Goal: Complete application form

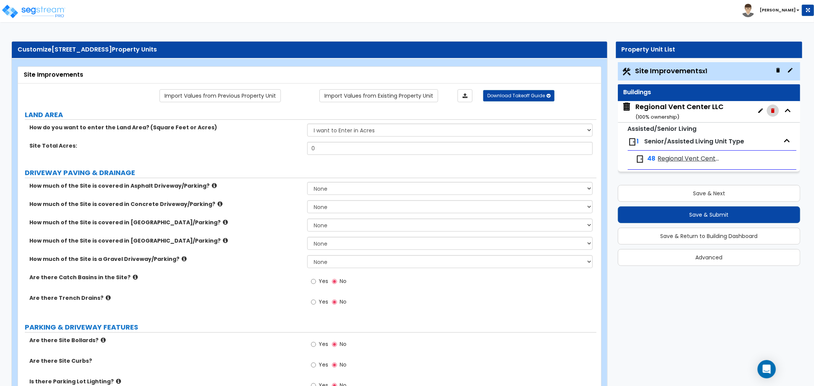
click at [774, 111] on icon "button" at bounding box center [772, 110] width 3 height 5
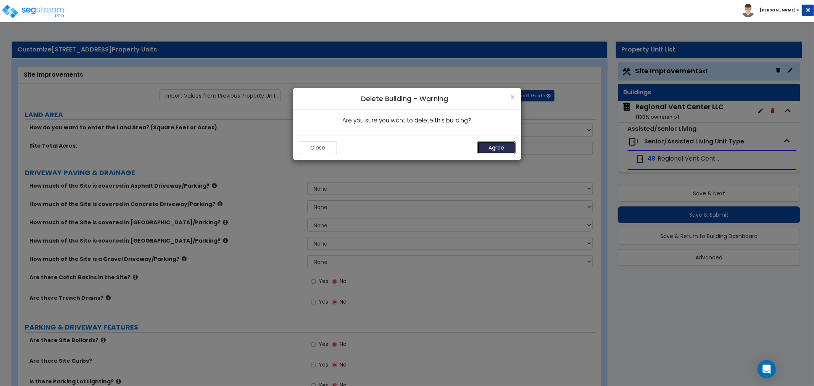
click at [502, 151] on button "Agree" at bounding box center [496, 147] width 38 height 13
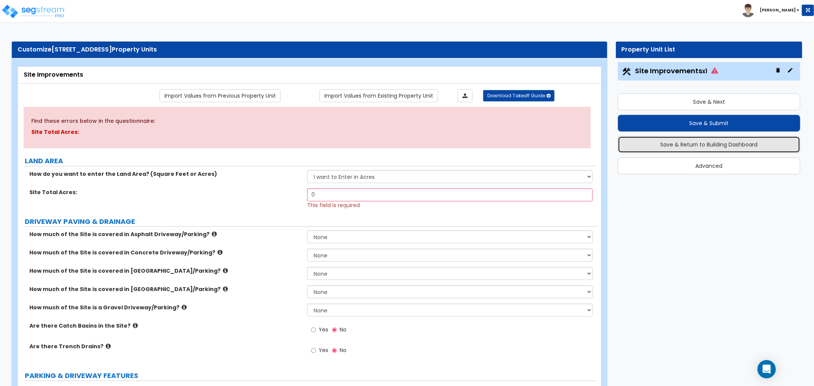
click at [689, 145] on button "Save & Return to Building Dashboard" at bounding box center [709, 144] width 182 height 17
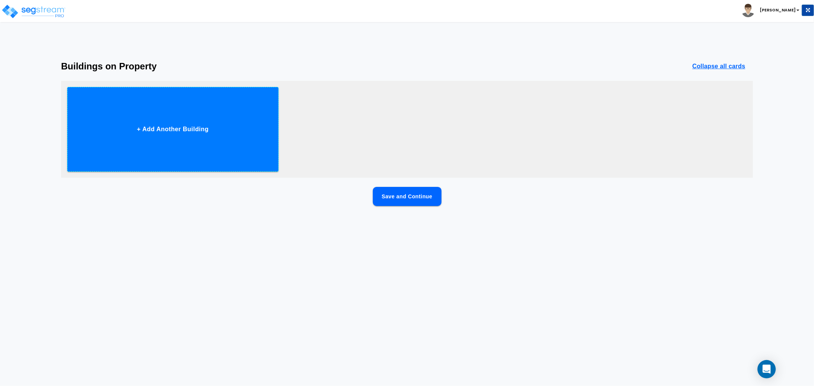
click at [235, 154] on button "+ Add Another Building" at bounding box center [172, 129] width 211 height 85
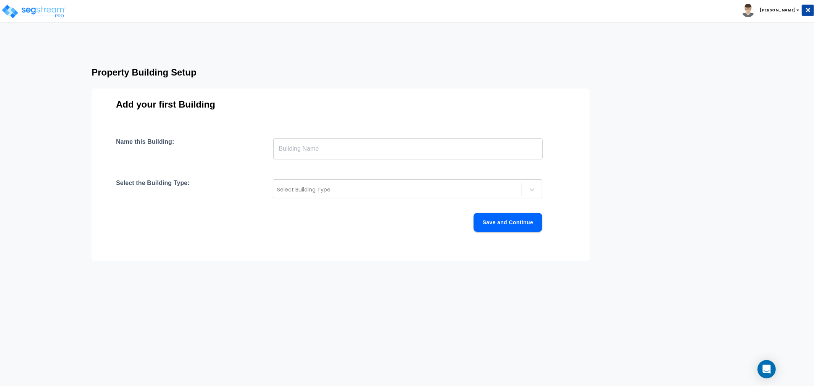
click at [325, 150] on input "text" at bounding box center [407, 148] width 269 height 21
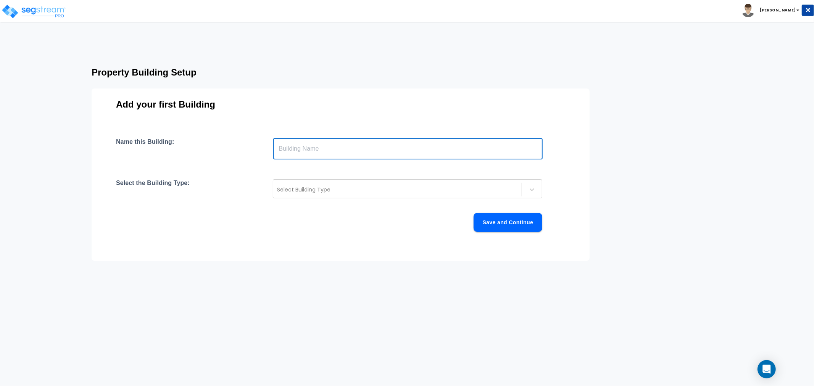
click at [348, 151] on input "text" at bounding box center [407, 148] width 269 height 21
paste input "2815 County Hwy I"
type input "2815 County Hwy I"
click at [325, 188] on div at bounding box center [397, 189] width 241 height 9
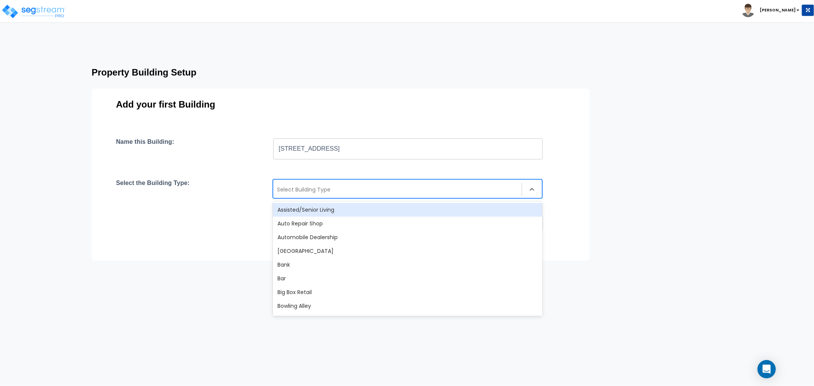
click at [309, 216] on div "Assisted/Senior Living" at bounding box center [407, 210] width 269 height 14
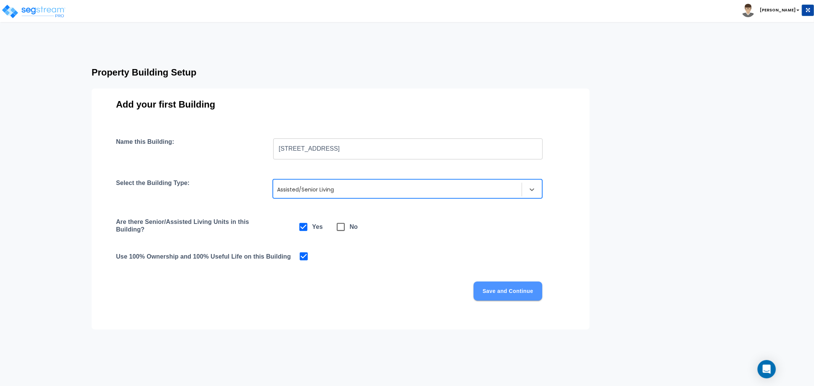
click at [491, 290] on button "Save and Continue" at bounding box center [507, 291] width 69 height 19
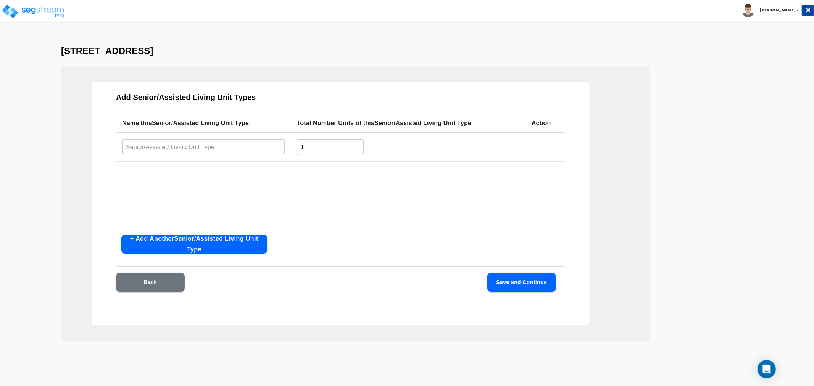
click at [235, 150] on input "text" at bounding box center [203, 147] width 163 height 16
type input "Private"
drag, startPoint x: 327, startPoint y: 143, endPoint x: 280, endPoint y: 146, distance: 46.7
click at [280, 146] on tr "Private ​ 1 ​" at bounding box center [340, 146] width 449 height 29
type input "31"
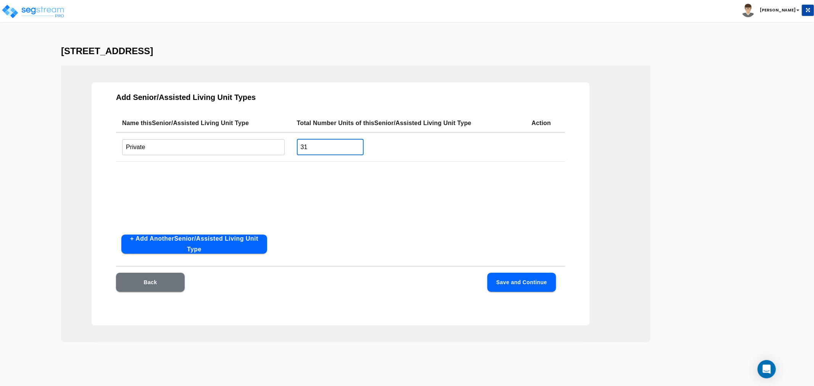
click at [498, 278] on button "Save and Continue" at bounding box center [521, 282] width 69 height 19
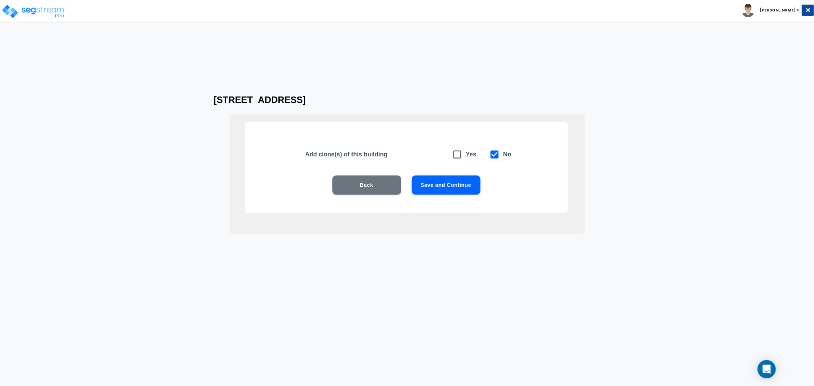
click at [428, 187] on button "Save and Continue" at bounding box center [446, 184] width 69 height 19
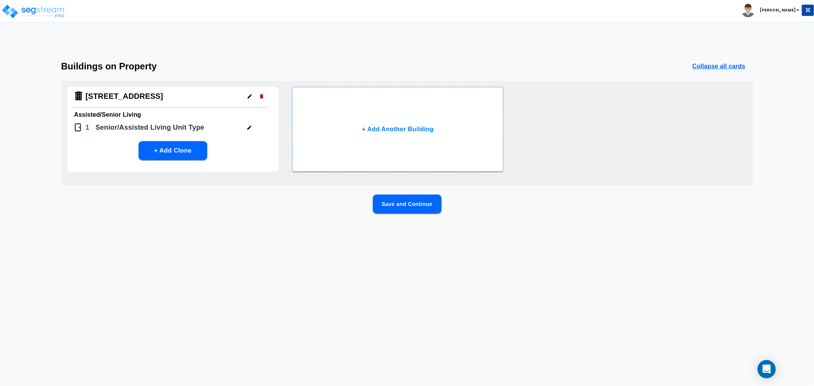
click at [417, 205] on button "Save and Continue" at bounding box center [407, 204] width 69 height 19
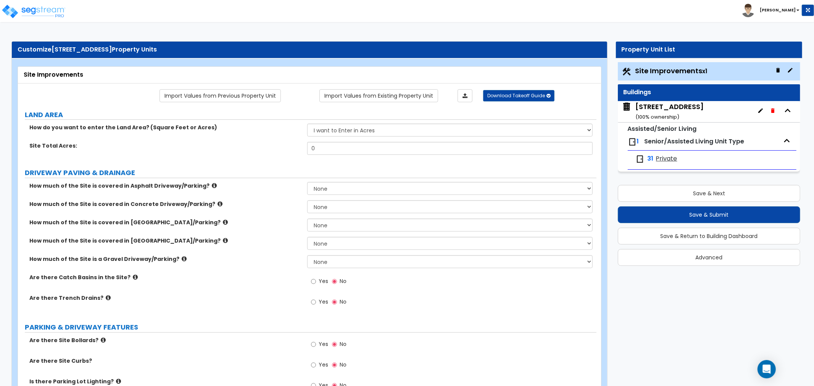
click at [664, 159] on span "Private" at bounding box center [666, 159] width 21 height 9
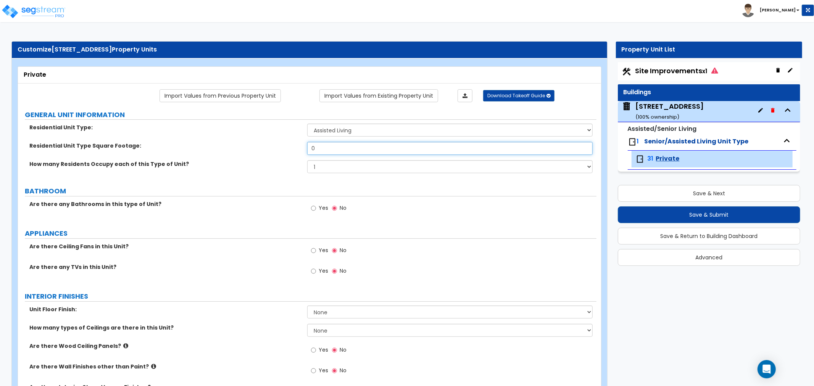
drag, startPoint x: 330, startPoint y: 151, endPoint x: 275, endPoint y: 155, distance: 55.5
click at [275, 155] on div "Residential Unit Type Square Footage: 0" at bounding box center [307, 151] width 578 height 18
type input "280"
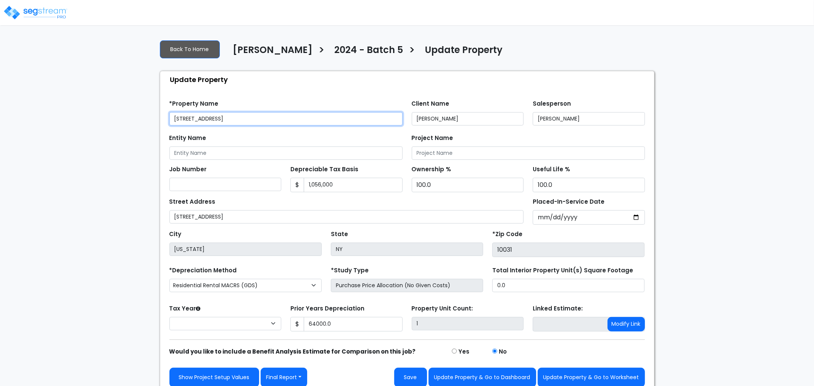
type input "64,000.0"
select select "2024"
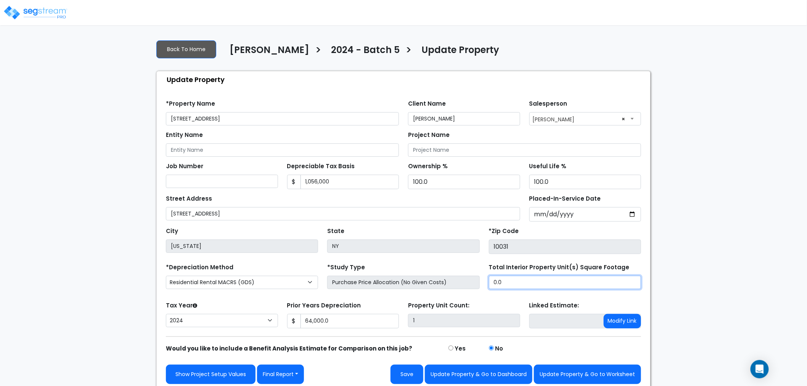
click at [525, 284] on input "0.0" at bounding box center [565, 282] width 152 height 13
drag, startPoint x: 520, startPoint y: 284, endPoint x: 456, endPoint y: 282, distance: 64.9
click at [456, 282] on div "*Depreciation Method Commercial MACRS (GDS) Residential Rental MACRS (GDS) Comm…" at bounding box center [403, 277] width 485 height 31
type input "3,520"
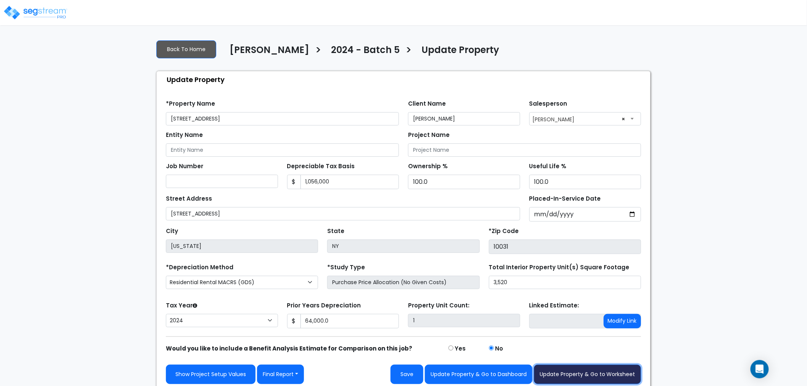
click at [573, 375] on button "Update Property & Go to Worksheet" at bounding box center [587, 374] width 107 height 19
type input "64000"
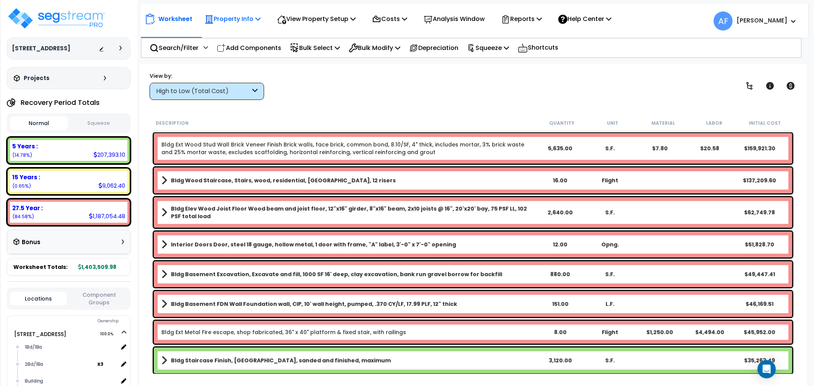
click at [254, 19] on p "Property Info" at bounding box center [232, 19] width 56 height 10
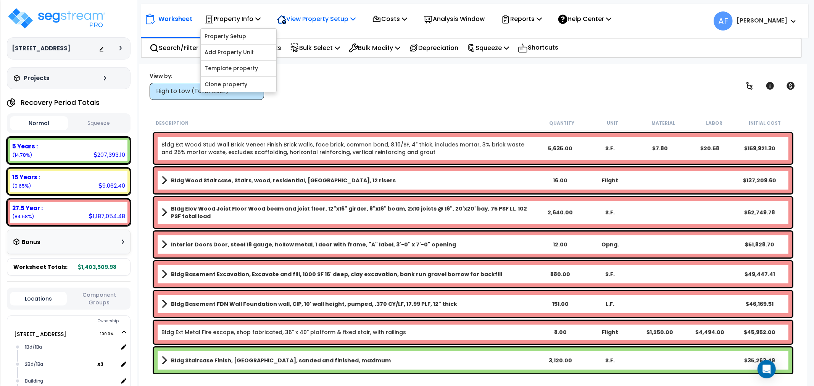
click at [317, 18] on p "View Property Setup" at bounding box center [316, 19] width 79 height 10
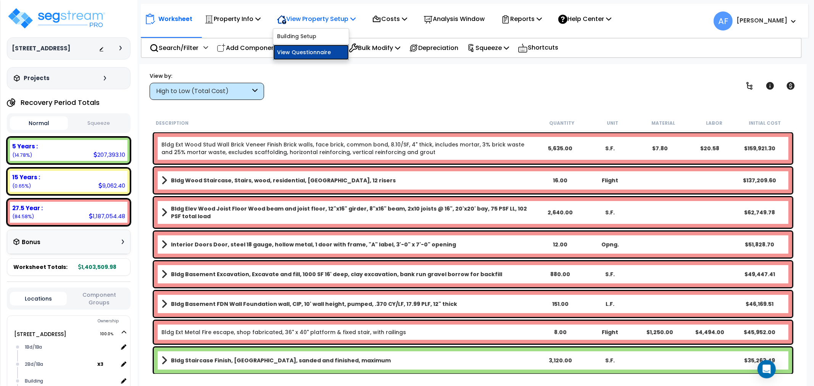
click at [310, 52] on link "View Questionnaire" at bounding box center [311, 52] width 76 height 15
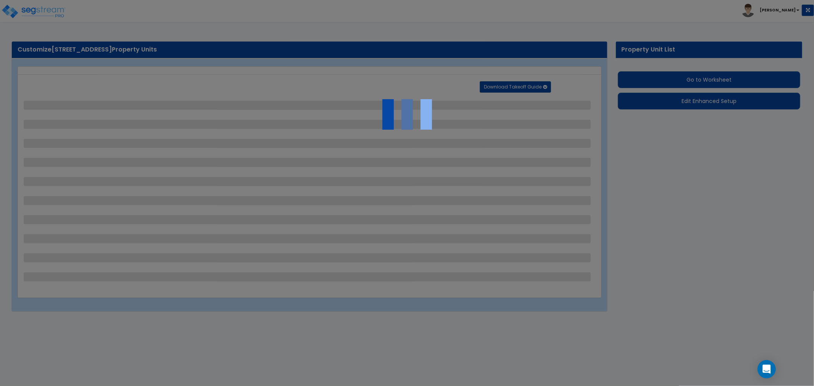
select select "2"
select select "4"
select select "2"
select select "4"
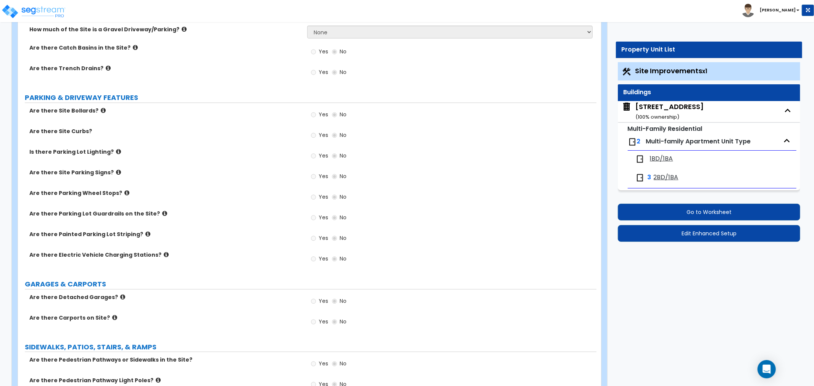
scroll to position [264, 0]
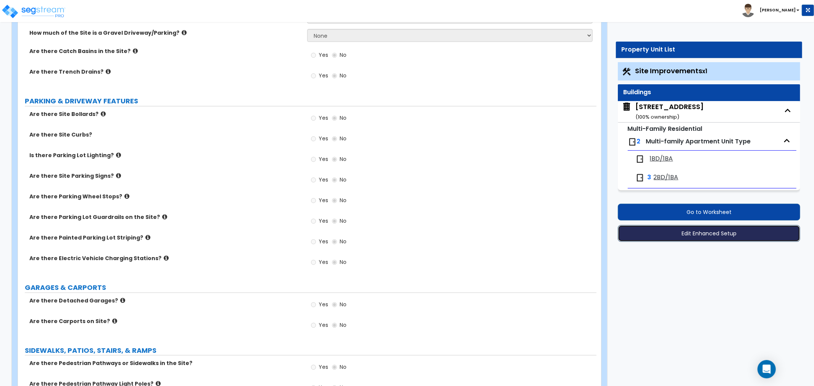
click at [724, 234] on button "Edit Enhanced Setup" at bounding box center [709, 233] width 182 height 17
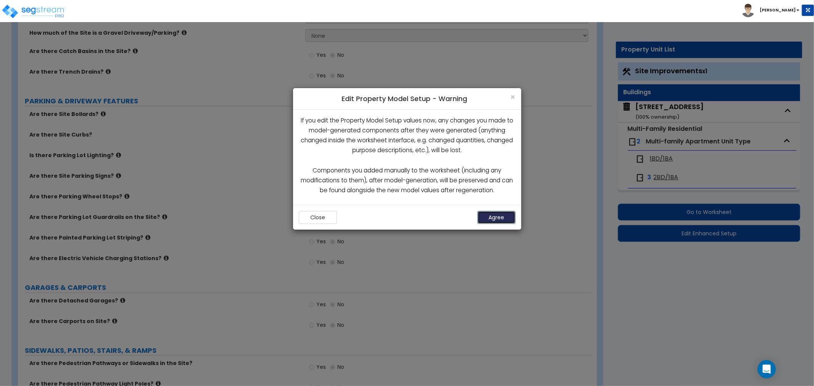
click at [509, 215] on button "Agree" at bounding box center [496, 217] width 38 height 13
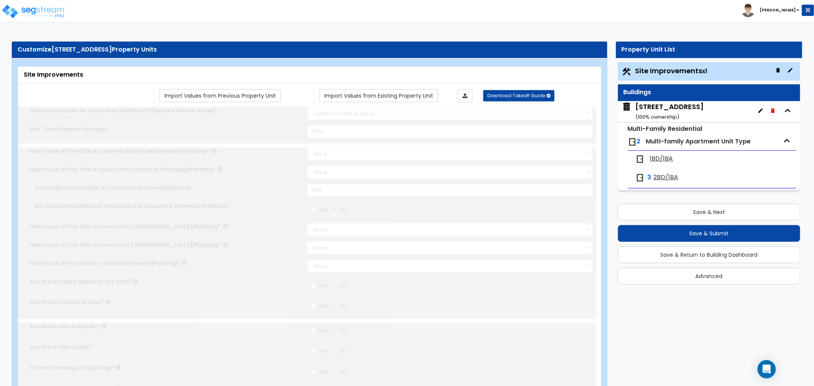
select select "2"
type input "1499"
select select "2"
type input "469"
radio input "true"
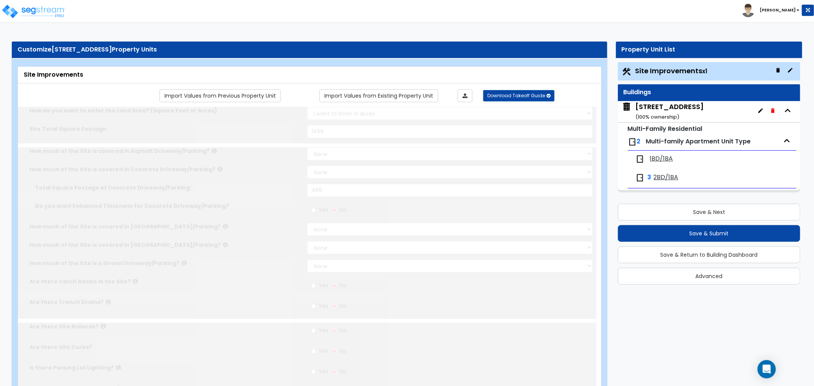
radio input "true"
select select "4"
type input "71.5"
radio input "true"
type input "27.5"
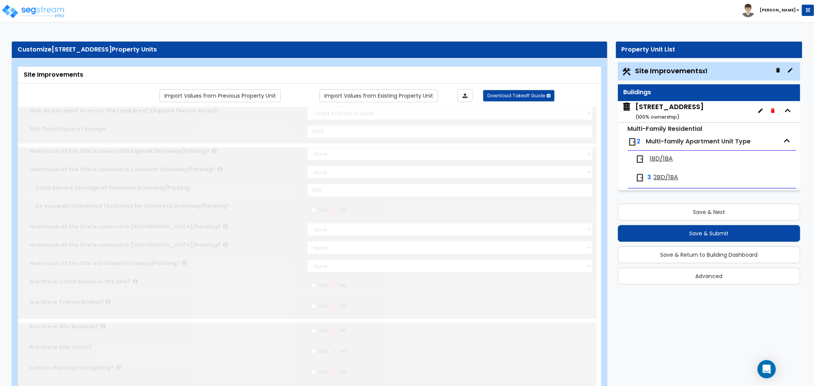
radio input "true"
select select "2"
type input "150"
radio input "true"
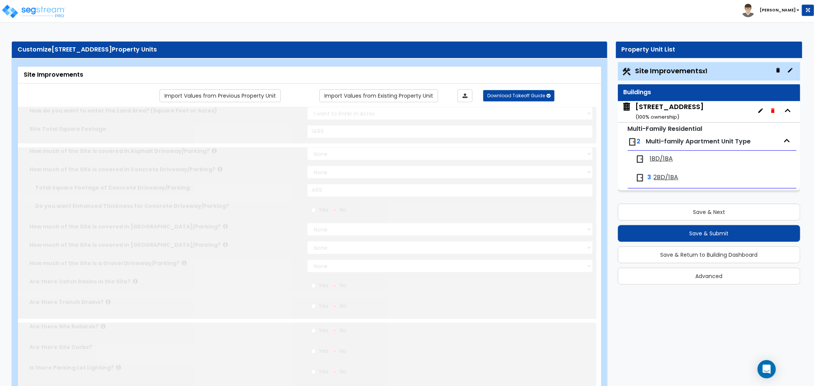
select select "4"
type input "12"
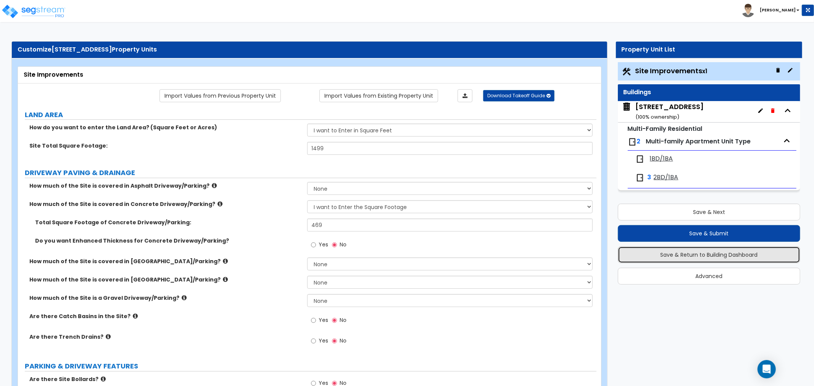
click at [708, 254] on button "Save & Return to Building Dashboard" at bounding box center [709, 254] width 182 height 17
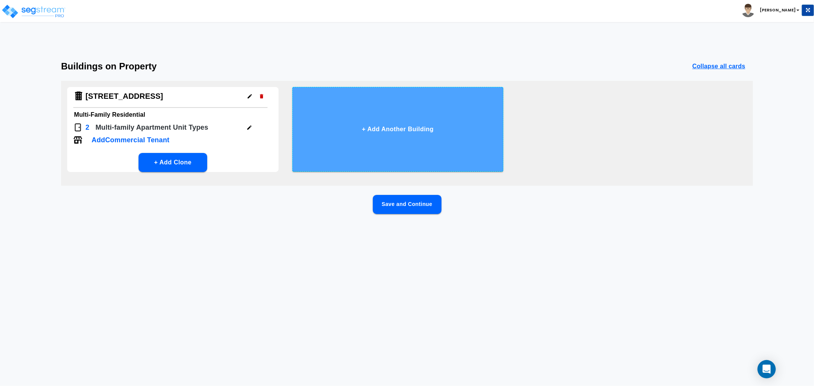
click at [397, 136] on button "+ Add Another Building" at bounding box center [397, 129] width 211 height 85
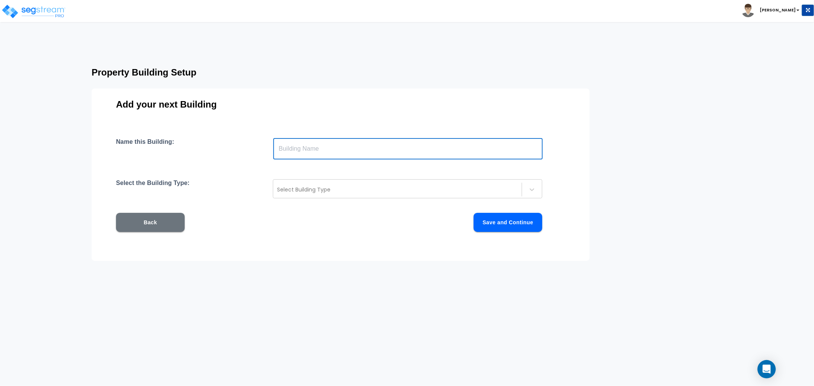
click at [290, 147] on input "text" at bounding box center [407, 148] width 269 height 21
click at [298, 151] on input "text" at bounding box center [407, 148] width 269 height 21
paste input "[STREET_ADDRESS]"
type input "[STREET_ADDRESS]"
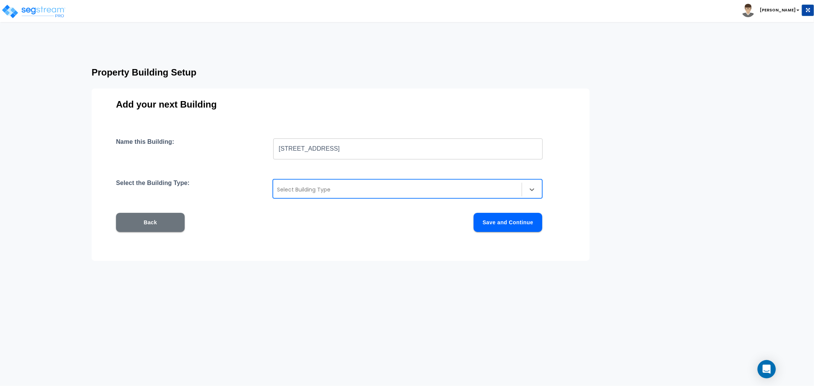
click at [300, 190] on div at bounding box center [397, 189] width 241 height 9
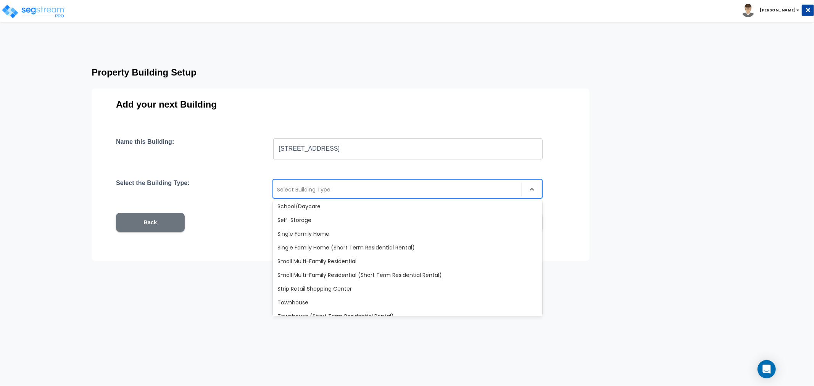
scroll to position [636, 0]
click at [314, 262] on div "Small Multi-Family Residential" at bounding box center [407, 261] width 269 height 14
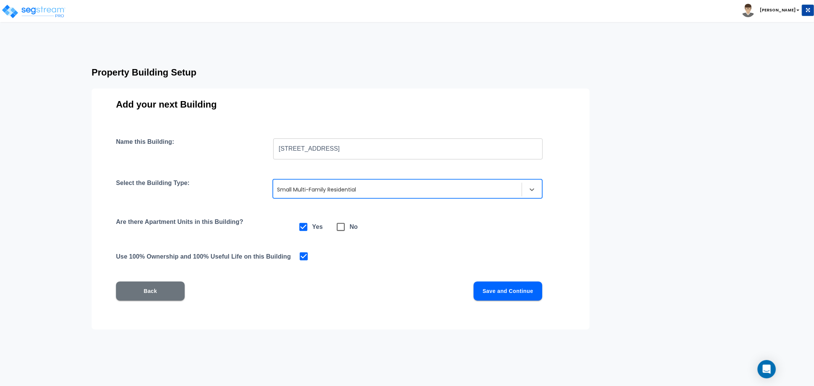
click at [483, 291] on button "Save and Continue" at bounding box center [507, 291] width 69 height 19
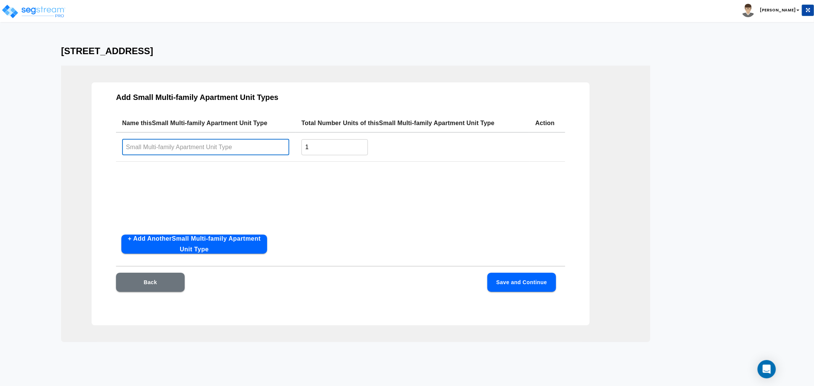
click at [179, 151] on input "text" at bounding box center [205, 147] width 167 height 16
type input "1BD/1BA"
click at [232, 243] on button "+ Add Another Small Multi-family Apartment Unit Type" at bounding box center [194, 244] width 146 height 19
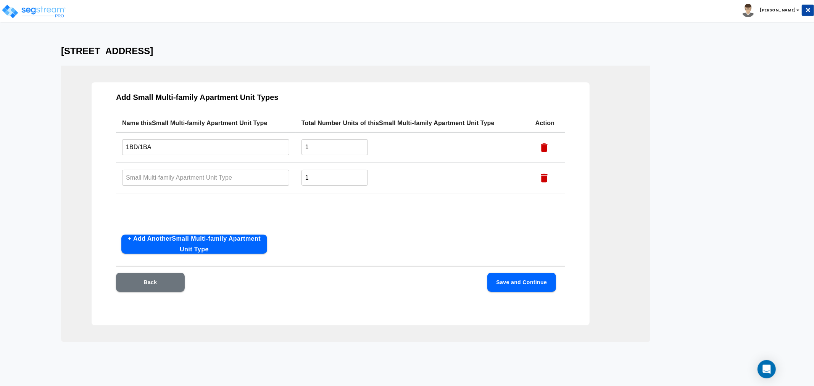
click at [162, 175] on input "text" at bounding box center [205, 177] width 167 height 16
type input "2BD/1BA"
click at [320, 176] on input "1" at bounding box center [334, 177] width 66 height 16
drag, startPoint x: 320, startPoint y: 176, endPoint x: 285, endPoint y: 179, distance: 35.2
click at [285, 179] on tr "2BD/1BA ​ 1 ​" at bounding box center [340, 178] width 449 height 31
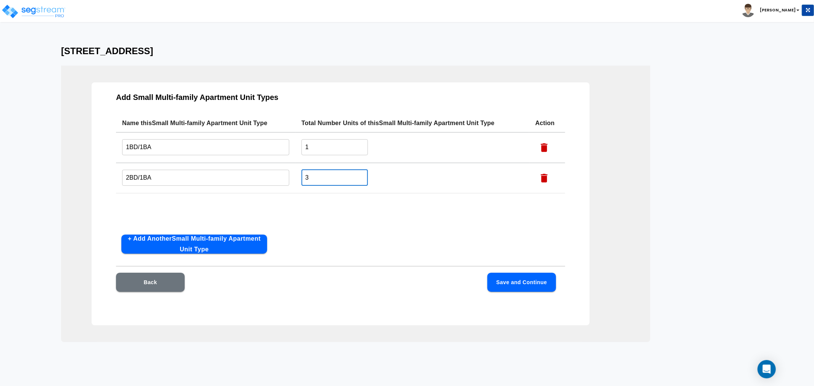
type input "3"
click at [523, 279] on button "Save and Continue" at bounding box center [521, 282] width 69 height 19
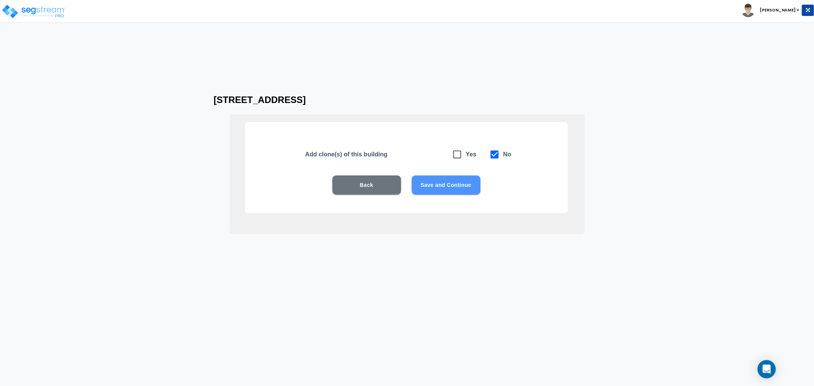
click at [447, 184] on button "Save and Continue" at bounding box center [446, 184] width 69 height 19
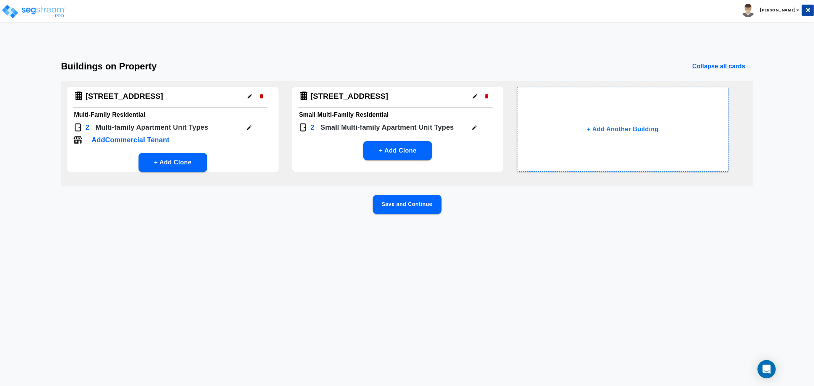
click at [414, 206] on button "Save and Continue" at bounding box center [407, 204] width 69 height 19
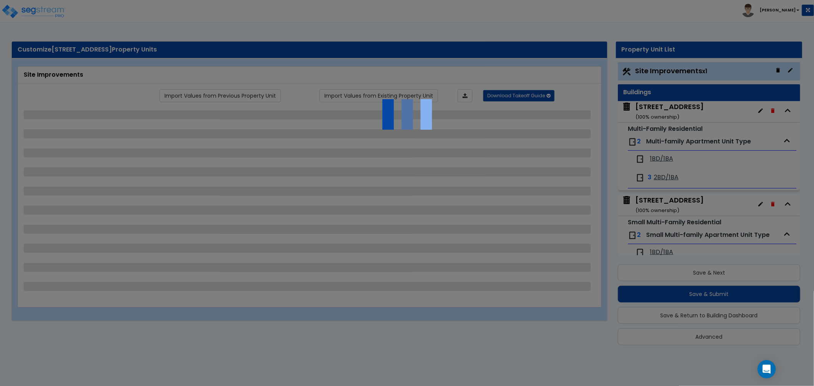
scroll to position [2, 0]
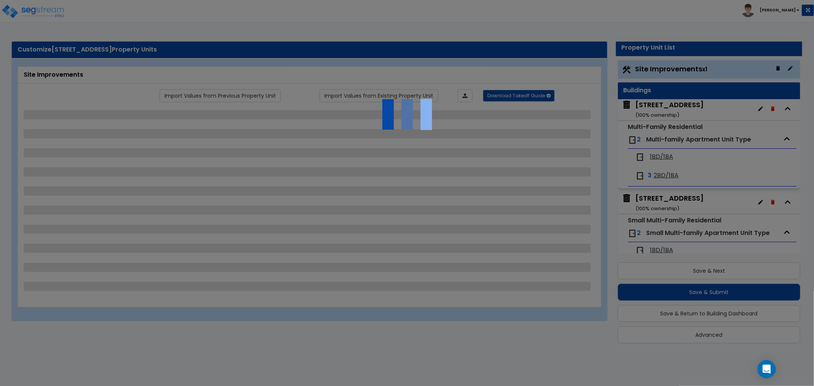
select select "2"
select select "4"
select select "2"
select select "4"
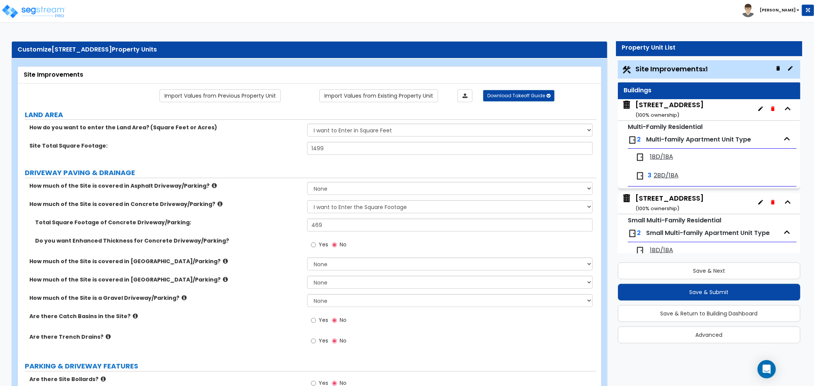
scroll to position [3, 0]
click at [667, 201] on div "509 W 150th St ( 100 % ownership)" at bounding box center [669, 200] width 68 height 19
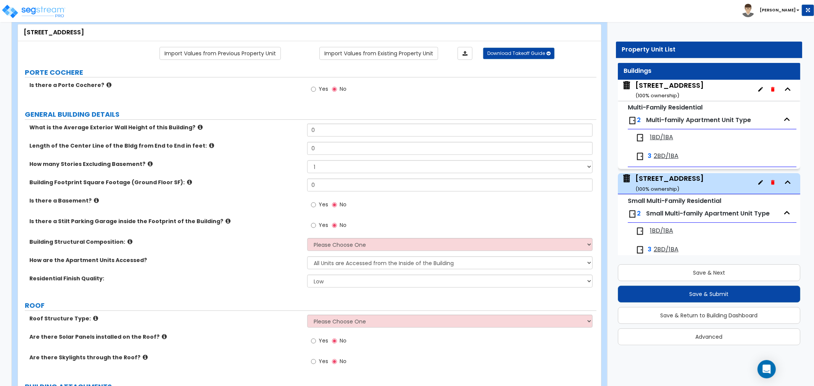
scroll to position [33, 0]
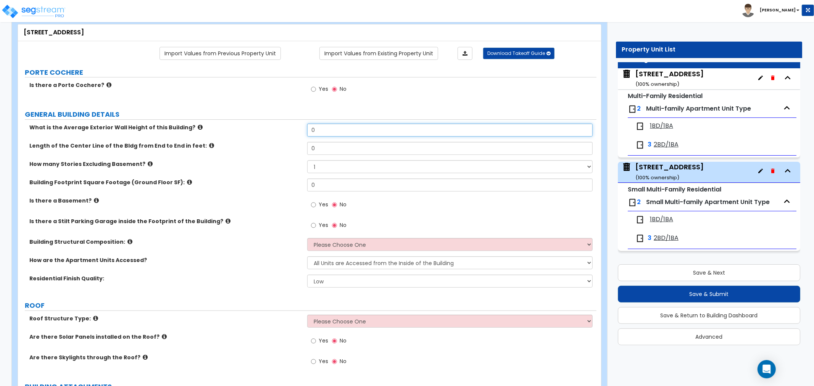
drag, startPoint x: 319, startPoint y: 128, endPoint x: 254, endPoint y: 135, distance: 65.3
click at [254, 135] on div "What is the Average Exterior Wall Height of this Building? 0" at bounding box center [307, 133] width 578 height 18
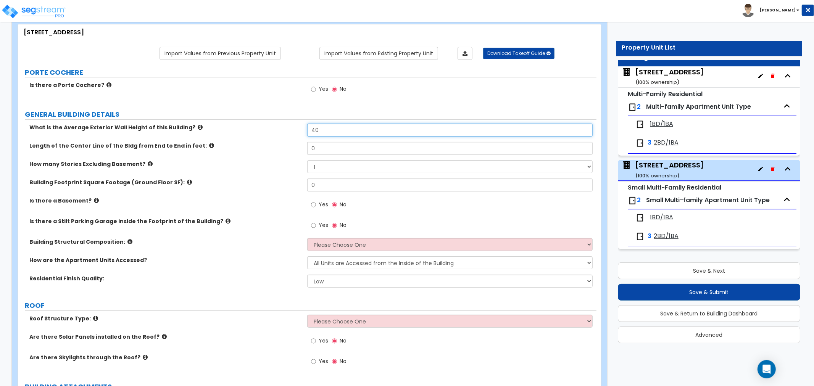
type input "40"
drag, startPoint x: 325, startPoint y: 149, endPoint x: 277, endPoint y: 150, distance: 48.5
click at [277, 150] on div "Length of the Center Line of the Bldg from End to End in feet: 0" at bounding box center [307, 151] width 578 height 18
type input "61"
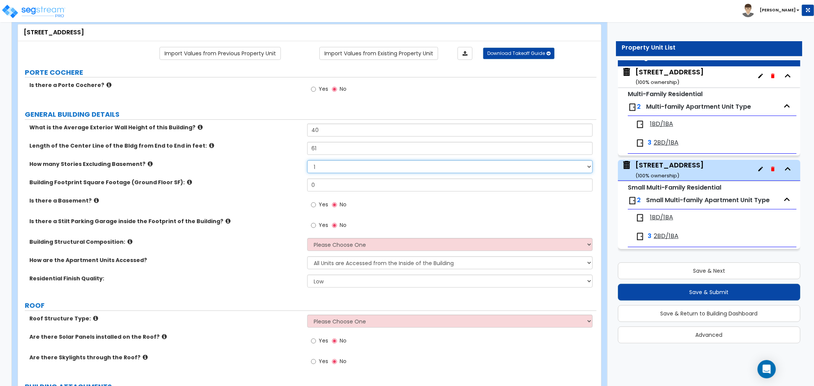
click at [322, 166] on select "1 2 3 4 5" at bounding box center [449, 166] width 285 height 13
select select "4"
click at [307, 160] on select "1 2 3 4 5" at bounding box center [449, 166] width 285 height 13
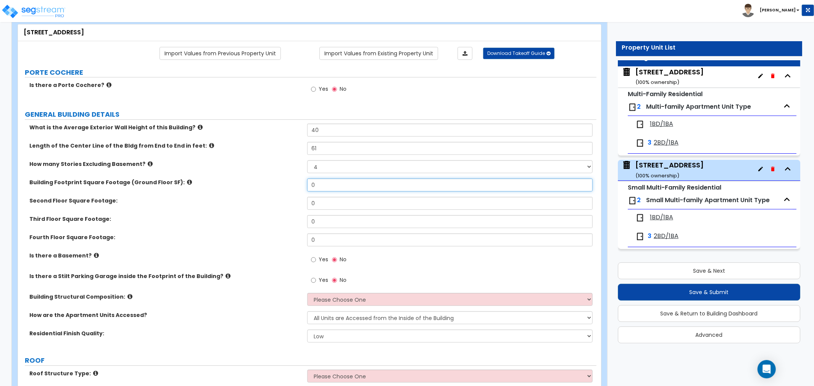
drag, startPoint x: 322, startPoint y: 185, endPoint x: 288, endPoint y: 185, distance: 34.7
click at [288, 185] on div "Building Footprint Square Footage (Ground Floor SF): 0" at bounding box center [307, 188] width 578 height 18
type input "880"
drag, startPoint x: 332, startPoint y: 205, endPoint x: 275, endPoint y: 205, distance: 56.5
click at [275, 205] on div "Second Floor Square Footage: 0" at bounding box center [307, 206] width 578 height 18
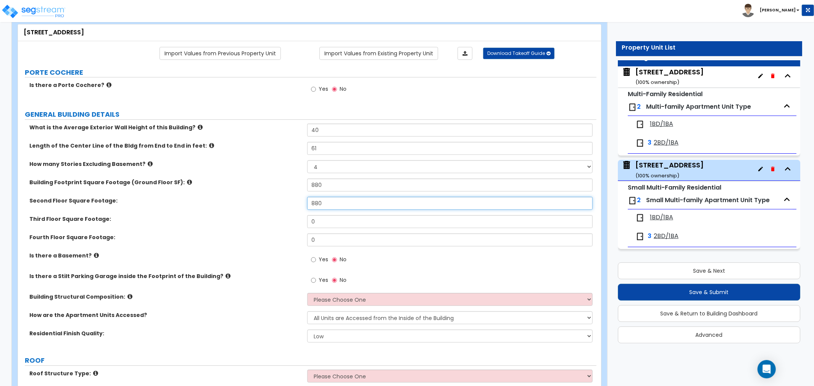
type input "880"
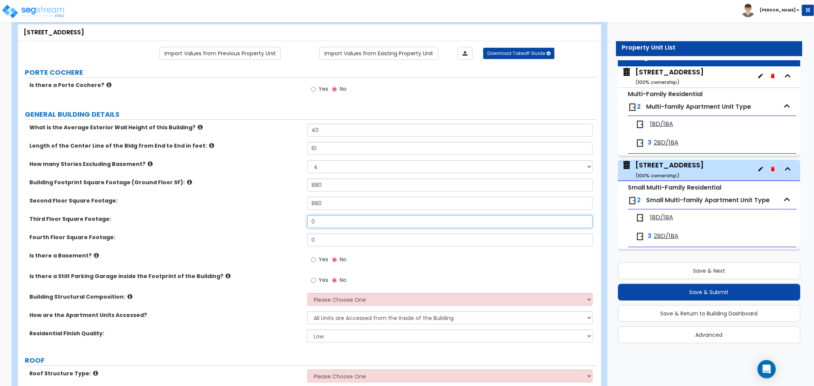
drag, startPoint x: 327, startPoint y: 220, endPoint x: 267, endPoint y: 218, distance: 59.2
click at [267, 218] on div "Third Floor Square Footage: 0" at bounding box center [307, 224] width 578 height 18
type input "880"
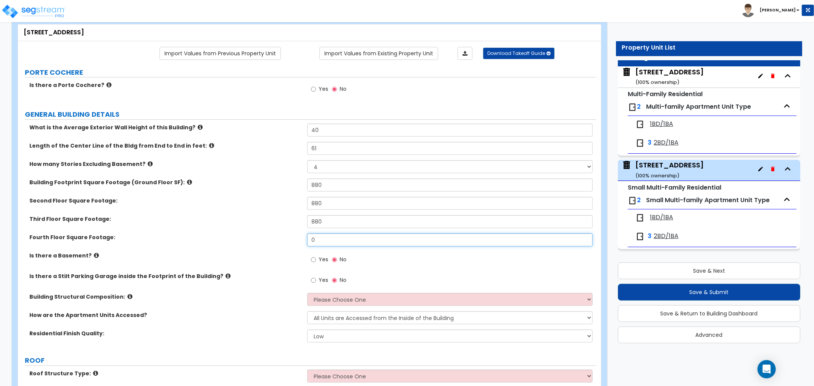
drag, startPoint x: 311, startPoint y: 240, endPoint x: 283, endPoint y: 239, distance: 28.6
click at [283, 239] on div "Fourth Floor Square Footage: 0" at bounding box center [307, 242] width 578 height 18
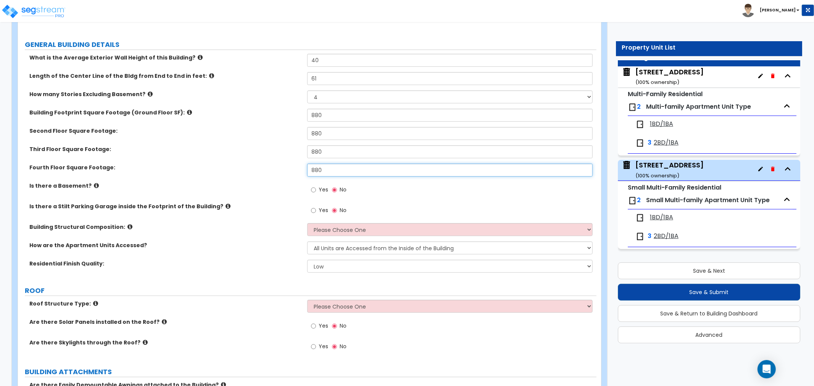
scroll to position [127, 0]
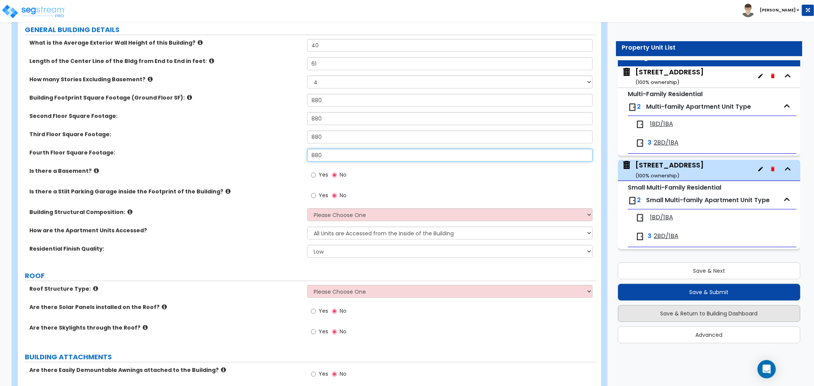
type input "880"
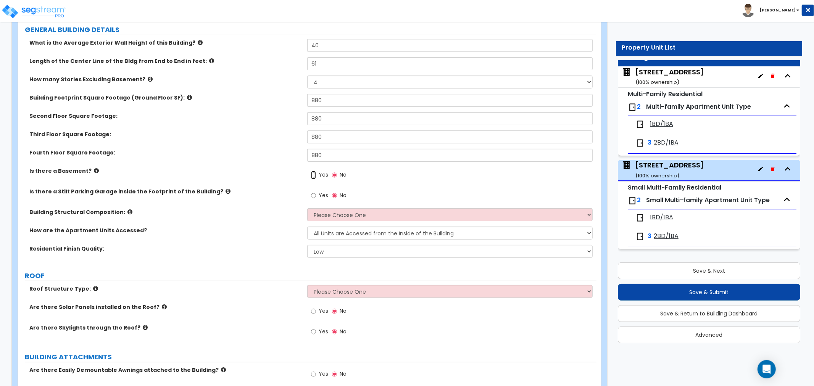
click at [313, 175] on input "Yes" at bounding box center [313, 175] width 5 height 8
radio input "true"
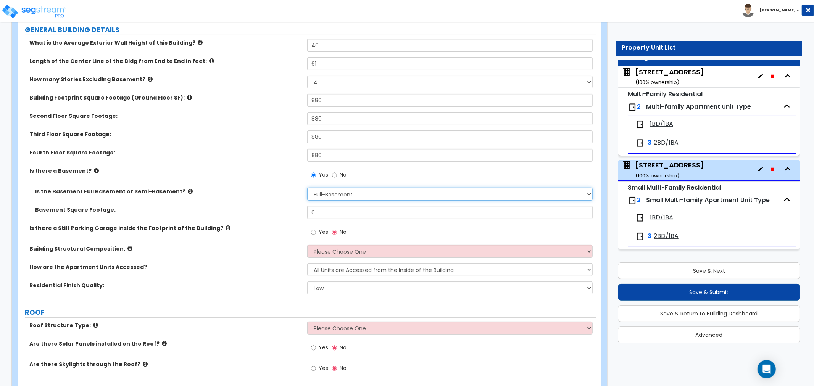
click at [334, 195] on select "Full-Basement Semi-Basement" at bounding box center [449, 194] width 285 height 13
click at [307, 188] on select "Full-Basement Semi-Basement" at bounding box center [449, 194] width 285 height 13
drag, startPoint x: 322, startPoint y: 212, endPoint x: 280, endPoint y: 212, distance: 42.0
click at [280, 212] on div "Basement Square Footage: 0" at bounding box center [307, 215] width 578 height 18
type input "880"
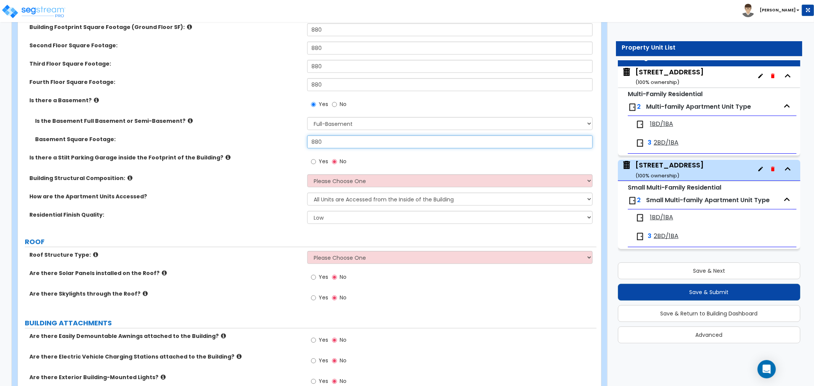
scroll to position [212, 0]
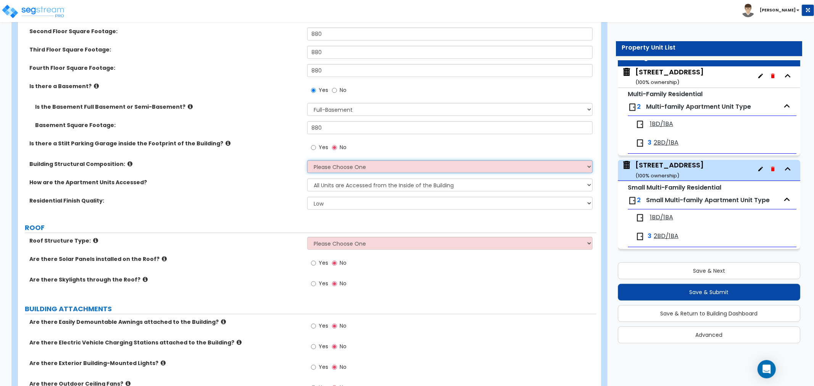
click at [351, 166] on select "Please Choose One Reinforced Concrete Structural Steel Brick Masonry CMU Masonr…" at bounding box center [449, 166] width 285 height 13
select select "7"
click at [307, 160] on select "Please Choose One Reinforced Concrete Structural Steel Brick Masonry CMU Masonr…" at bounding box center [449, 166] width 285 height 13
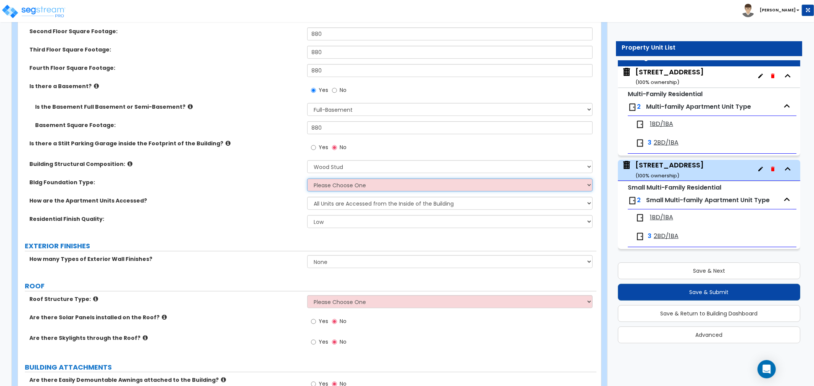
click at [329, 184] on select "Please Choose One Spread Ftg, Col, & Beam FDN Slab on Grade" at bounding box center [449, 185] width 285 height 13
select select "2"
click at [307, 179] on select "Please Choose One Spread Ftg, Col, & Beam FDN Slab on Grade" at bounding box center [449, 185] width 285 height 13
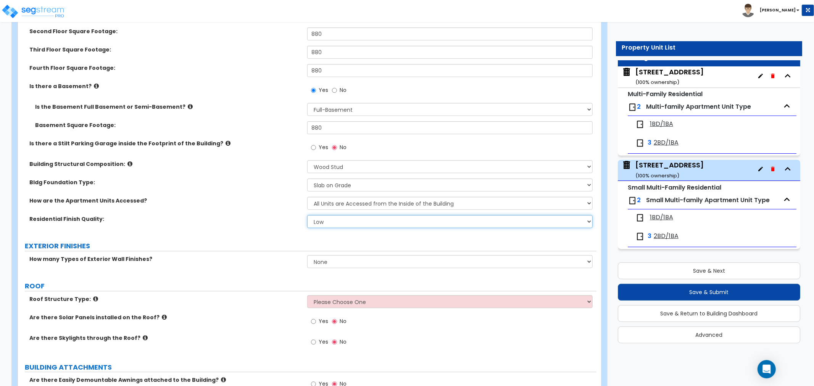
click at [330, 224] on select "Low Average High" at bounding box center [449, 221] width 285 height 13
select select "1"
click at [307, 215] on select "Low Average High" at bounding box center [449, 221] width 285 height 13
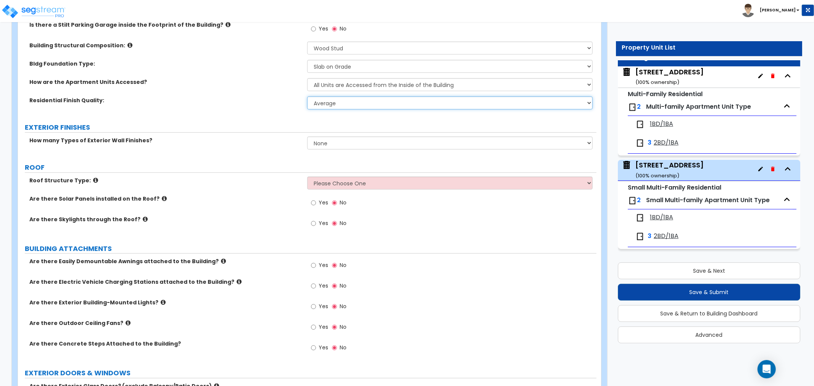
scroll to position [339, 0]
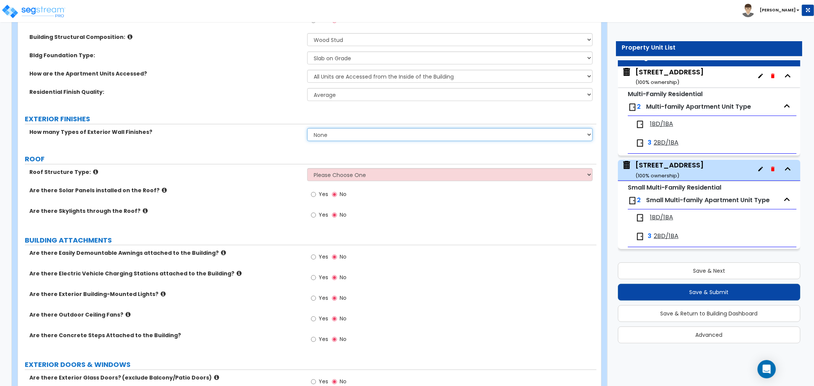
click at [354, 137] on select "None 1 2 3" at bounding box center [449, 134] width 285 height 13
select select "1"
click at [307, 128] on select "None 1 2 3" at bounding box center [449, 134] width 285 height 13
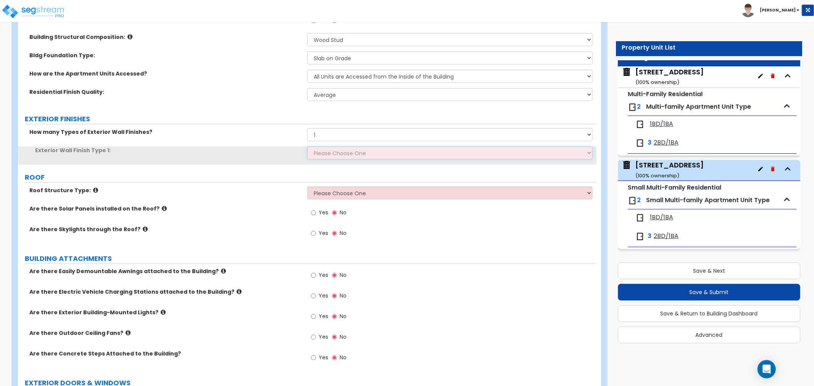
click at [333, 154] on select "Please Choose One No Finish/Shared Wall No Wall Brick Veneer Stone Veneer Wood …" at bounding box center [449, 152] width 285 height 13
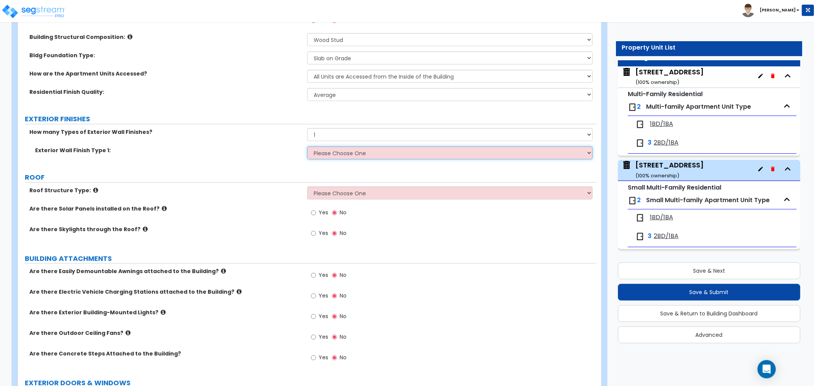
select select "2"
click at [307, 146] on select "Please Choose One No Finish/Shared Wall No Wall Brick Veneer Stone Veneer Wood …" at bounding box center [449, 152] width 285 height 13
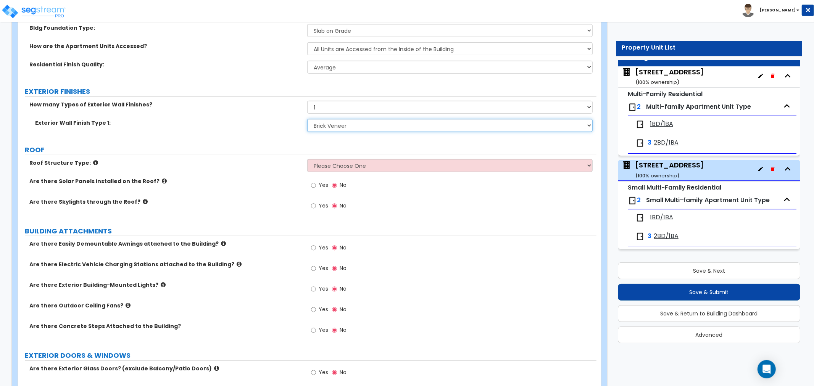
scroll to position [382, 0]
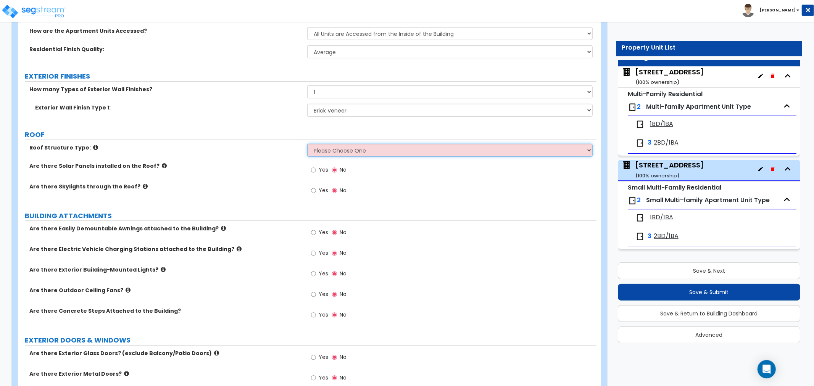
click at [350, 151] on select "Please Choose One Gabled Roof Flat Roof Hybrid Gable & Flat Roof" at bounding box center [449, 150] width 285 height 13
select select "2"
click at [307, 144] on select "Please Choose One Gabled Roof Flat Roof Hybrid Gable & Flat Roof" at bounding box center [449, 150] width 285 height 13
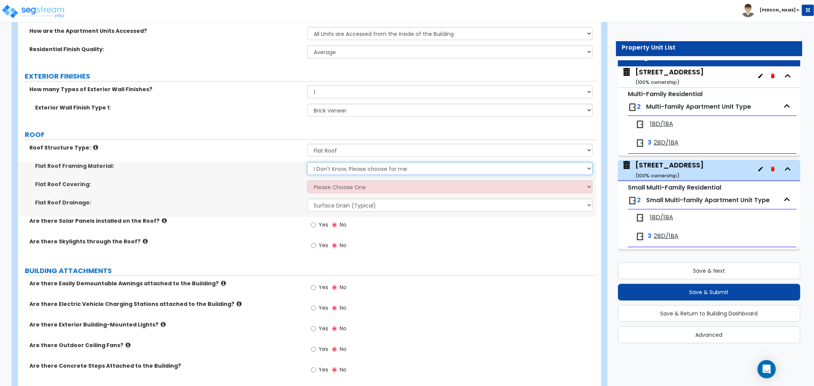
click at [329, 170] on select "I Don't Know, Please choose for me Metal Wood" at bounding box center [449, 168] width 285 height 13
select select "2"
click at [307, 162] on select "I Don't Know, Please choose for me Metal Wood" at bounding box center [449, 168] width 285 height 13
click at [328, 187] on select "Please Choose One Rolled Asphalt PVC Membrane Plastic (EPDM) Membrane Asphalt F…" at bounding box center [449, 186] width 285 height 13
select select "4"
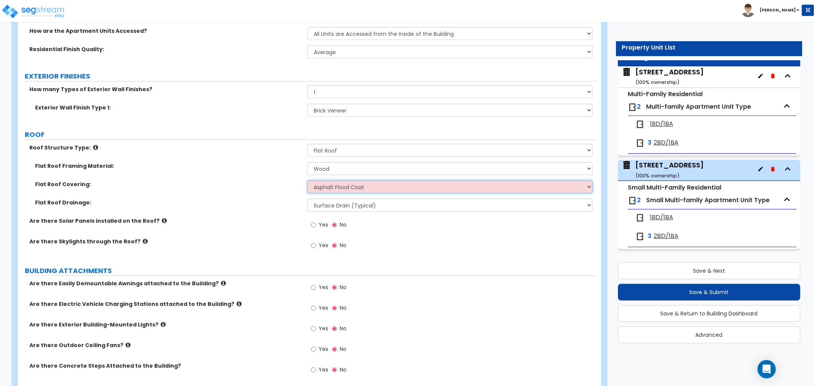
click at [307, 180] on select "Please Choose One Rolled Asphalt PVC Membrane Plastic (EPDM) Membrane Asphalt F…" at bounding box center [449, 186] width 285 height 13
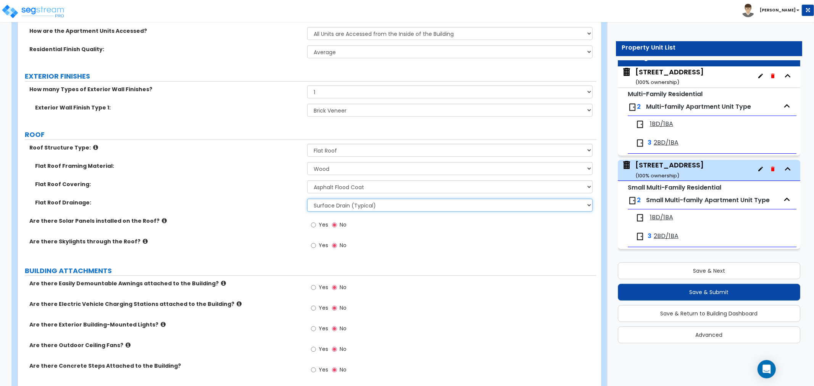
click at [324, 206] on select "Surface Drain (Typical) Gutters Downspout Only" at bounding box center [449, 205] width 285 height 13
click at [307, 199] on select "Surface Drain (Typical) Gutters Downspout Only" at bounding box center [449, 205] width 285 height 13
click at [331, 203] on select "Surface Drain (Typical) Gutters Downspout Only" at bounding box center [449, 205] width 285 height 13
click at [307, 199] on select "Surface Drain (Typical) Gutters Downspout Only" at bounding box center [449, 205] width 285 height 13
click at [326, 205] on select "Surface Drain (Typical) Gutters Downspout Only" at bounding box center [449, 205] width 285 height 13
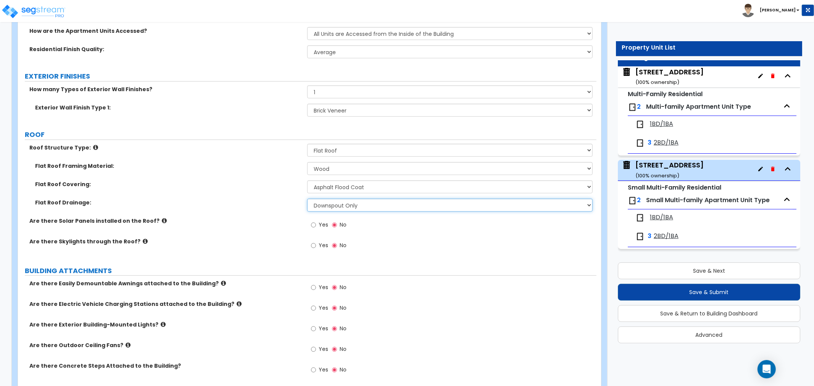
select select "0"
click at [307, 199] on select "Surface Drain (Typical) Gutters Downspout Only" at bounding box center [449, 205] width 285 height 13
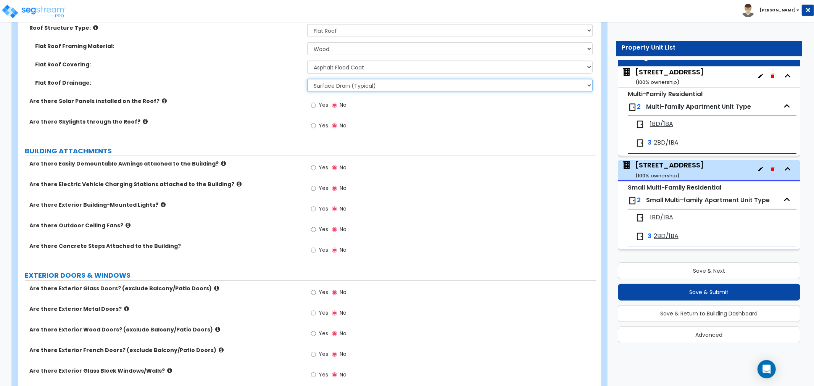
scroll to position [509, 0]
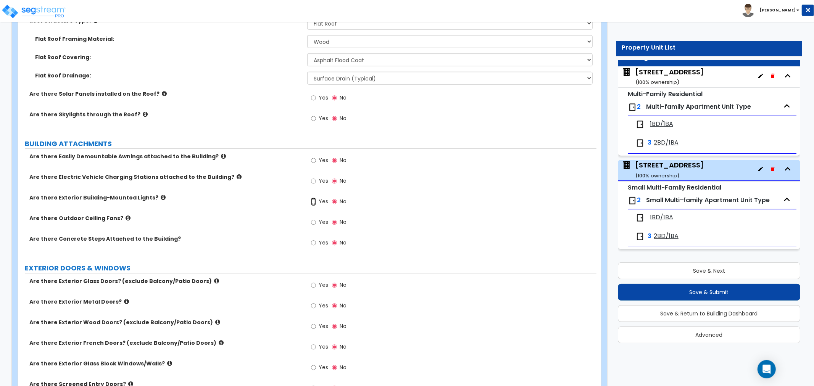
click at [313, 201] on input "Yes" at bounding box center [313, 202] width 5 height 8
radio input "true"
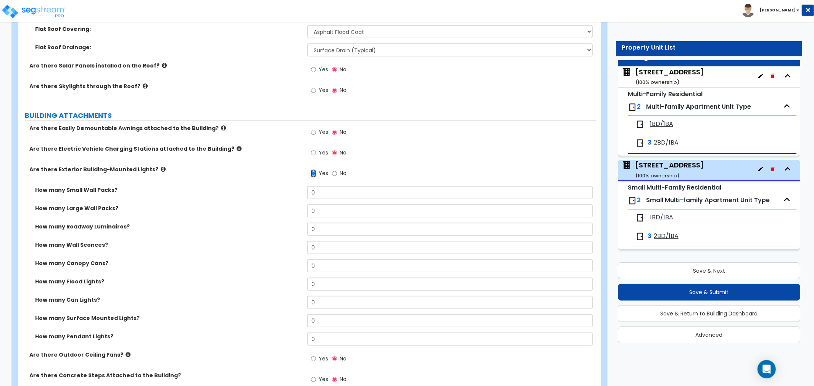
scroll to position [593, 0]
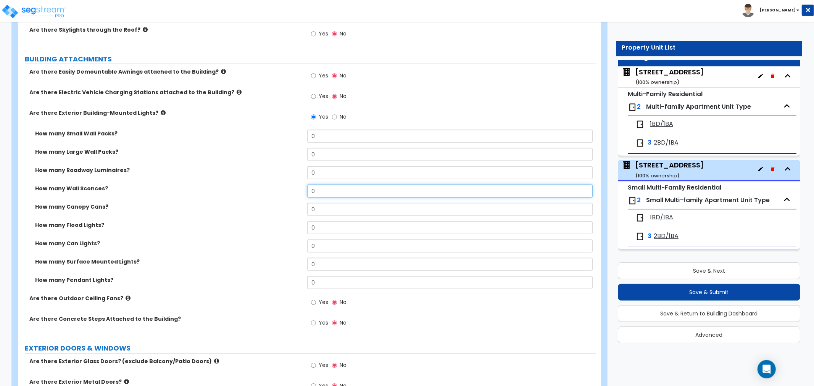
drag, startPoint x: 325, startPoint y: 192, endPoint x: 269, endPoint y: 196, distance: 56.6
click at [269, 196] on div "How many Wall Sconces? 0" at bounding box center [307, 194] width 578 height 18
type input "3"
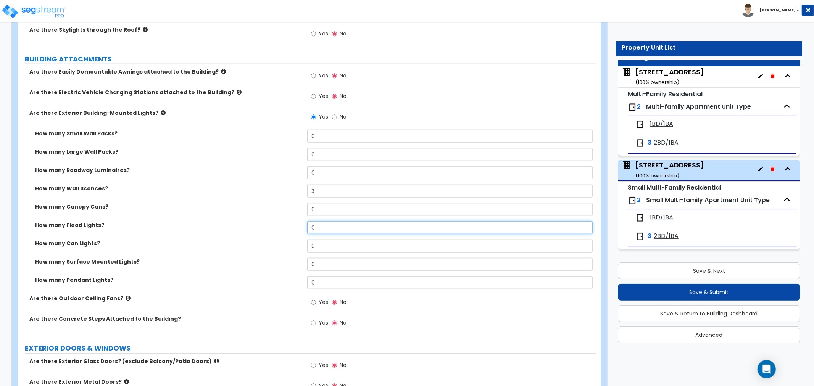
drag, startPoint x: 320, startPoint y: 229, endPoint x: 280, endPoint y: 229, distance: 39.7
click at [280, 229] on div "How many Flood Lights? 0" at bounding box center [307, 230] width 578 height 18
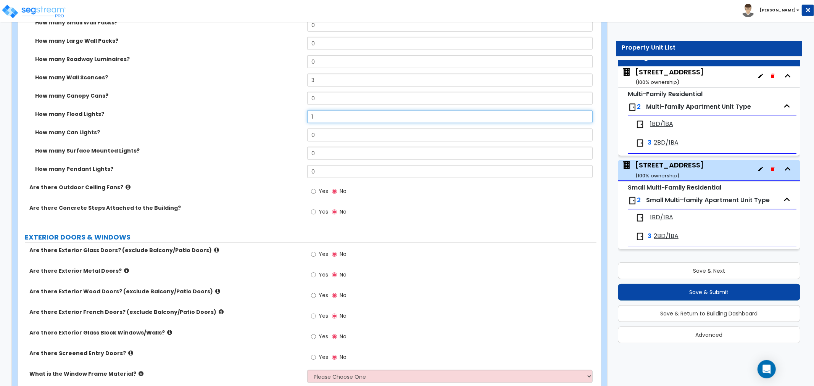
scroll to position [720, 0]
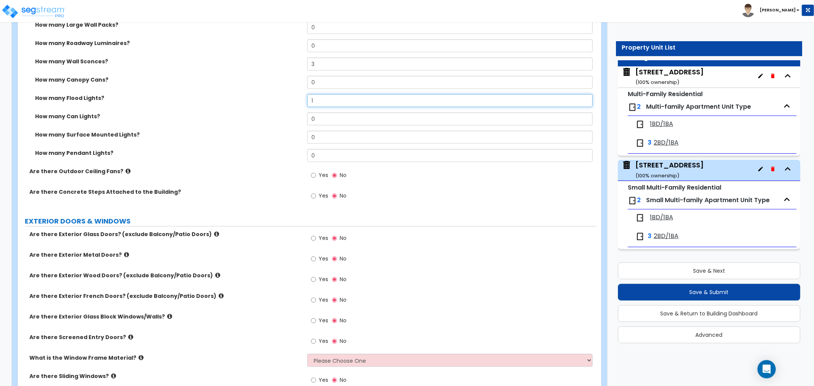
type input "1"
click at [311, 196] on input "Yes" at bounding box center [313, 196] width 5 height 8
radio input "true"
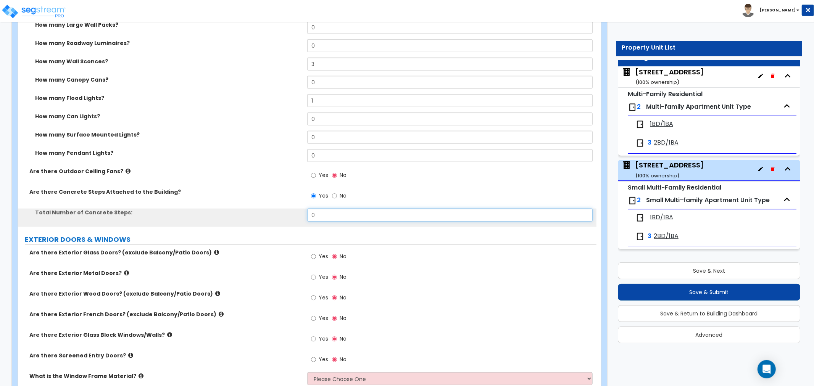
drag, startPoint x: 323, startPoint y: 216, endPoint x: 276, endPoint y: 216, distance: 47.3
click at [276, 216] on div "Total Number of Concrete Steps: 0" at bounding box center [307, 218] width 578 height 18
type input "4"
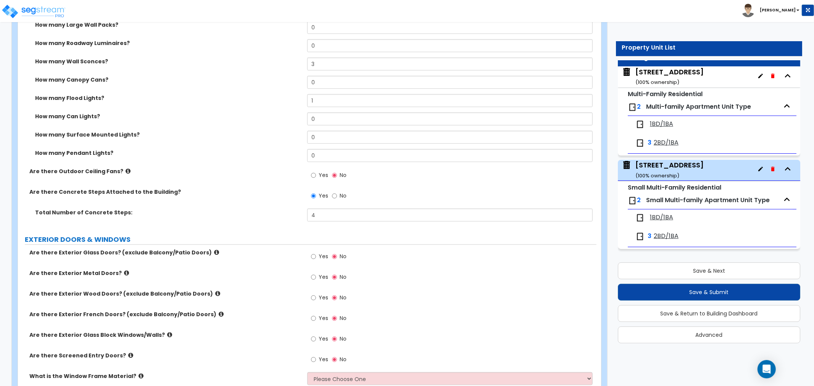
click at [248, 219] on div "Total Number of Concrete Steps: 4" at bounding box center [307, 218] width 578 height 18
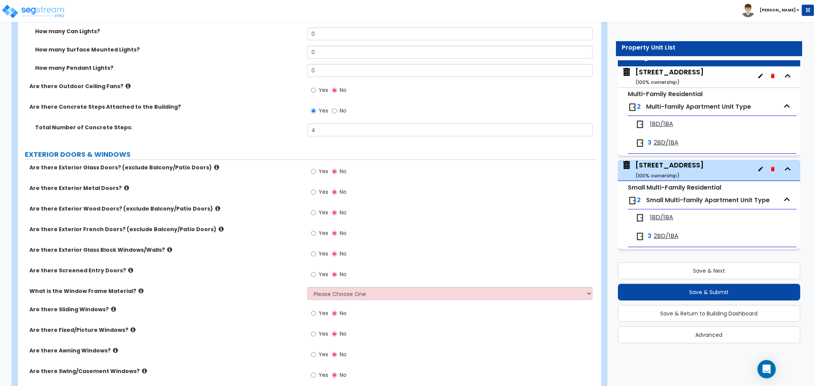
scroll to position [848, 0]
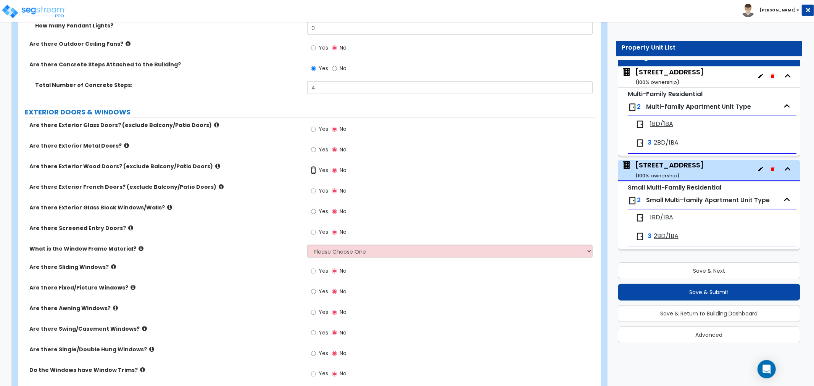
click at [313, 169] on input "Yes" at bounding box center [313, 170] width 5 height 8
radio input "true"
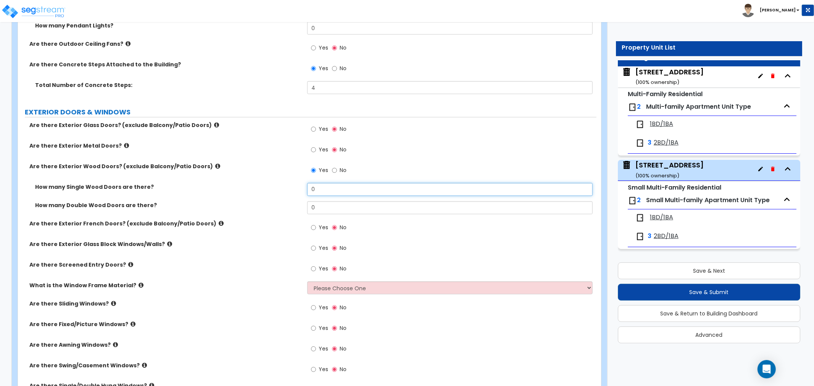
drag, startPoint x: 323, startPoint y: 189, endPoint x: 288, endPoint y: 188, distance: 35.5
click at [288, 188] on div "How many Single Wood Doors are there? 0" at bounding box center [307, 192] width 578 height 18
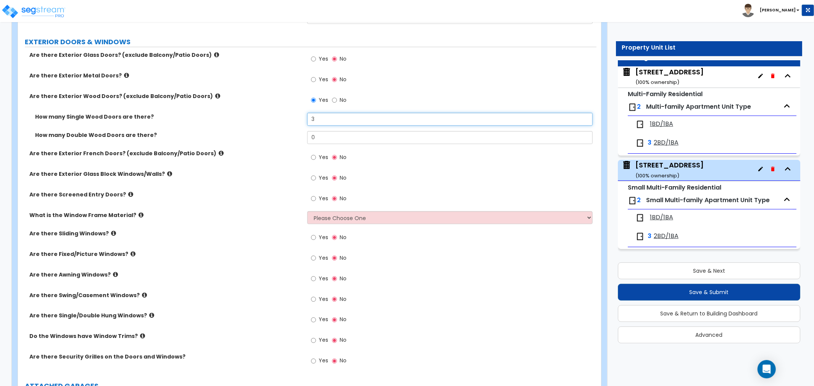
scroll to position [932, 0]
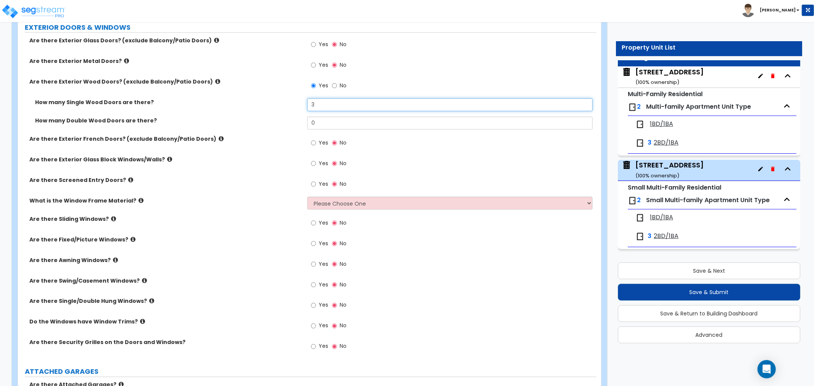
type input "3"
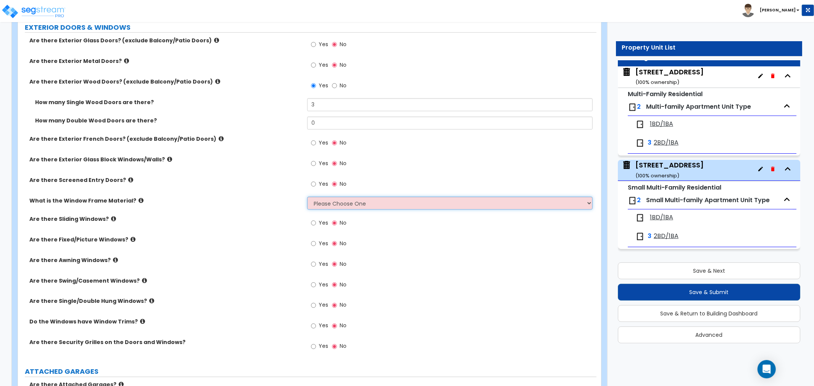
click at [340, 197] on select "Please Choose One Vinyl Aluminum Wood" at bounding box center [449, 203] width 285 height 13
click at [307, 197] on select "Please Choose One Vinyl Aluminum Wood" at bounding box center [449, 203] width 285 height 13
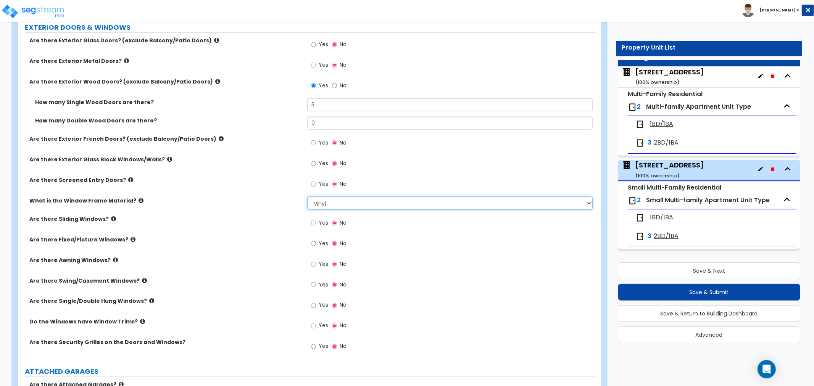
click at [329, 207] on select "Please Choose One Vinyl Aluminum Wood" at bounding box center [449, 203] width 285 height 13
click at [284, 208] on div "What is the Window Frame Material? Please Choose One Vinyl Aluminum Wood" at bounding box center [307, 206] width 578 height 18
click at [339, 206] on select "Please Choose One Vinyl Aluminum Wood" at bounding box center [449, 203] width 285 height 13
select select "2"
click at [307, 197] on select "Please Choose One Vinyl Aluminum Wood" at bounding box center [449, 203] width 285 height 13
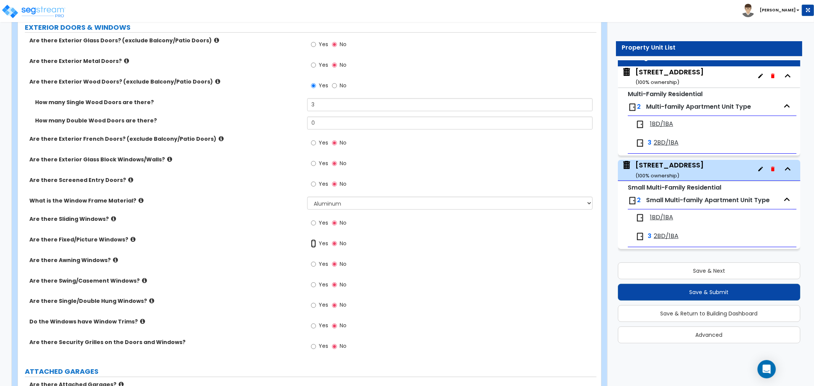
click at [311, 241] on input "Yes" at bounding box center [313, 244] width 5 height 8
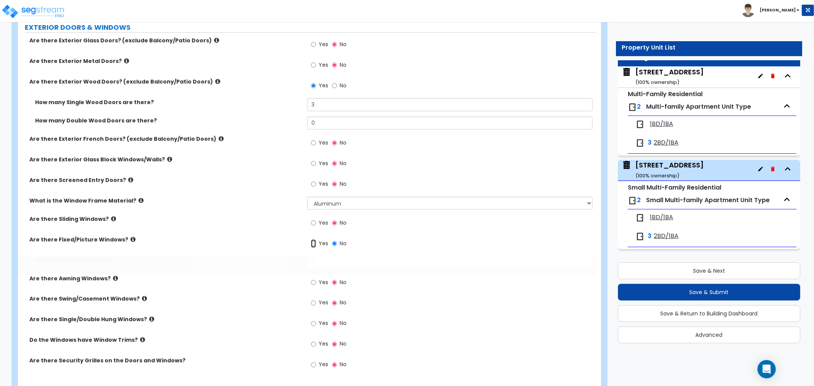
radio input "true"
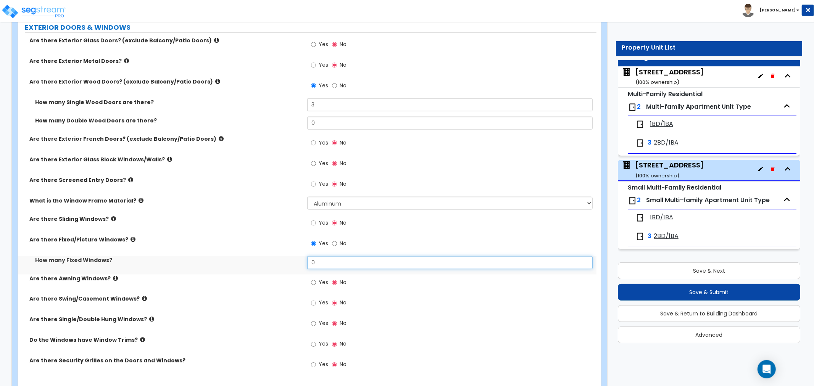
drag, startPoint x: 322, startPoint y: 262, endPoint x: 282, endPoint y: 261, distance: 40.5
click at [282, 261] on div "How many Fixed Windows? 0" at bounding box center [307, 265] width 578 height 18
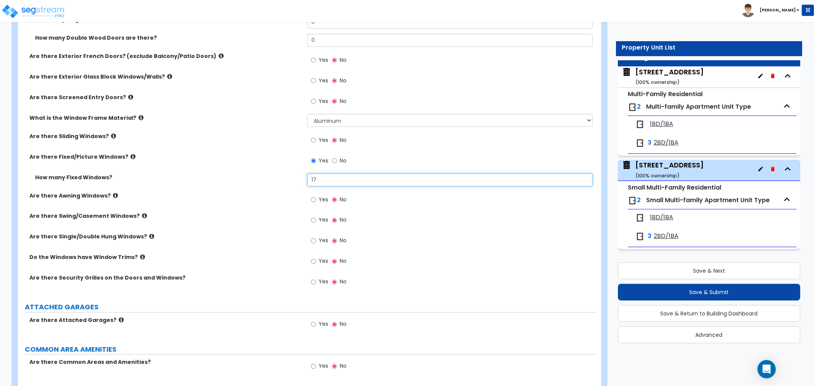
scroll to position [1017, 0]
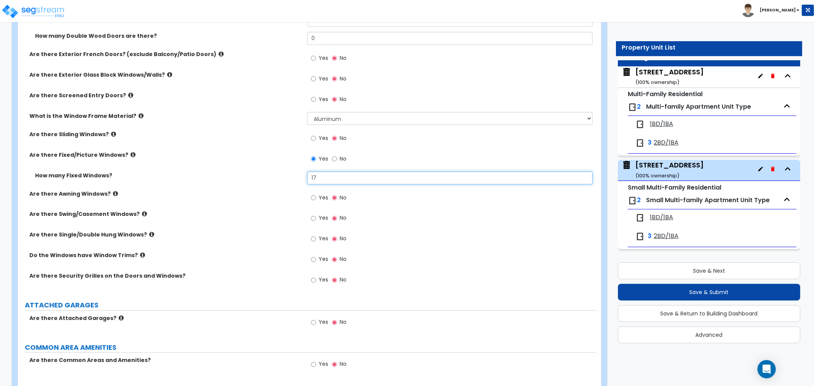
type input "17"
click at [314, 279] on input "Yes" at bounding box center [313, 280] width 5 height 8
radio input "true"
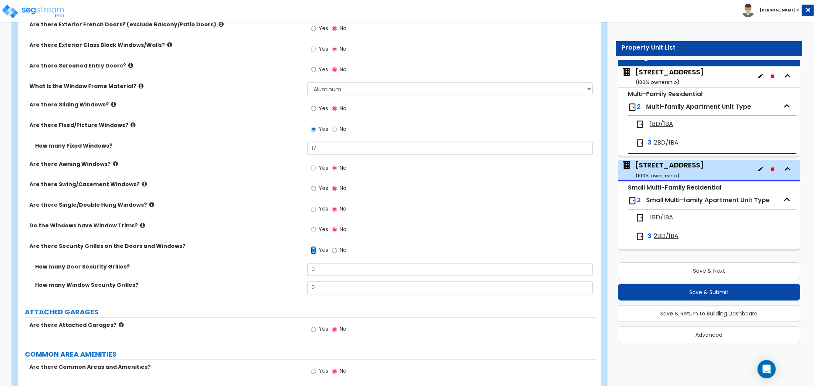
scroll to position [1059, 0]
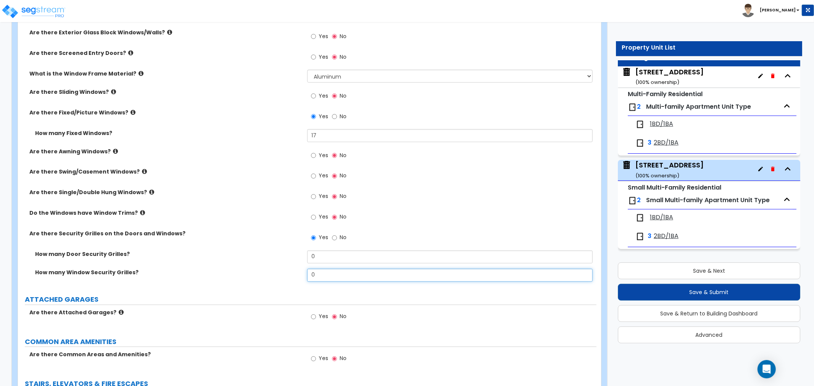
drag, startPoint x: 330, startPoint y: 277, endPoint x: 295, endPoint y: 277, distance: 34.7
click at [295, 277] on div "How many Window Security Grilles? 0" at bounding box center [307, 278] width 578 height 18
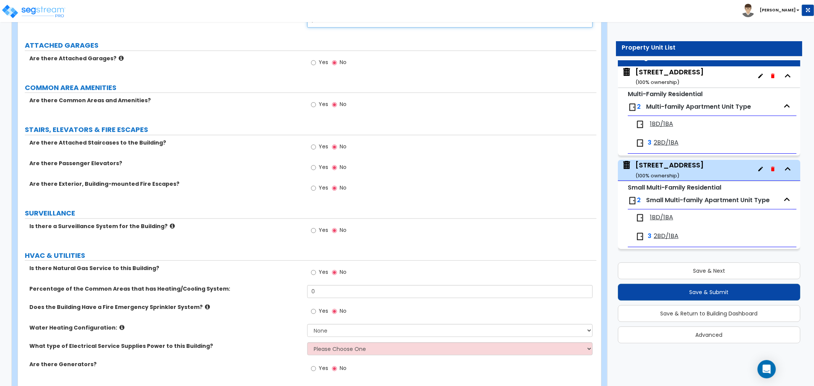
scroll to position [1344, 0]
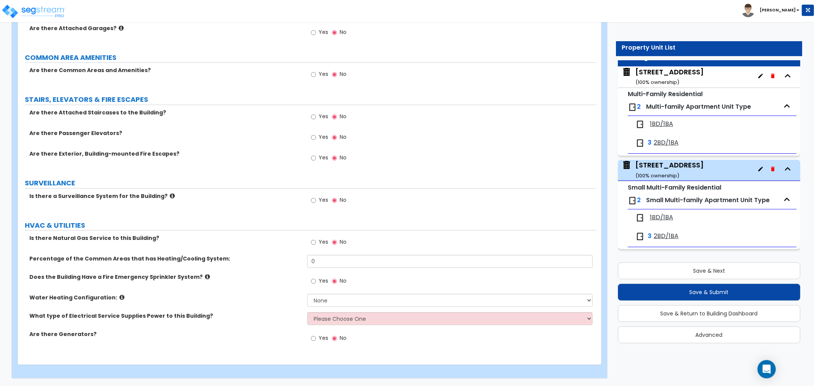
type input "1"
click at [314, 159] on input "Yes" at bounding box center [313, 158] width 5 height 8
radio input "true"
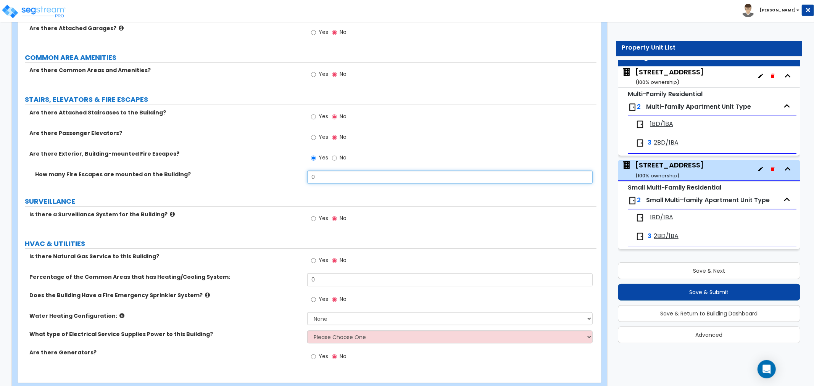
drag, startPoint x: 331, startPoint y: 176, endPoint x: 303, endPoint y: 176, distance: 27.9
click at [303, 176] on div "How many Fire Escapes are mounted on the Building? 0" at bounding box center [307, 180] width 578 height 18
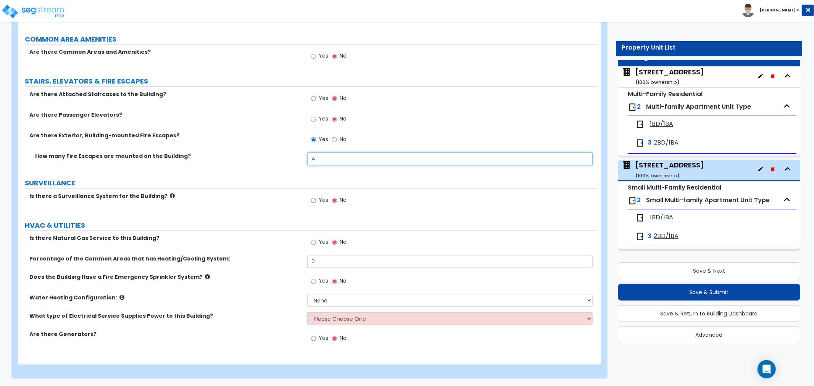
type input "4"
click at [313, 242] on input "Yes" at bounding box center [313, 242] width 5 height 8
radio input "true"
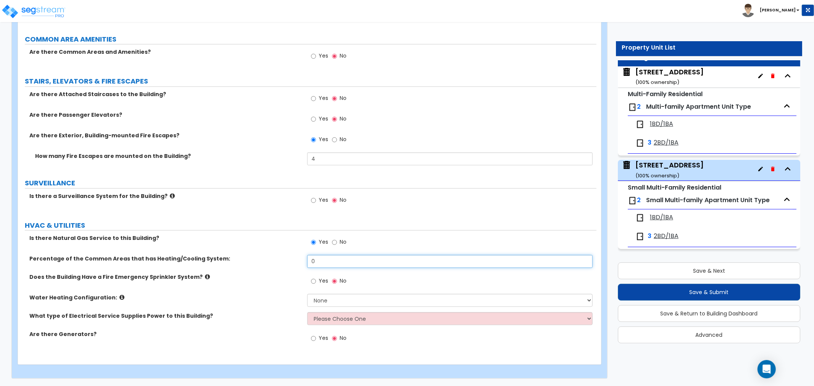
drag, startPoint x: 327, startPoint y: 262, endPoint x: 296, endPoint y: 261, distance: 30.5
click at [296, 261] on div "Percentage of the Common Areas that has Heating/Cooling System: 0" at bounding box center [307, 264] width 578 height 18
type input "100"
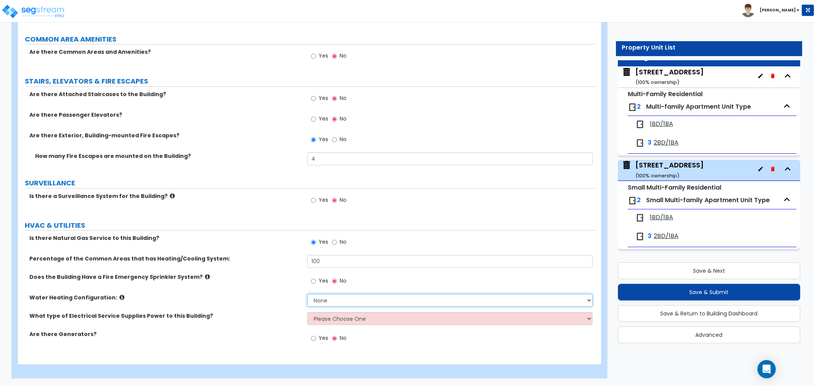
click at [320, 302] on select "None Water Heater for Multiple Units Water Heater for Individual Units" at bounding box center [449, 300] width 285 height 13
select select "1"
click at [307, 294] on select "None Water Heater for Multiple Units Water Heater for Individual Units" at bounding box center [449, 300] width 285 height 13
click at [324, 319] on select "Please Choose One Overhead Underground" at bounding box center [449, 318] width 285 height 13
select select "2"
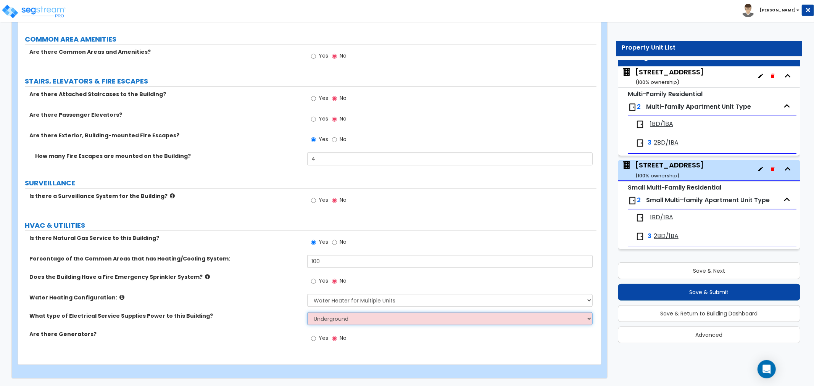
click at [307, 312] on select "Please Choose One Overhead Underground" at bounding box center [449, 318] width 285 height 13
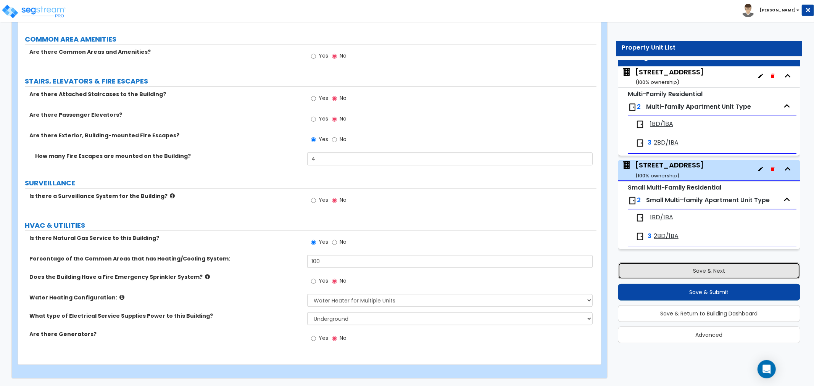
click at [685, 271] on button "Save & Next" at bounding box center [709, 270] width 182 height 17
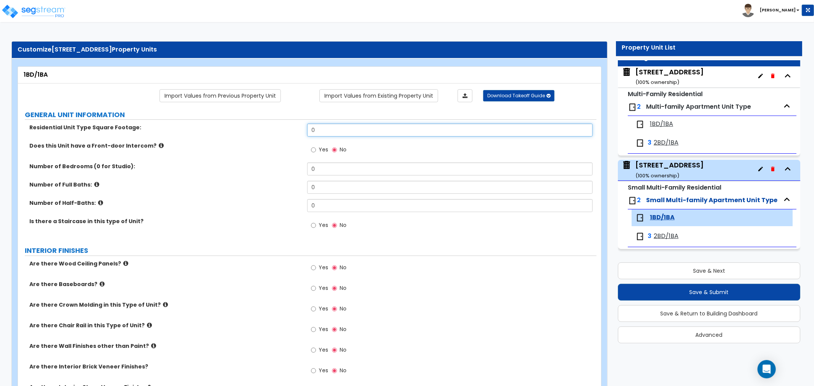
drag, startPoint x: 324, startPoint y: 131, endPoint x: 293, endPoint y: 129, distance: 31.4
click at [293, 129] on div "Residential Unit Type Square Footage: 0" at bounding box center [307, 133] width 578 height 18
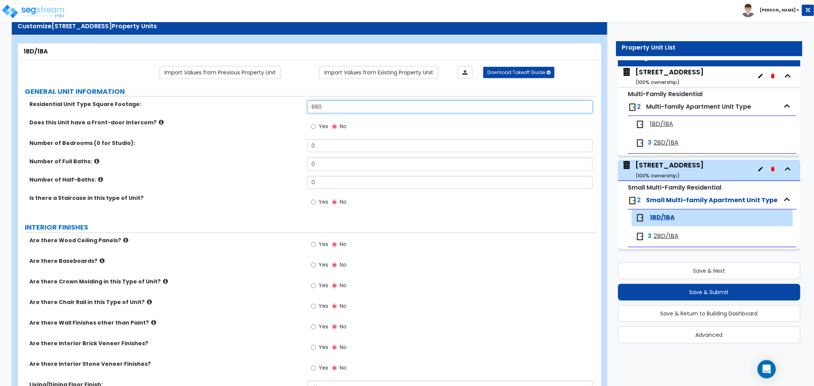
scroll to position [42, 0]
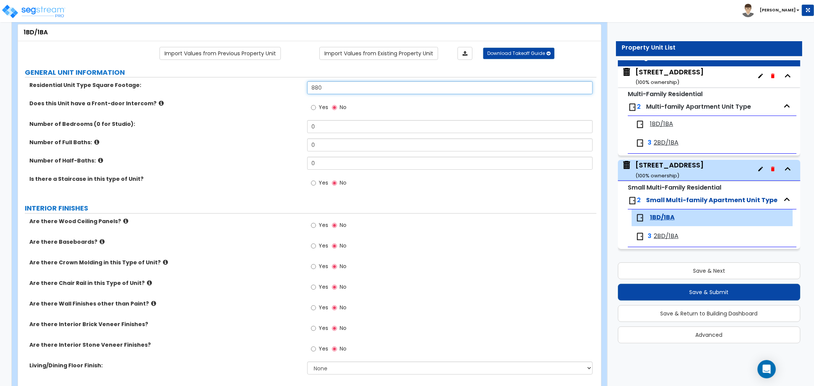
type input "880"
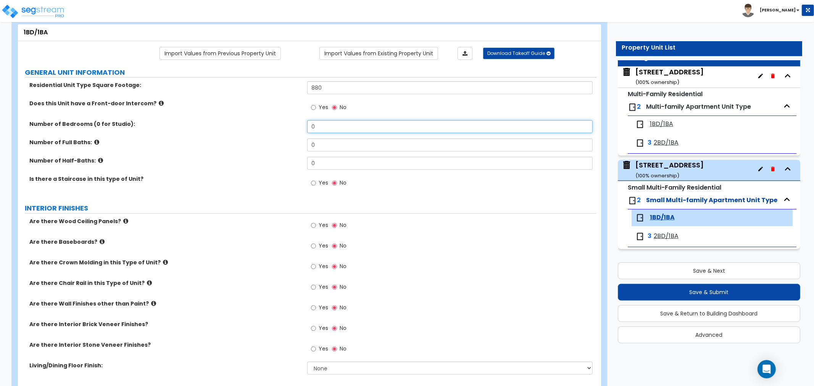
drag, startPoint x: 325, startPoint y: 129, endPoint x: 278, endPoint y: 130, distance: 46.2
click at [278, 130] on div "Number of Bedrooms (0 for Studio): 0" at bounding box center [307, 129] width 578 height 18
type input "1"
drag, startPoint x: 328, startPoint y: 141, endPoint x: 285, endPoint y: 149, distance: 44.2
click at [285, 149] on div "Number of Full Baths: 0" at bounding box center [307, 147] width 578 height 18
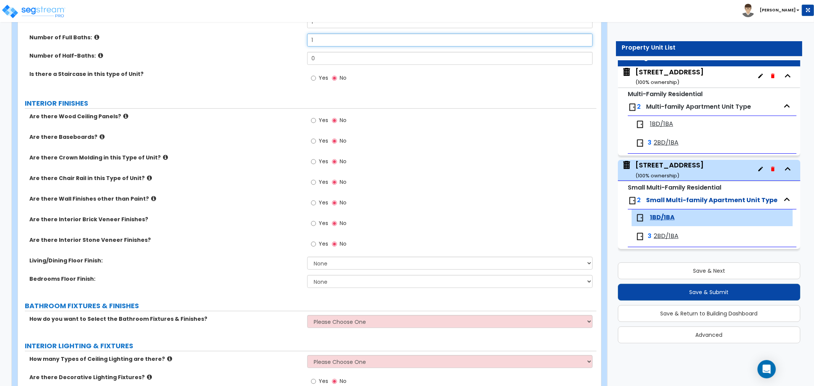
scroll to position [169, 0]
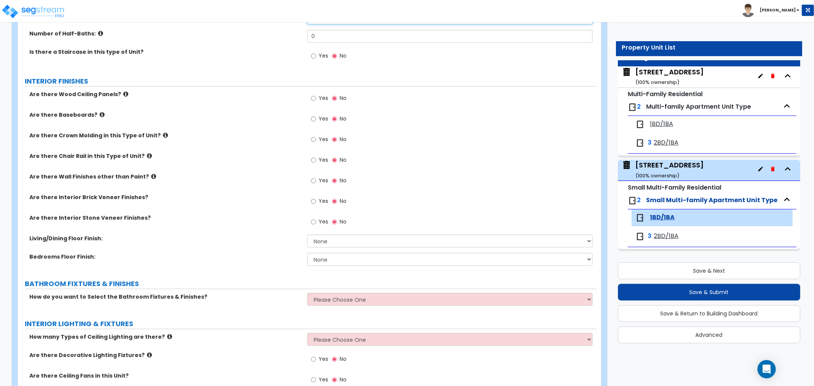
type input "1"
click at [314, 120] on input "Yes" at bounding box center [313, 119] width 5 height 8
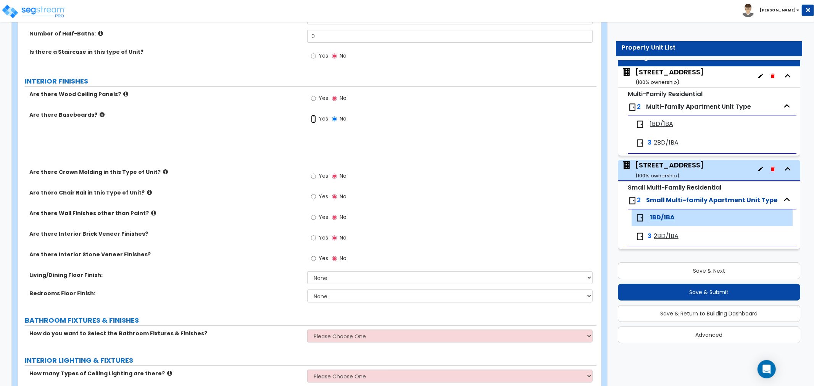
radio input "true"
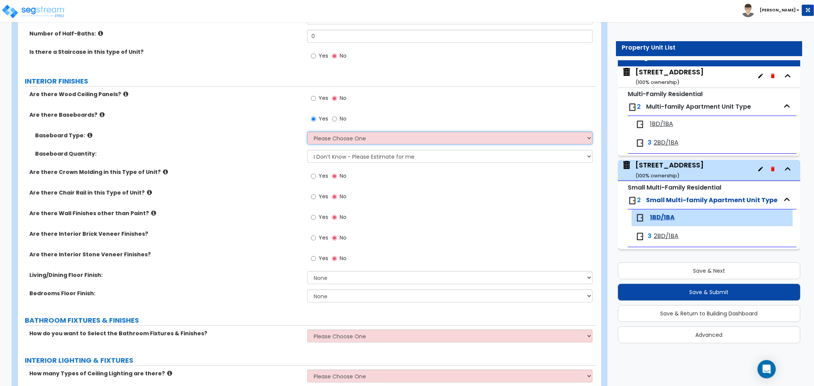
click at [327, 140] on select "Please Choose One Wood Vinyl Carpet Tile" at bounding box center [449, 138] width 285 height 13
select select "1"
click at [307, 132] on select "Please Choose One Wood Vinyl Carpet Tile" at bounding box center [449, 138] width 285 height 13
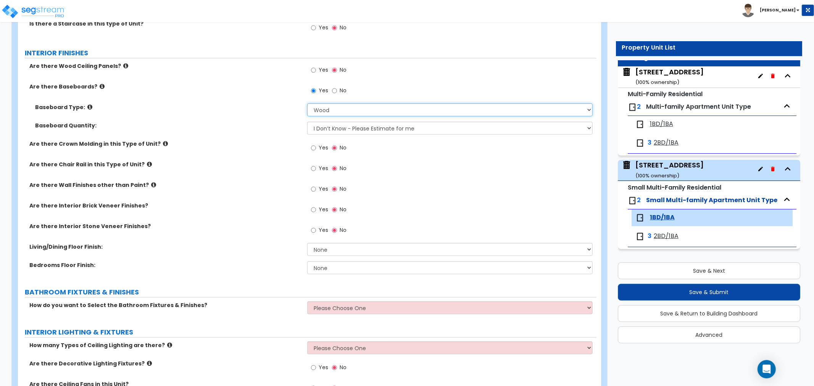
scroll to position [212, 0]
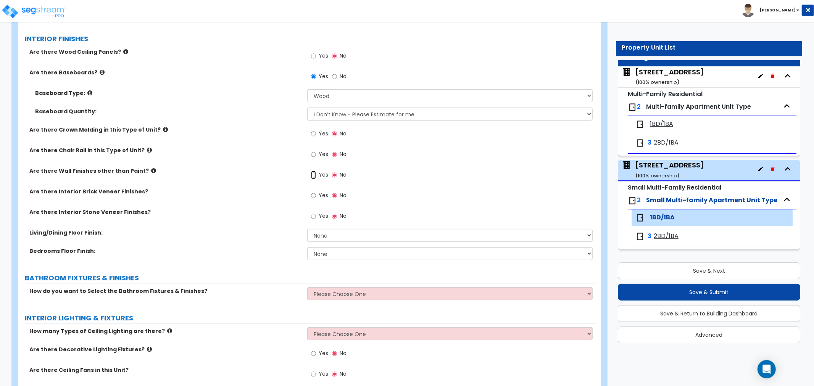
click at [313, 174] on input "Yes" at bounding box center [313, 175] width 5 height 8
radio input "true"
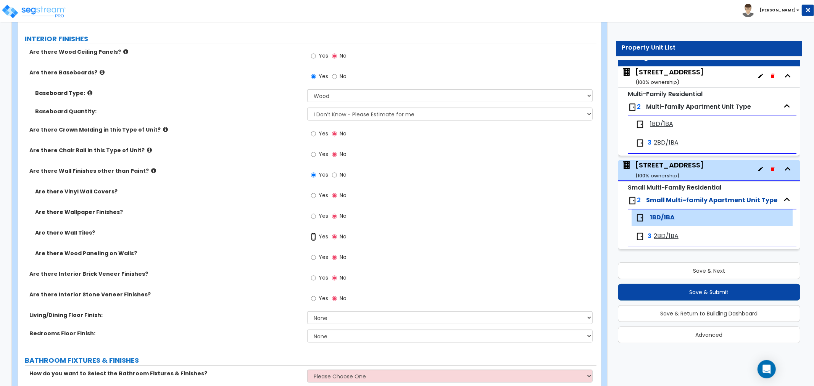
click at [312, 238] on input "Yes" at bounding box center [313, 237] width 5 height 8
radio input "true"
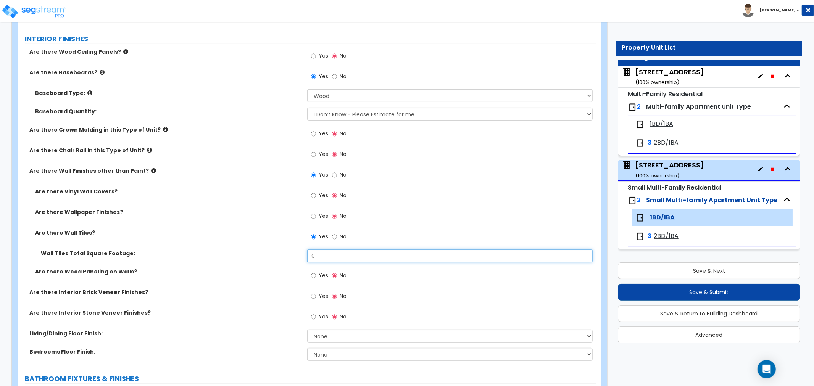
drag, startPoint x: 325, startPoint y: 261, endPoint x: 300, endPoint y: 264, distance: 25.4
click at [300, 264] on div "Wall Tiles Total Square Footage: 0" at bounding box center [307, 259] width 578 height 18
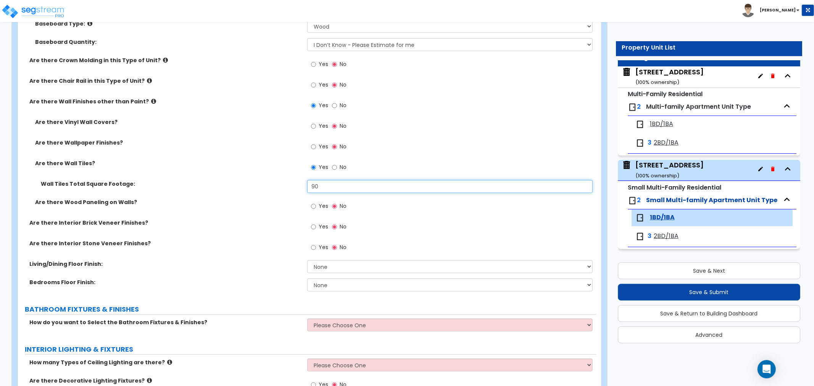
scroll to position [296, 0]
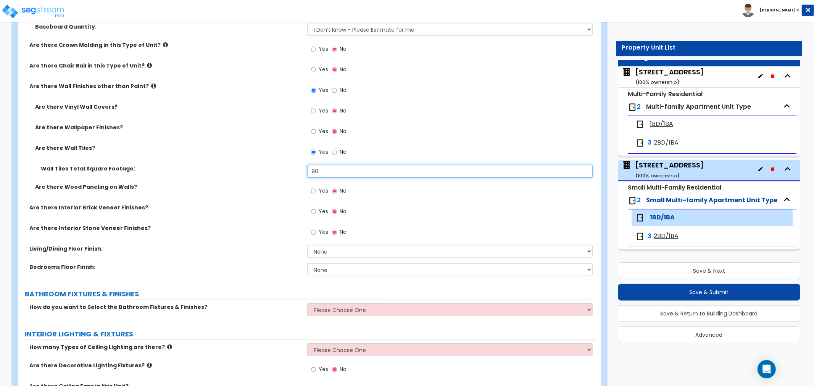
type input "90"
click at [333, 252] on select "None Tile Flooring Hardwood Flooring Resilient Laminate Flooring VCT Flooring S…" at bounding box center [449, 251] width 285 height 13
select select "2"
click at [307, 245] on select "None Tile Flooring Hardwood Flooring Resilient Laminate Flooring VCT Flooring S…" at bounding box center [449, 251] width 285 height 13
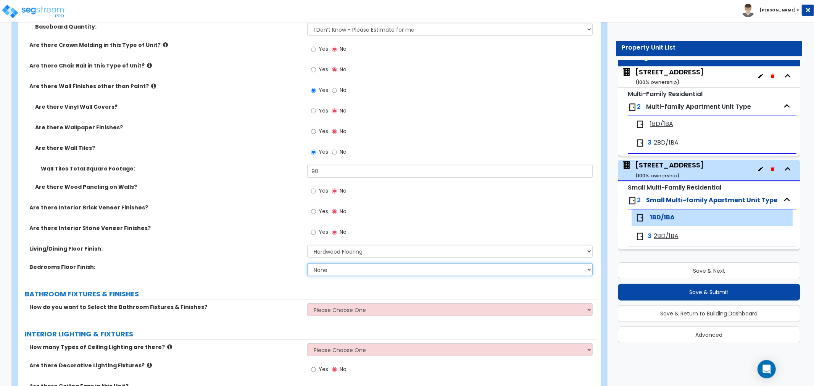
click at [334, 270] on select "None Tile Flooring Hardwood Flooring Resilient Laminate Flooring VCT Flooring S…" at bounding box center [449, 269] width 285 height 13
select select "2"
click at [307, 263] on select "None Tile Flooring Hardwood Flooring Resilient Laminate Flooring VCT Flooring S…" at bounding box center [449, 269] width 285 height 13
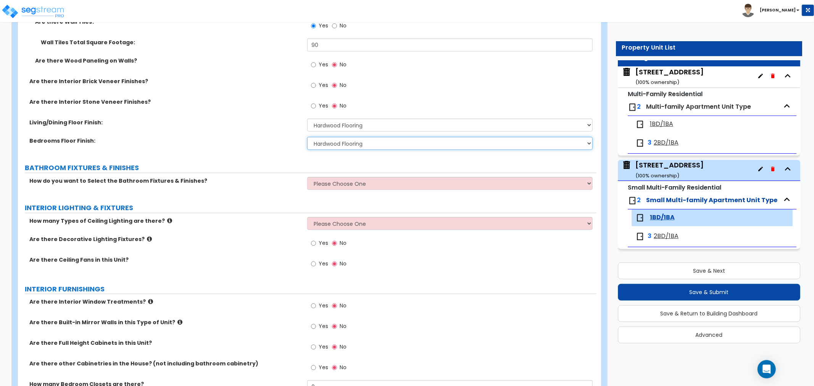
scroll to position [424, 0]
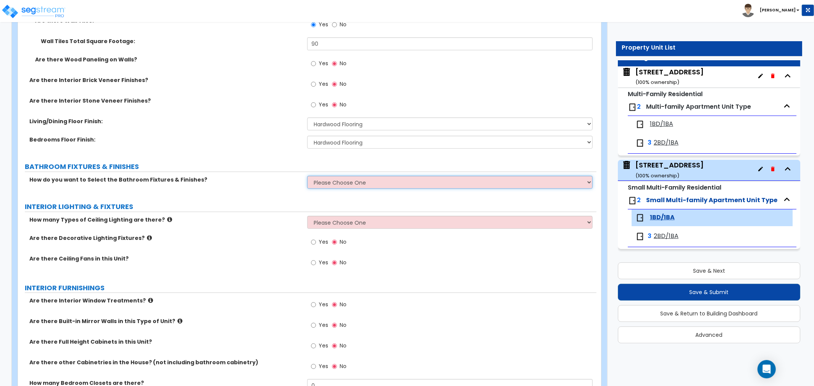
click at [317, 179] on select "Please Choose One Select the type of Fixtures and Finishes only for one Bath an…" at bounding box center [449, 182] width 285 height 13
select select "2"
click at [307, 176] on select "Please Choose One Select the type of Fixtures and Finishes only for one Bath an…" at bounding box center [449, 182] width 285 height 13
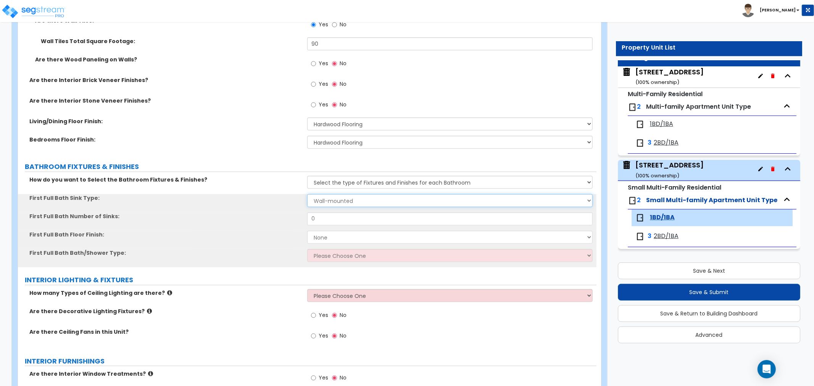
click at [324, 200] on select "Wall-mounted Pedestal-mounted Vanity-mounted" at bounding box center [449, 200] width 285 height 13
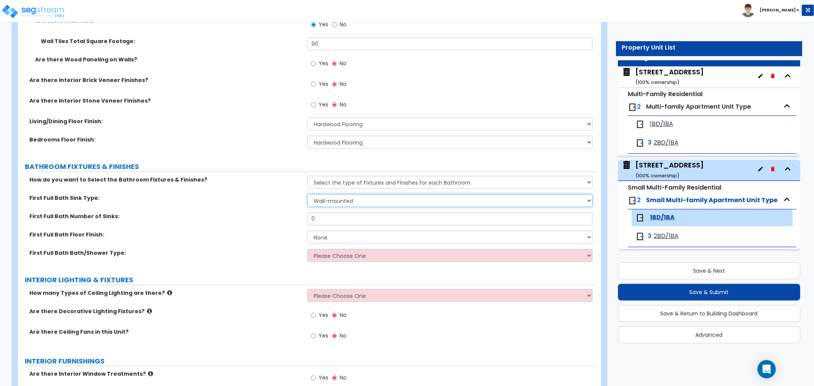
select select "3"
click at [307, 194] on select "Wall-mounted Pedestal-mounted Vanity-mounted" at bounding box center [449, 200] width 285 height 13
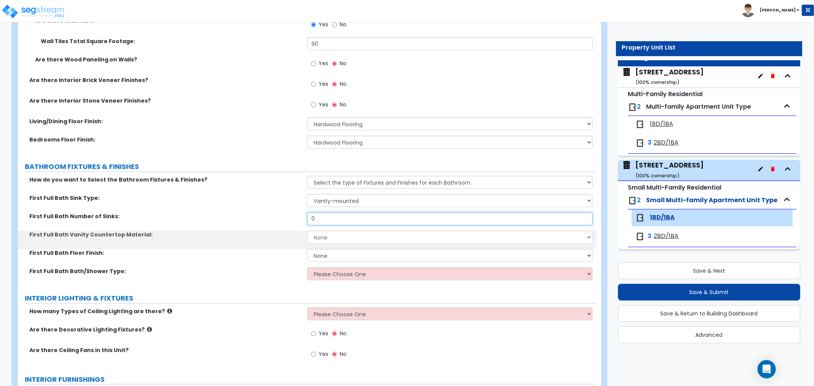
drag, startPoint x: 321, startPoint y: 216, endPoint x: 285, endPoint y: 217, distance: 35.9
click at [285, 217] on div "First Full Bath Number of Sinks: 0" at bounding box center [307, 221] width 578 height 18
type input "1"
click at [319, 235] on select "None Plastic Laminate Solid Surface Stone Quartz Marble Tile Wood" at bounding box center [449, 237] width 285 height 13
select select "2"
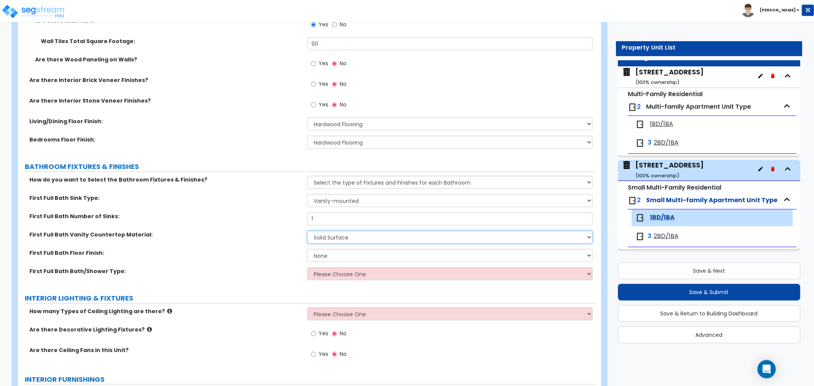
click at [307, 231] on select "None Plastic Laminate Solid Surface Stone Quartz Marble Tile Wood" at bounding box center [449, 237] width 285 height 13
click at [320, 256] on select "None Tile Flooring Hardwood Flooring Resilient Laminate Flooring VCT Flooring S…" at bounding box center [449, 255] width 285 height 13
select select "1"
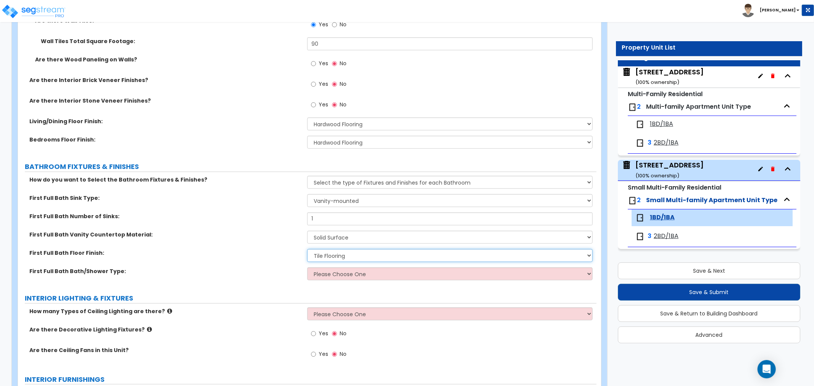
click at [307, 249] on select "None Tile Flooring Hardwood Flooring Resilient Laminate Flooring VCT Flooring S…" at bounding box center [449, 255] width 285 height 13
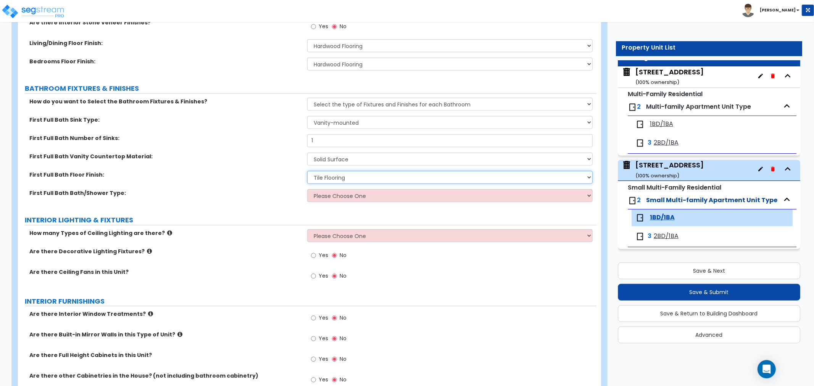
scroll to position [509, 0]
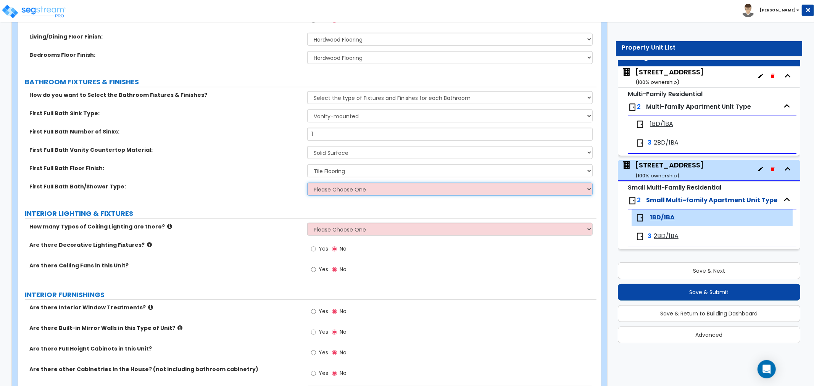
click at [331, 191] on select "Please Choose One Standalone Shower Bathtub - Shower Combo" at bounding box center [449, 189] width 285 height 13
select select "1"
click at [307, 183] on select "Please Choose One Standalone Shower Bathtub - Shower Combo" at bounding box center [449, 189] width 285 height 13
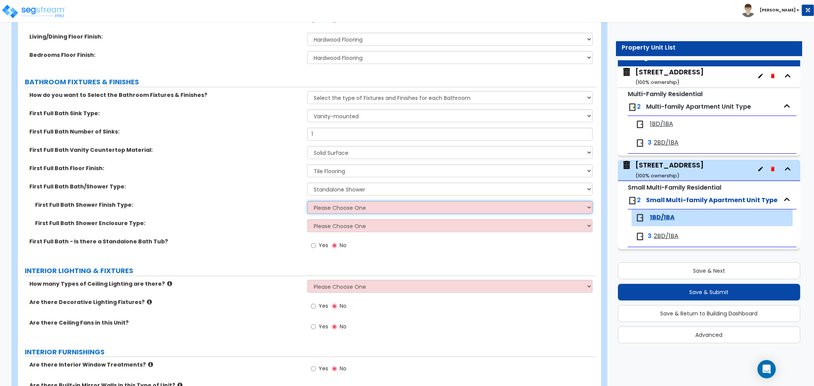
click at [341, 203] on select "Please Choose One Plastic Tile Stone" at bounding box center [449, 207] width 285 height 13
select select "2"
click at [307, 201] on select "Please Choose One Plastic Tile Stone" at bounding box center [449, 207] width 285 height 13
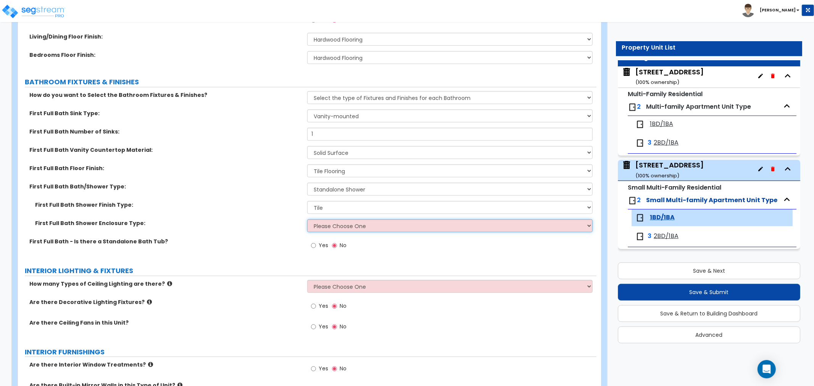
click at [340, 225] on select "Please Choose One Curtain & Rod Glass Sliding Doors Glass Hinged Doors" at bounding box center [449, 225] width 285 height 13
select select "1"
click at [307, 219] on select "Please Choose One Curtain & Rod Glass Sliding Doors Glass Hinged Doors" at bounding box center [449, 225] width 285 height 13
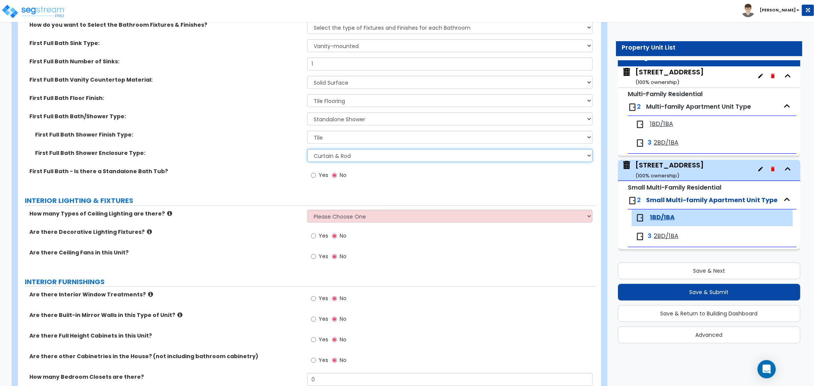
scroll to position [593, 0]
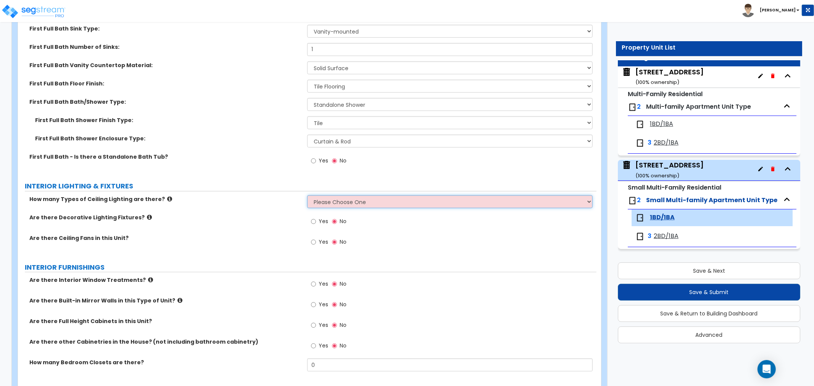
click at [350, 204] on select "Please Choose One 1 2 3" at bounding box center [449, 201] width 285 height 13
select select "1"
click at [307, 195] on select "Please Choose One 1 2 3" at bounding box center [449, 201] width 285 height 13
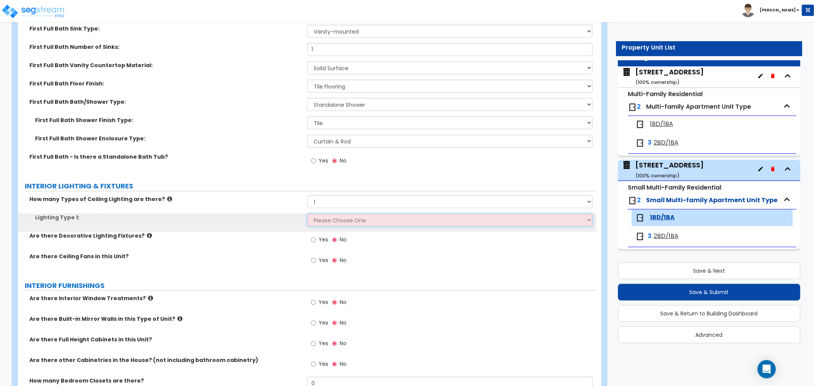
click at [325, 222] on select "Please Choose One LED Surface-Mounted LED Recessed Fluorescent Surface-Mounted …" at bounding box center [449, 220] width 285 height 13
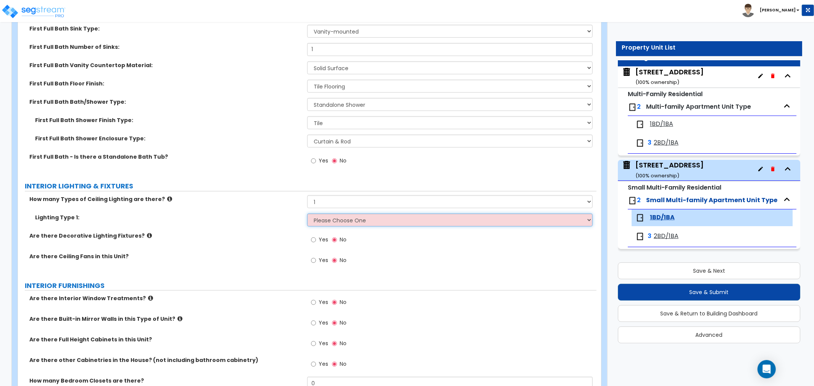
select select "5"
click at [307, 214] on select "Please Choose One LED Surface-Mounted LED Recessed Fluorescent Surface-Mounted …" at bounding box center [449, 220] width 285 height 13
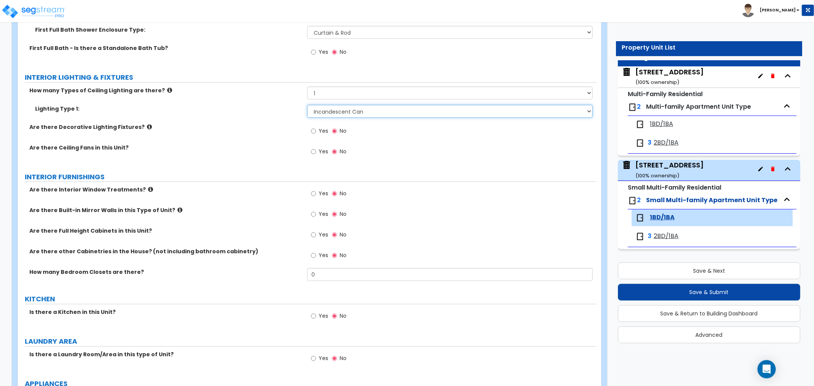
scroll to position [720, 0]
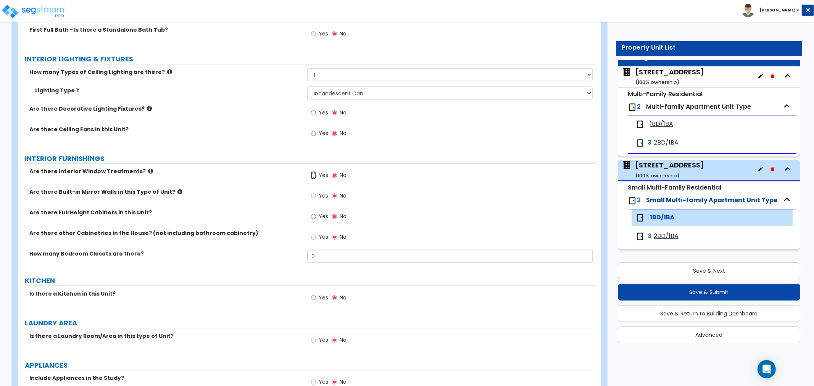
click at [313, 174] on input "Yes" at bounding box center [313, 175] width 5 height 8
radio input "true"
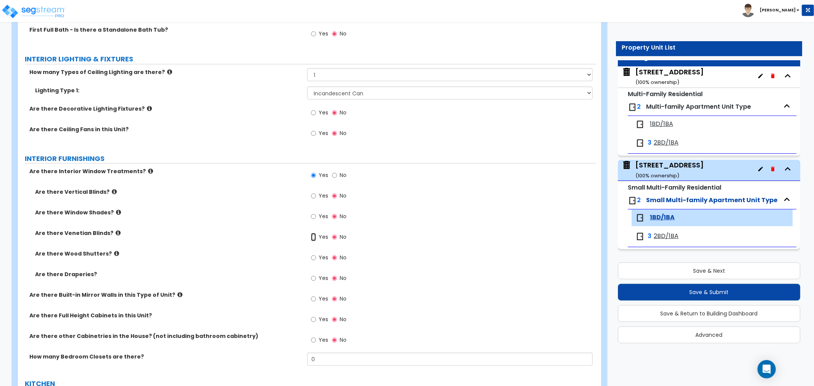
click at [314, 238] on input "Yes" at bounding box center [313, 237] width 5 height 8
radio input "true"
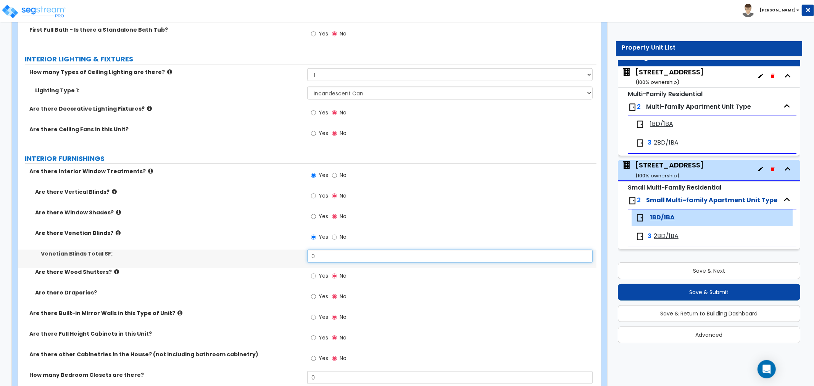
drag, startPoint x: 331, startPoint y: 255, endPoint x: 278, endPoint y: 257, distance: 53.1
click at [278, 257] on div "Venetian Blinds Total SF: 0" at bounding box center [307, 259] width 578 height 18
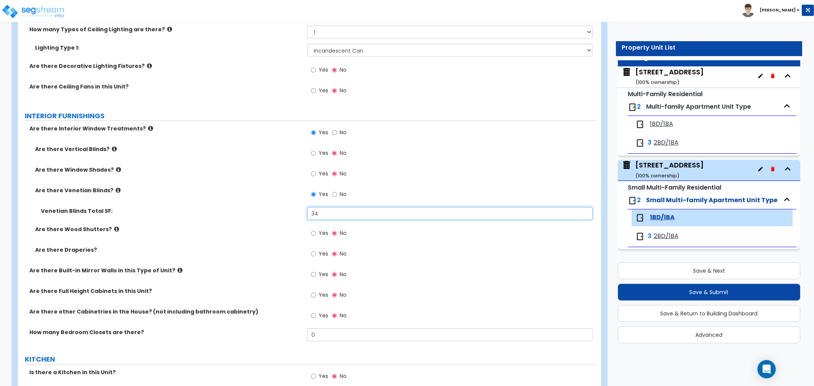
type input "34"
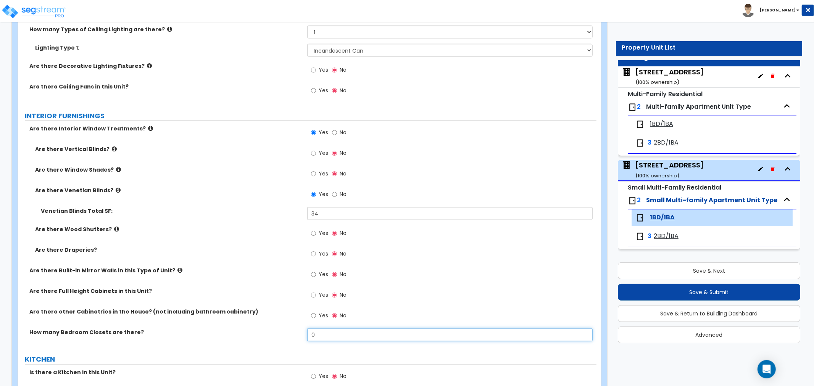
drag, startPoint x: 330, startPoint y: 338, endPoint x: 275, endPoint y: 330, distance: 55.0
click at [275, 330] on div "How many Bedroom Closets are there? 0" at bounding box center [307, 337] width 578 height 18
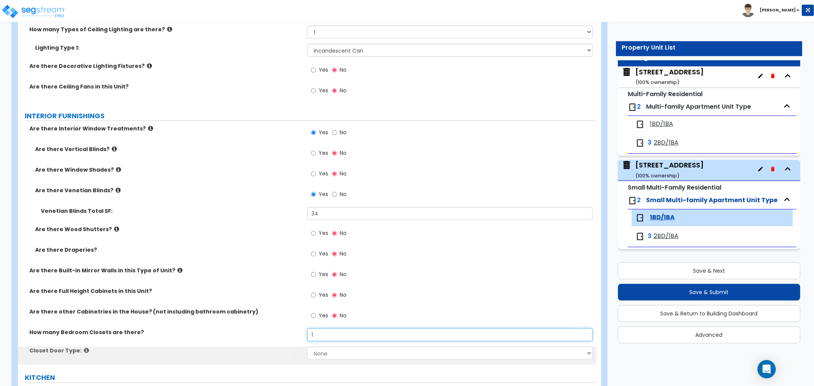
type input "1"
click at [336, 355] on select "None Bi-fold Louvered Doors Bi-fold Panel Doors Sliding Doors Hinged Wood Door" at bounding box center [449, 353] width 285 height 13
select select "3"
click at [307, 347] on select "None Bi-fold Louvered Doors Bi-fold Panel Doors Sliding Doors Hinged Wood Door" at bounding box center [449, 353] width 285 height 13
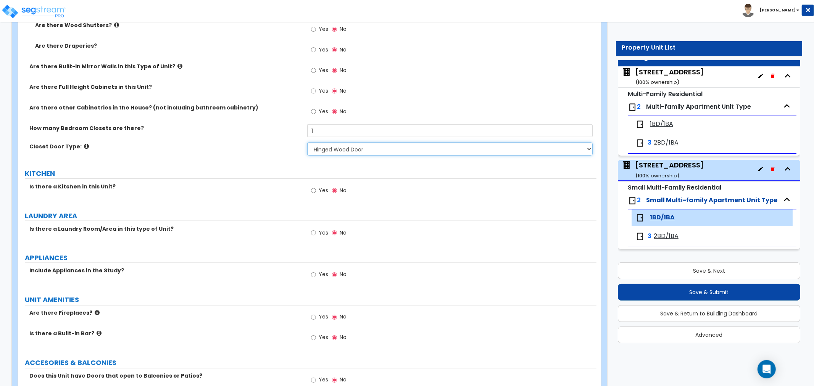
scroll to position [975, 0]
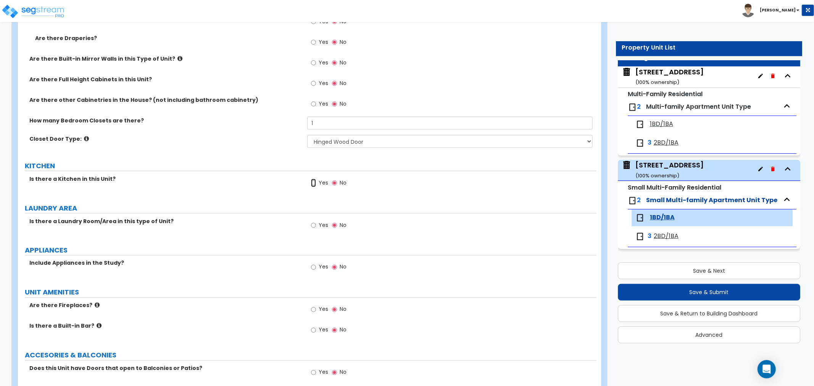
click at [313, 183] on input "Yes" at bounding box center [313, 183] width 5 height 8
radio input "true"
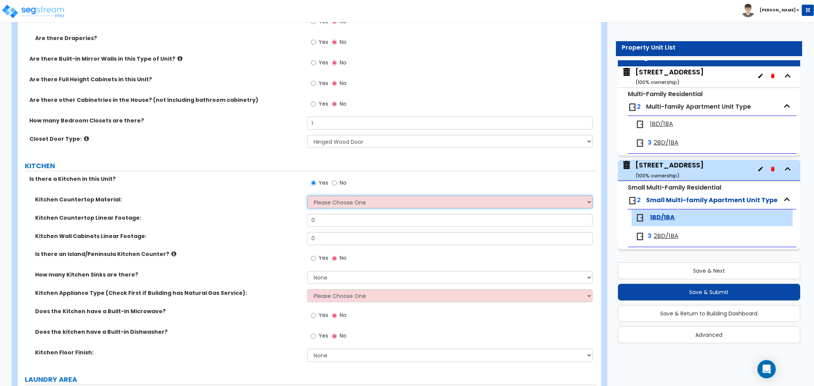
click at [362, 198] on select "Please Choose One Plastic Laminate Solid Surface Stone Quartz Marble Tile Wood …" at bounding box center [449, 202] width 285 height 13
select select "1"
click at [307, 196] on select "Please Choose One Plastic Laminate Solid Surface Stone Quartz Marble Tile Wood …" at bounding box center [449, 202] width 285 height 13
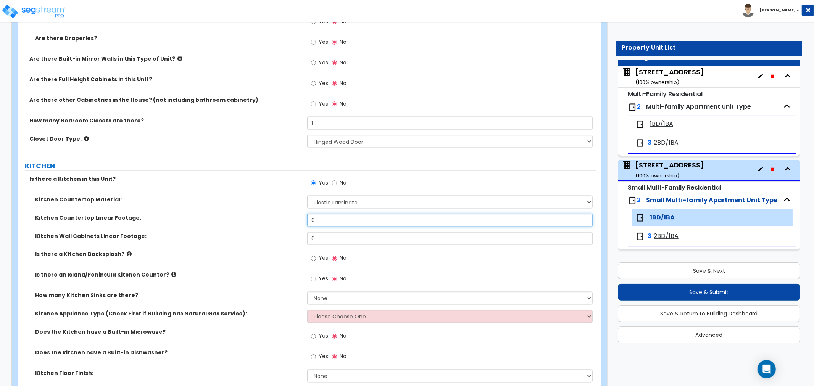
drag, startPoint x: 330, startPoint y: 217, endPoint x: 274, endPoint y: 216, distance: 56.5
click at [275, 216] on div "Kitchen Countertop Linear Footage: 0" at bounding box center [307, 223] width 578 height 18
type input "6"
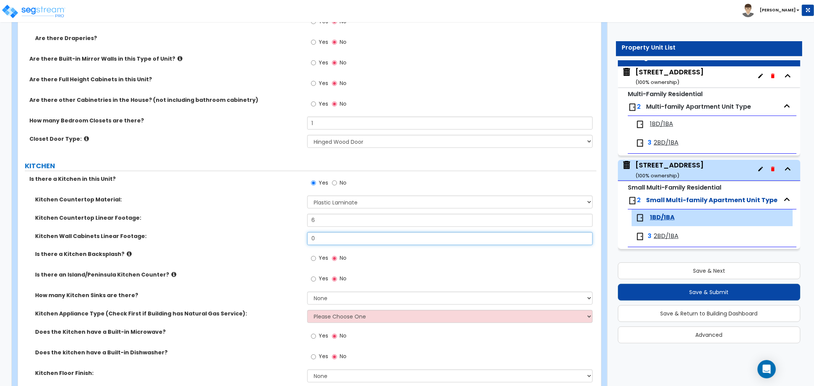
drag, startPoint x: 327, startPoint y: 239, endPoint x: 289, endPoint y: 237, distance: 38.6
click at [289, 237] on div "Kitchen Wall Cabinets Linear Footage: 0" at bounding box center [307, 241] width 578 height 18
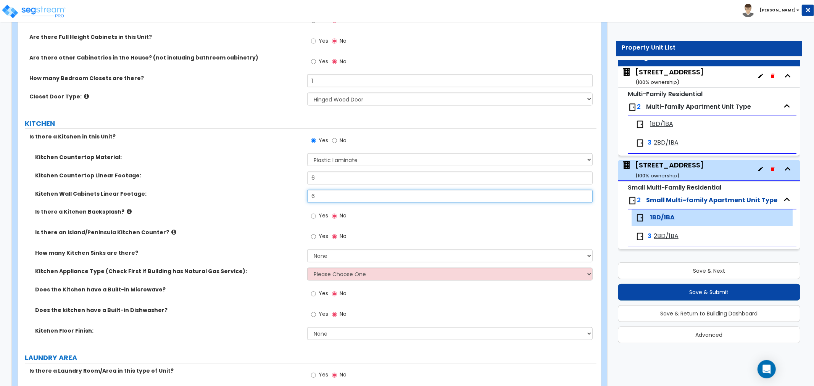
type input "6"
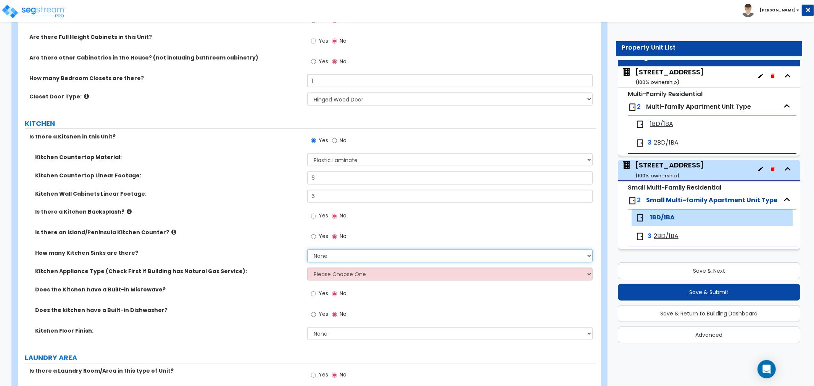
click at [324, 256] on select "None 1 2 3" at bounding box center [449, 256] width 285 height 13
click at [272, 237] on div "Is there an Island/Peninsula Kitchen Counter? Yes No" at bounding box center [307, 239] width 578 height 21
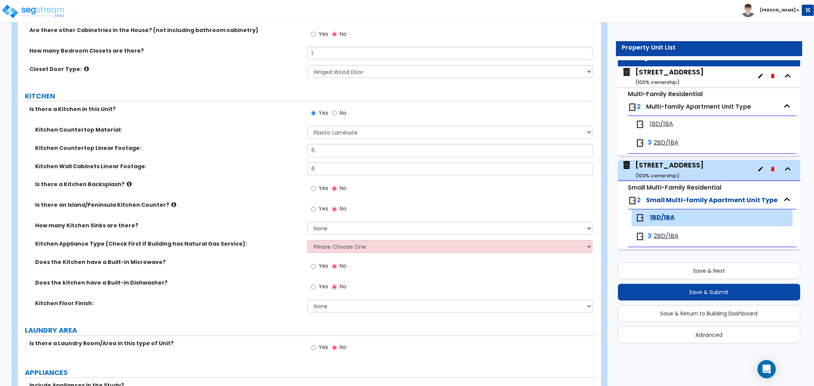
scroll to position [1059, 0]
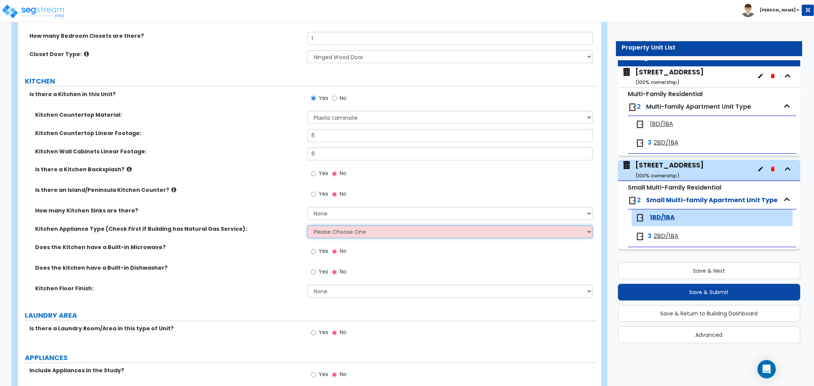
click at [325, 231] on select "Please Choose One Gas Electric" at bounding box center [449, 231] width 285 height 13
select select "1"
click at [307, 225] on select "Please Choose One Gas Electric" at bounding box center [449, 231] width 285 height 13
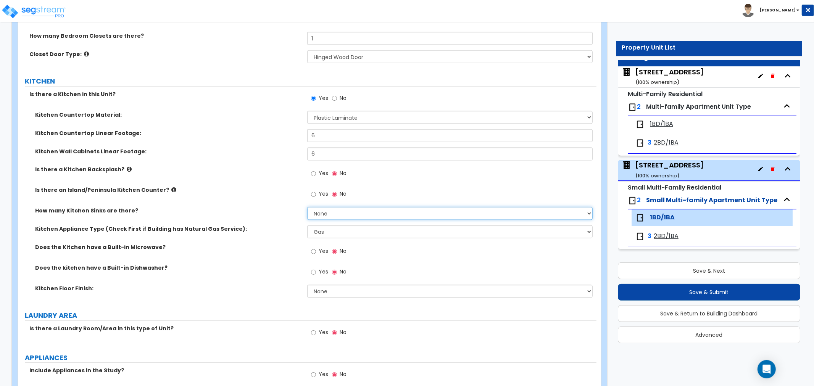
click at [323, 212] on select "None 1 2 3" at bounding box center [449, 213] width 285 height 13
select select "1"
click at [307, 207] on select "None 1 2 3" at bounding box center [449, 213] width 285 height 13
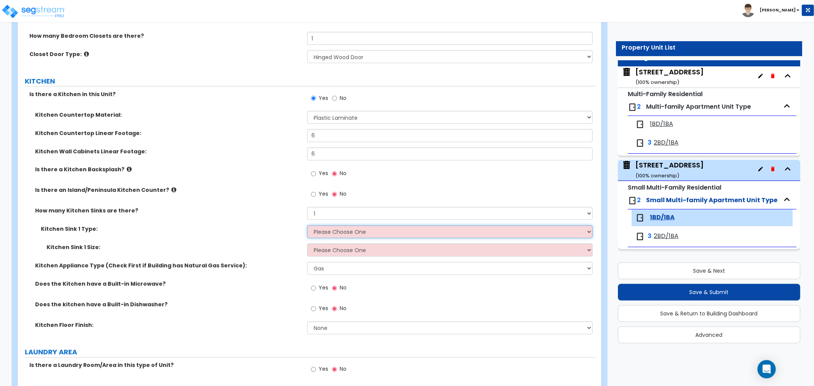
click at [325, 233] on select "Please Choose One Stainless Steel Porcelain Enamel Cast Iron Granite Composite" at bounding box center [449, 231] width 285 height 13
select select "1"
click at [307, 225] on select "Please Choose One Stainless Steel Porcelain Enamel Cast Iron Granite Composite" at bounding box center [449, 231] width 285 height 13
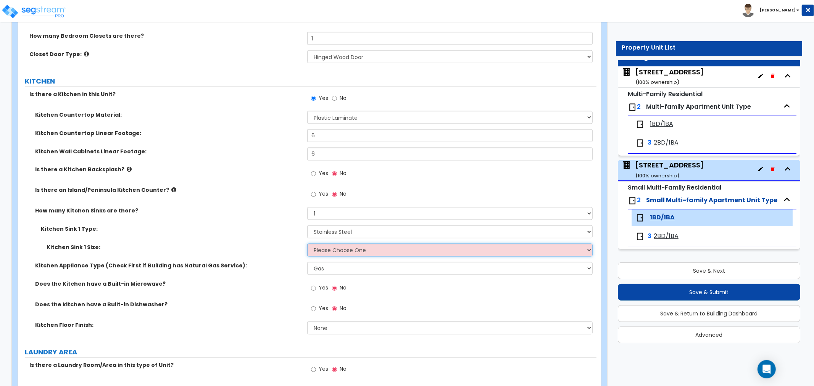
click at [329, 247] on select "Please Choose One Single Sink Double Sink" at bounding box center [449, 250] width 285 height 13
select select "1"
click at [307, 244] on select "Please Choose One Single Sink Double Sink" at bounding box center [449, 250] width 285 height 13
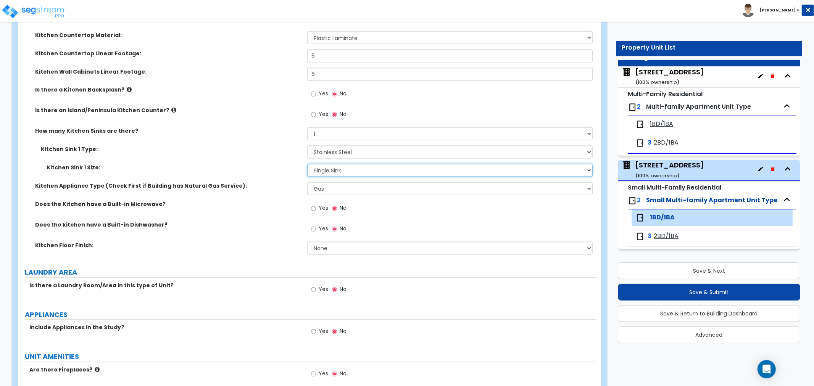
scroll to position [1187, 0]
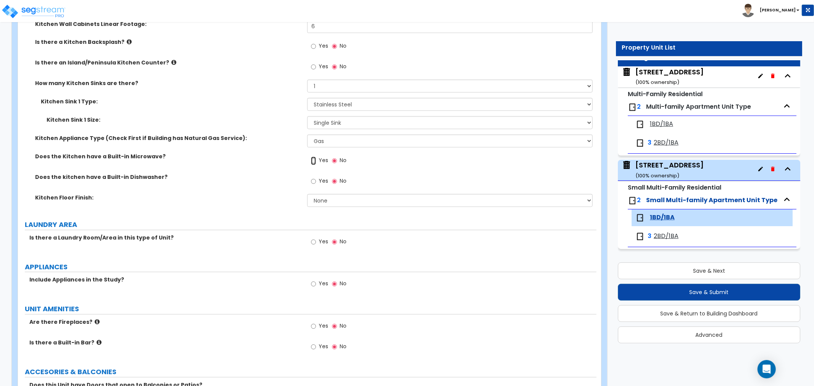
click at [315, 164] on input "Yes" at bounding box center [313, 161] width 5 height 8
radio input "true"
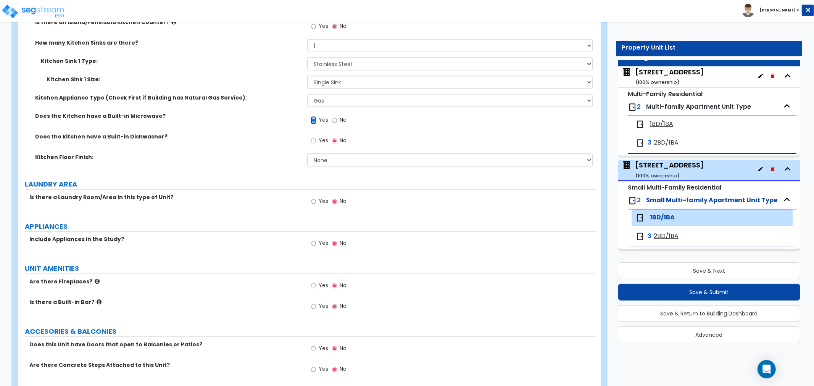
scroll to position [1229, 0]
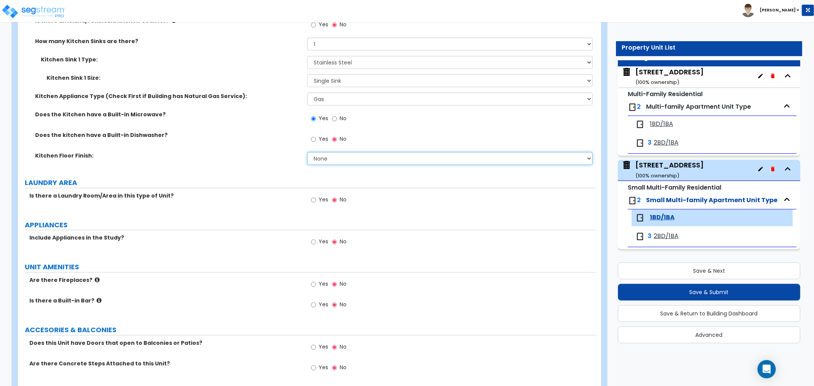
click at [327, 159] on select "None Tile Flooring Hardwood Flooring Resilient Laminate Flooring VCT Flooring S…" at bounding box center [449, 158] width 285 height 13
select select "1"
click at [307, 152] on select "None Tile Flooring Hardwood Flooring Resilient Laminate Flooring VCT Flooring S…" at bounding box center [449, 158] width 285 height 13
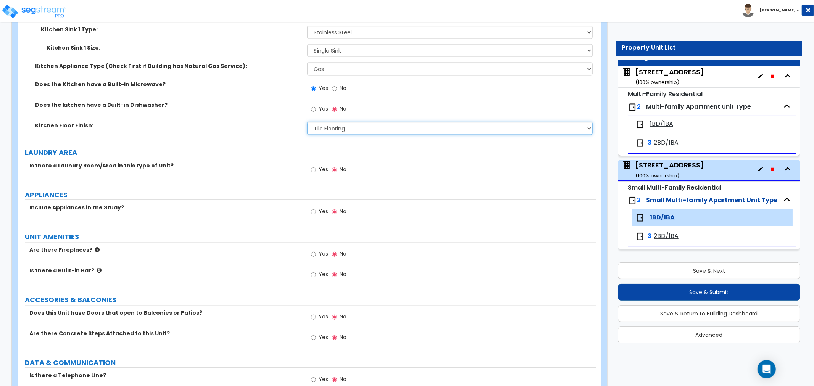
scroll to position [1272, 0]
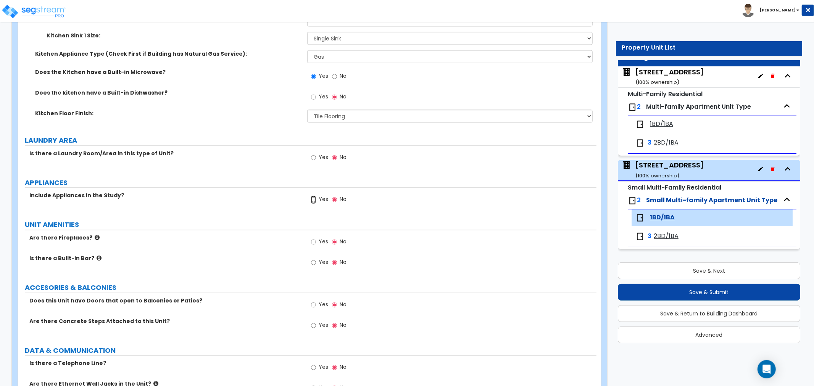
click at [312, 197] on input "Yes" at bounding box center [313, 199] width 5 height 8
radio input "true"
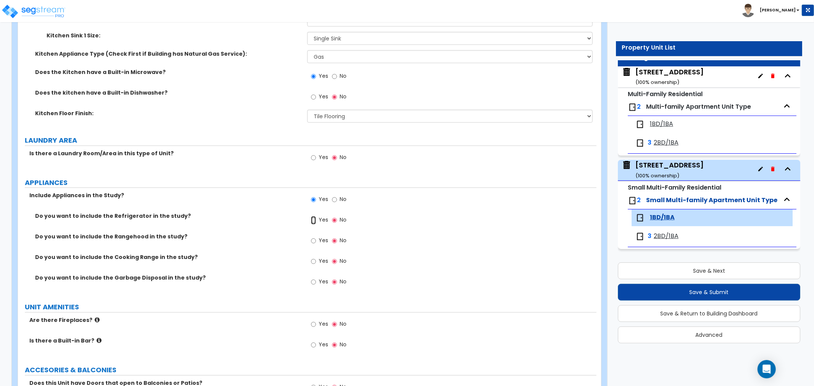
click at [314, 221] on input "Yes" at bounding box center [313, 220] width 5 height 8
radio input "true"
click at [313, 261] on input "Yes" at bounding box center [313, 261] width 5 height 8
radio input "true"
click at [314, 283] on input "Yes" at bounding box center [313, 282] width 5 height 8
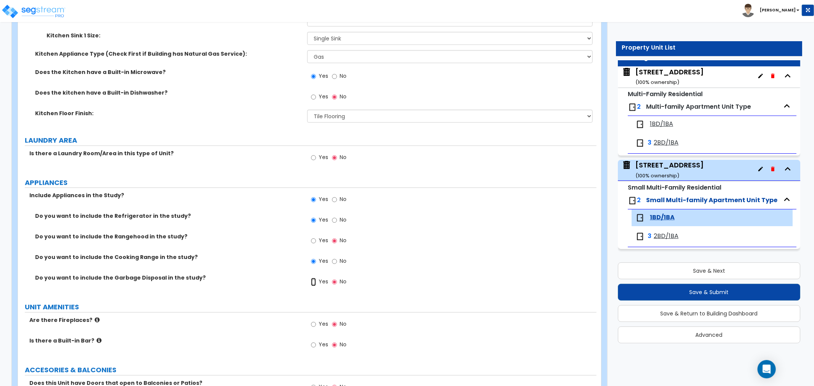
radio input "true"
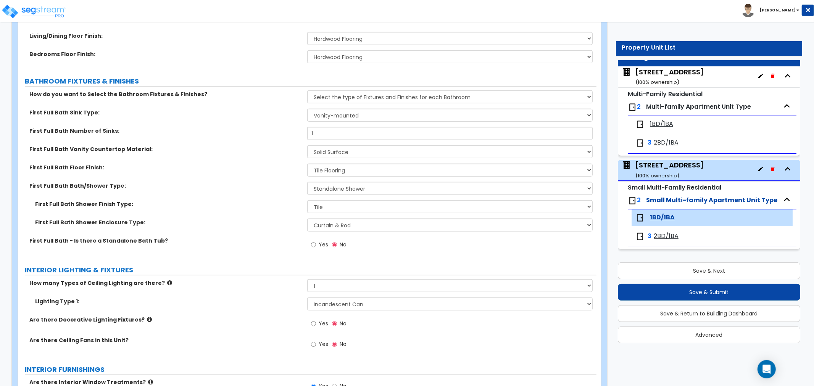
scroll to position [509, 0]
click at [355, 117] on select "Wall-mounted Pedestal-mounted Vanity-mounted" at bounding box center [449, 115] width 285 height 13
select select "2"
click at [307, 109] on select "Wall-mounted Pedestal-mounted Vanity-mounted" at bounding box center [449, 115] width 285 height 13
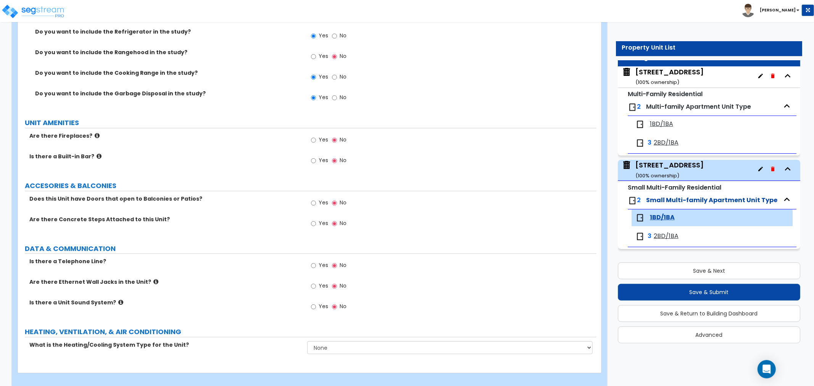
scroll to position [1441, 0]
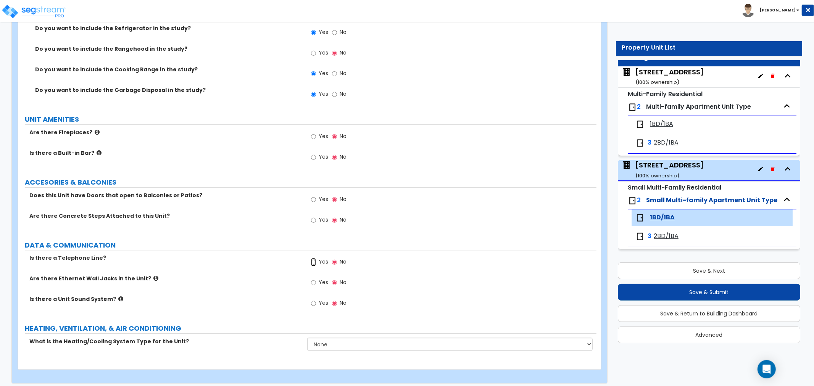
click at [314, 261] on input "Yes" at bounding box center [313, 262] width 5 height 8
radio input "true"
click at [315, 283] on input "Yes" at bounding box center [313, 282] width 5 height 8
radio input "true"
click at [327, 341] on select "None Heat Only Centralized Heating & Cooling Thru Wall Air Conditioners Mini Sp…" at bounding box center [449, 344] width 285 height 13
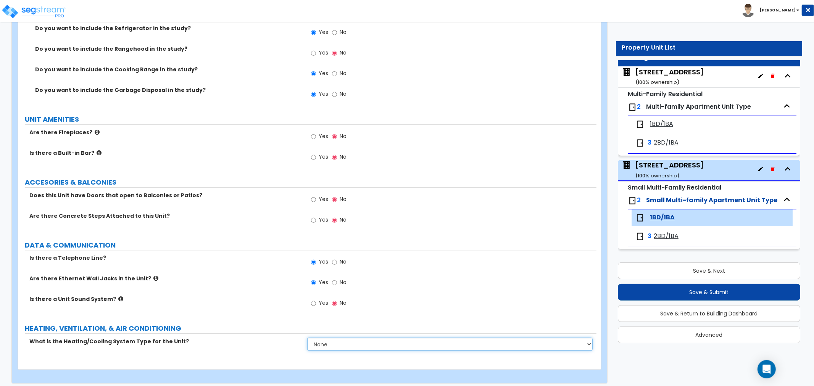
select select "1"
click at [307, 338] on select "None Heat Only Centralized Heating & Cooling Thru Wall Air Conditioners Mini Sp…" at bounding box center [449, 344] width 285 height 13
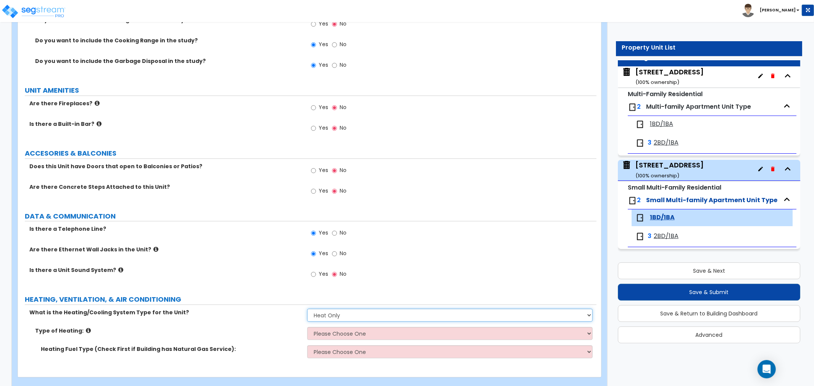
scroll to position [1482, 0]
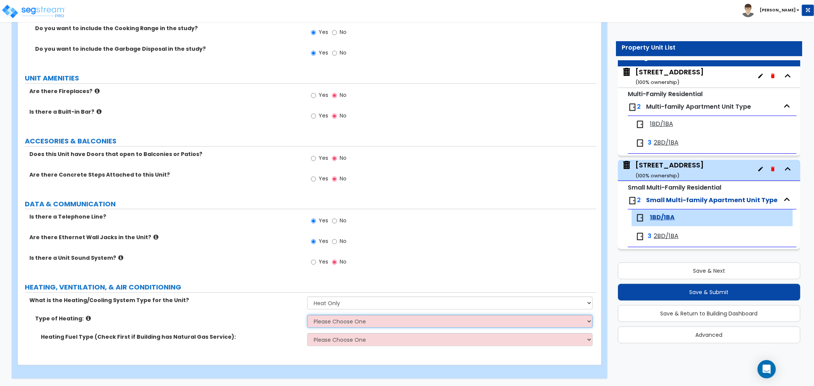
click at [343, 324] on select "Please Choose One Wall Heater Electric Baseboard Heater Hydronic Heating Radian…" at bounding box center [449, 321] width 285 height 13
select select "3"
click at [307, 315] on select "Please Choose One Wall Heater Electric Baseboard Heater Hydronic Heating Radian…" at bounding box center [449, 321] width 285 height 13
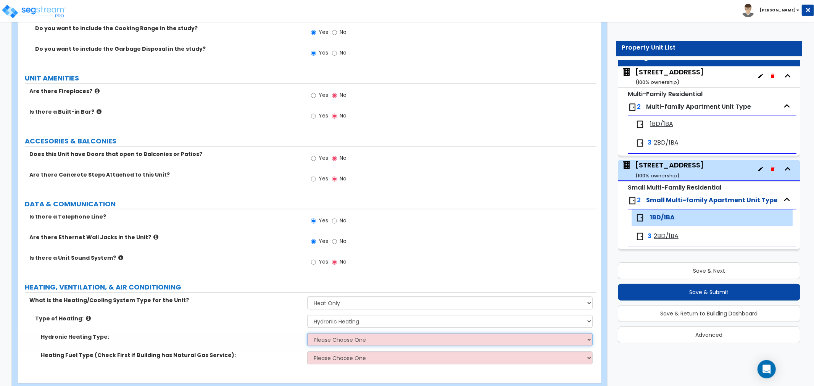
click at [346, 340] on select "Please Choose One Hydronic Radiator Hydronic Baseboard Hydronic Fin Tube Radiat…" at bounding box center [449, 339] width 285 height 13
select select "1"
click at [307, 333] on select "Please Choose One Hydronic Radiator Hydronic Baseboard Hydronic Fin Tube Radiat…" at bounding box center [449, 339] width 285 height 13
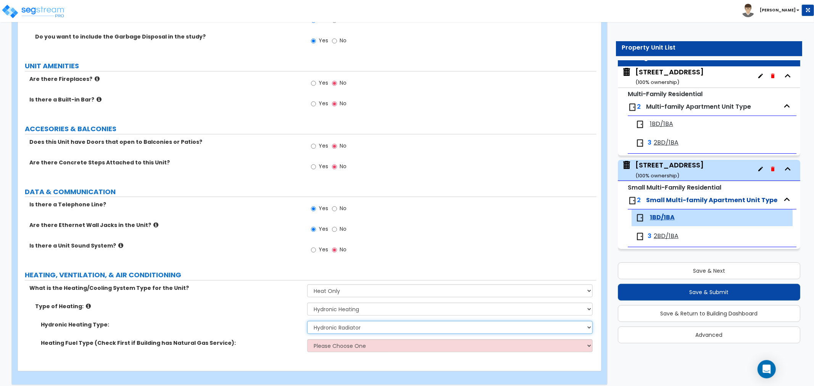
scroll to position [1500, 0]
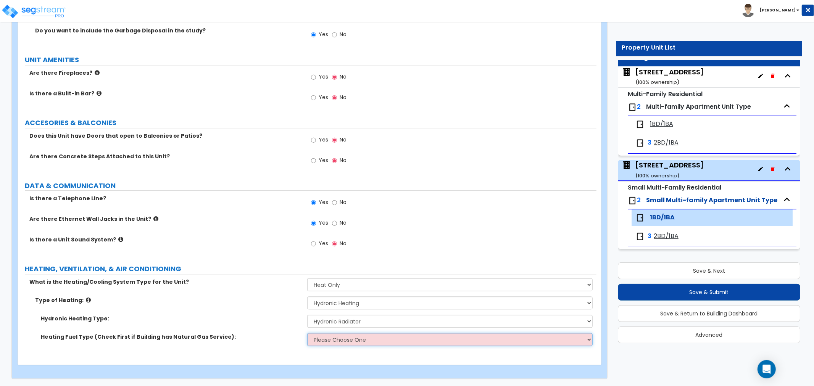
click at [349, 339] on select "Please Choose One Gas Electric" at bounding box center [449, 339] width 285 height 13
select select "1"
click at [307, 333] on select "Please Choose One Gas Electric" at bounding box center [449, 339] width 285 height 13
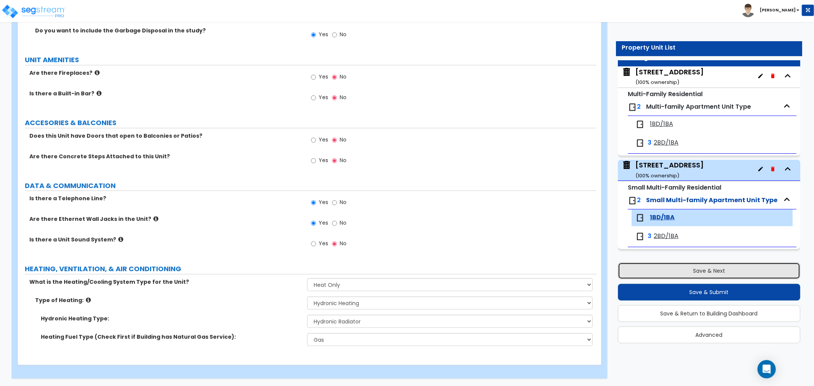
click at [746, 272] on button "Save & Next" at bounding box center [709, 270] width 182 height 17
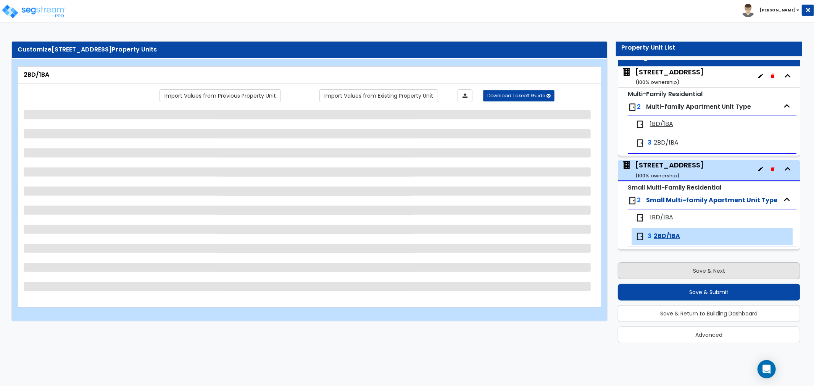
scroll to position [0, 0]
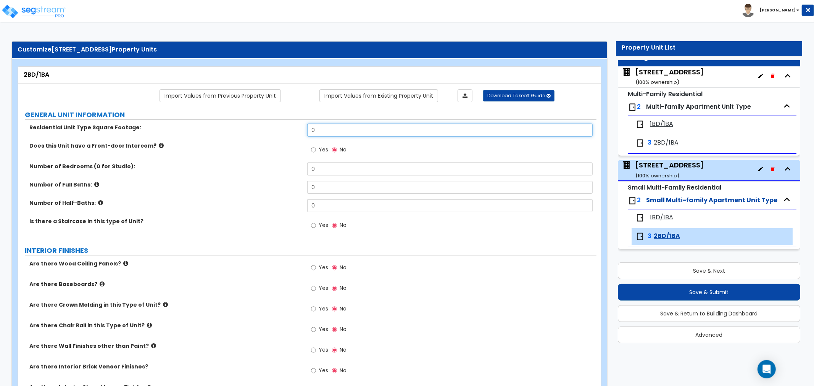
drag, startPoint x: 325, startPoint y: 131, endPoint x: 255, endPoint y: 130, distance: 69.8
click at [255, 130] on div "Residential Unit Type Square Footage: 0" at bounding box center [307, 133] width 578 height 18
type input "880"
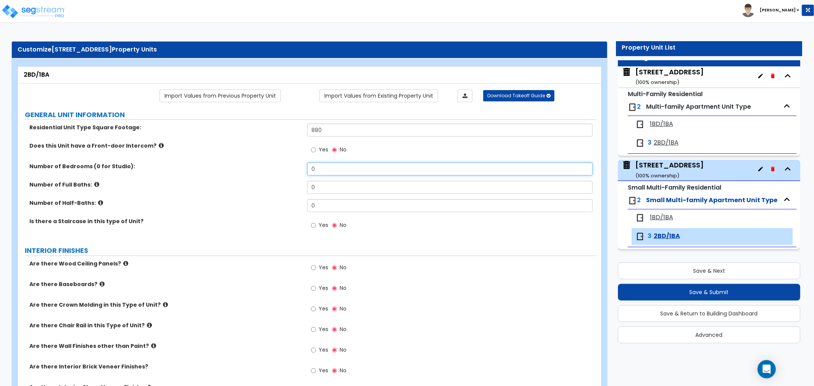
drag, startPoint x: 328, startPoint y: 169, endPoint x: 302, endPoint y: 166, distance: 26.2
click at [302, 166] on div "Number of Bedrooms (0 for Studio): 0" at bounding box center [307, 172] width 578 height 18
type input "2"
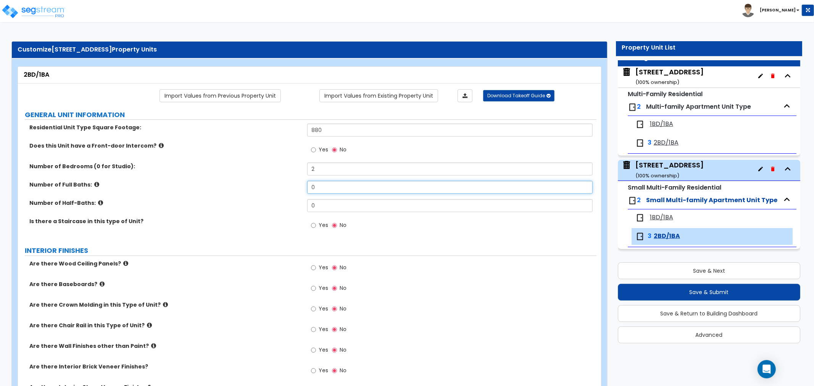
drag, startPoint x: 317, startPoint y: 187, endPoint x: 279, endPoint y: 187, distance: 37.4
click at [279, 187] on div "Number of Full Baths: 0" at bounding box center [307, 190] width 578 height 18
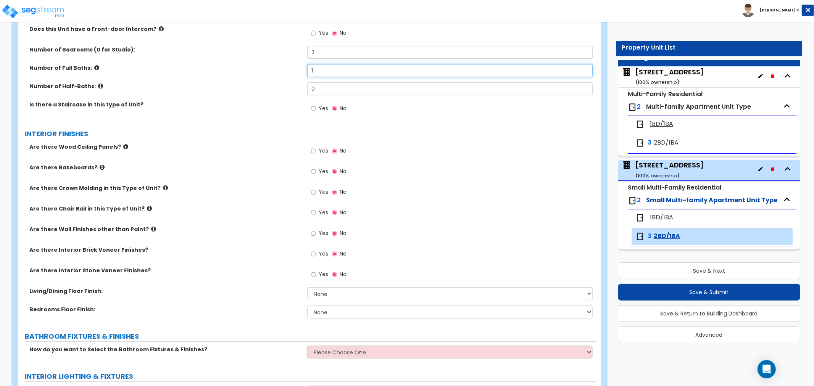
scroll to position [127, 0]
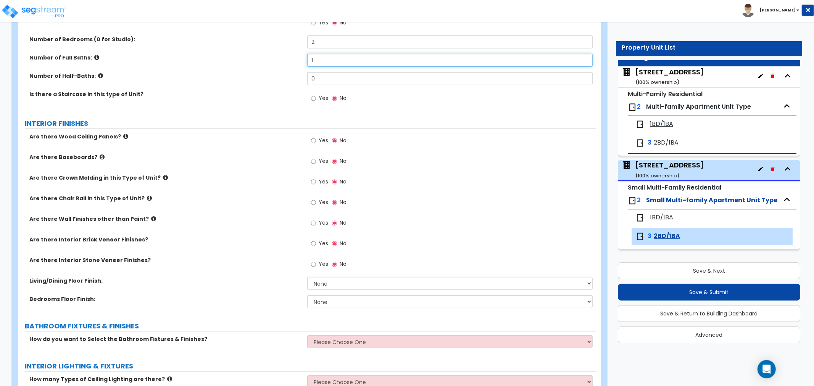
type input "1"
click at [311, 163] on input "Yes" at bounding box center [313, 161] width 5 height 8
radio input "true"
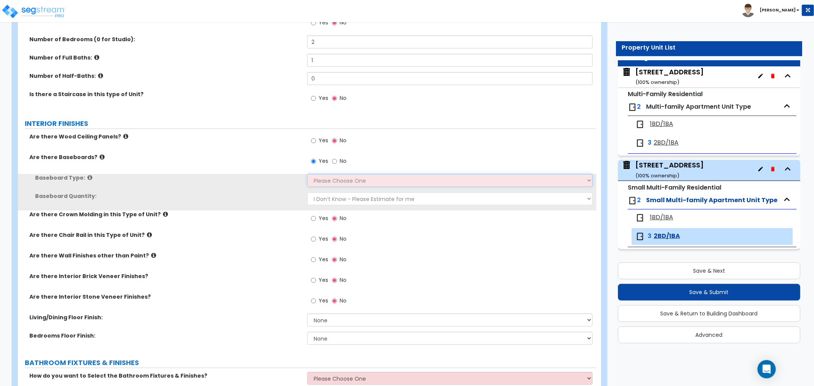
click at [325, 180] on select "Please Choose One Wood Vinyl Carpet Tile" at bounding box center [449, 180] width 285 height 13
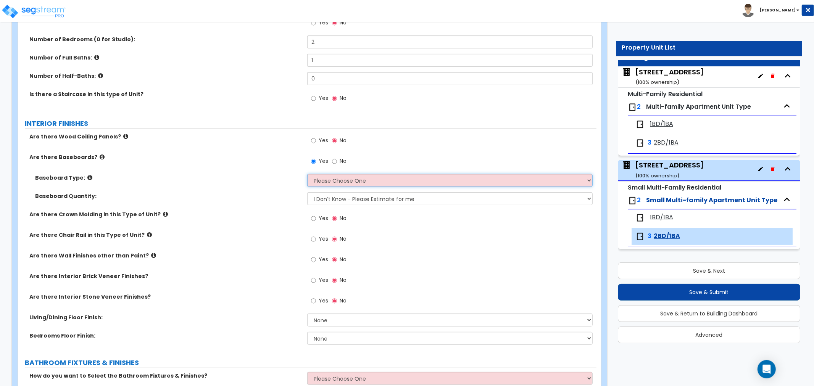
select select "1"
click at [307, 174] on select "Please Choose One Wood Vinyl Carpet Tile" at bounding box center [449, 180] width 285 height 13
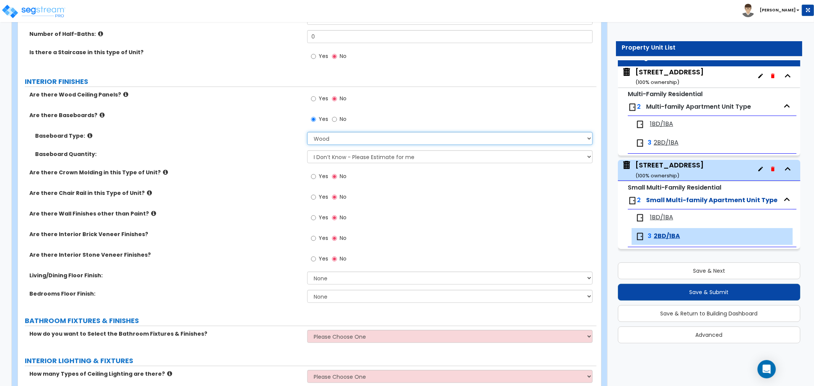
scroll to position [169, 0]
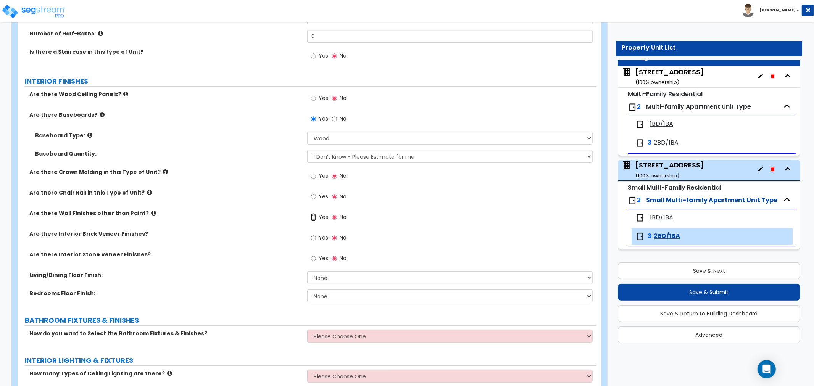
click at [312, 217] on input "Yes" at bounding box center [313, 217] width 5 height 8
radio input "true"
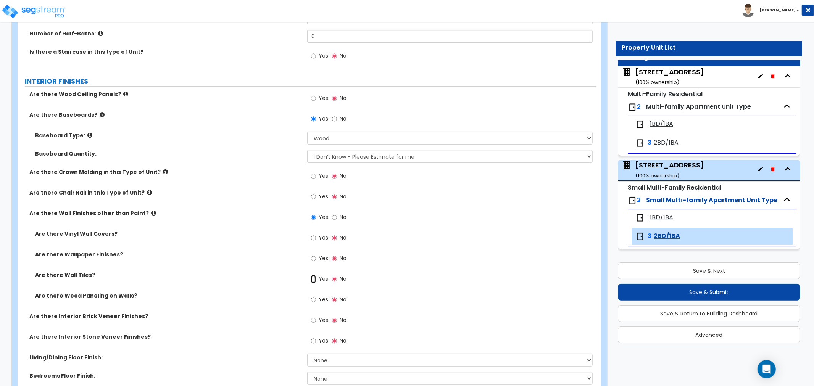
click at [312, 281] on input "Yes" at bounding box center [313, 279] width 5 height 8
radio input "true"
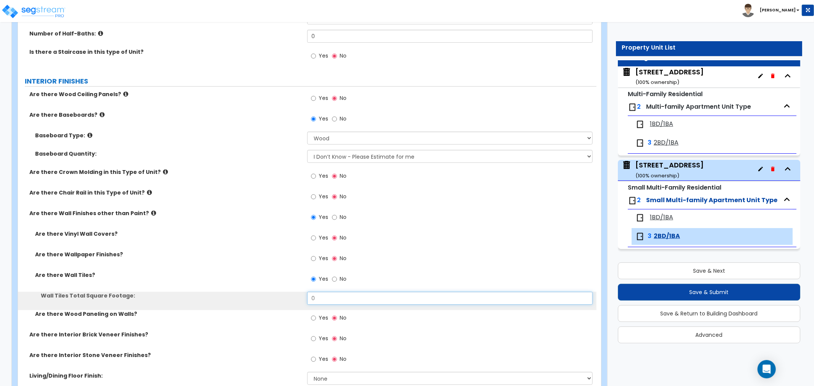
drag, startPoint x: 319, startPoint y: 300, endPoint x: 281, endPoint y: 298, distance: 38.6
click at [281, 298] on div "Wall Tiles Total Square Footage: 0" at bounding box center [307, 301] width 578 height 18
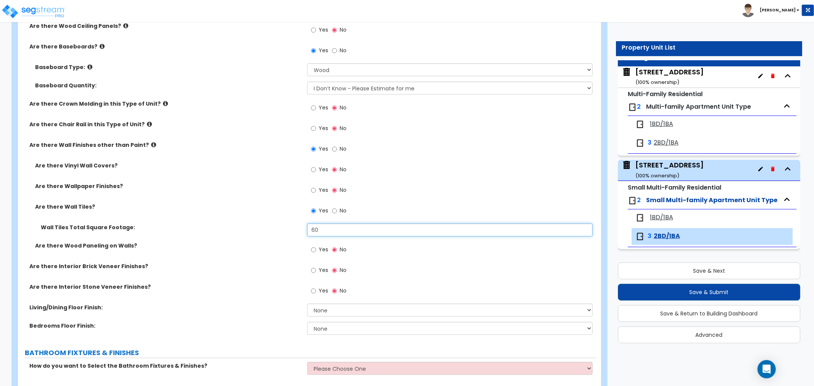
scroll to position [254, 0]
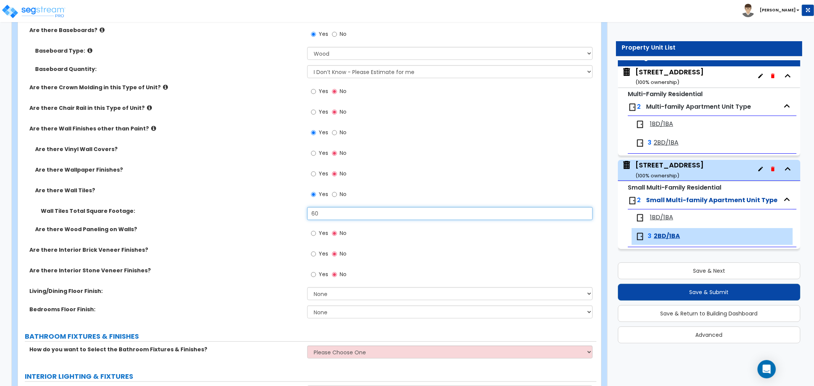
type input "60"
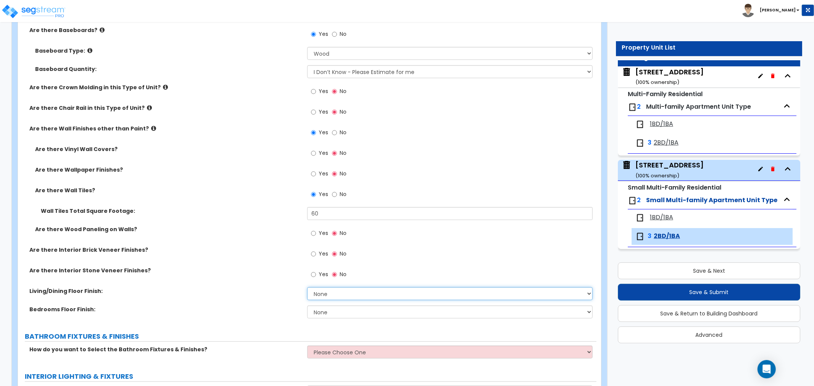
click at [326, 293] on select "None Tile Flooring Hardwood Flooring Resilient Laminate Flooring VCT Flooring S…" at bounding box center [449, 293] width 285 height 13
select select "2"
click at [307, 287] on select "None Tile Flooring Hardwood Flooring Resilient Laminate Flooring VCT Flooring S…" at bounding box center [449, 293] width 285 height 13
click at [325, 312] on select "None Tile Flooring Hardwood Flooring Resilient Laminate Flooring VCT Flooring S…" at bounding box center [449, 312] width 285 height 13
select select "2"
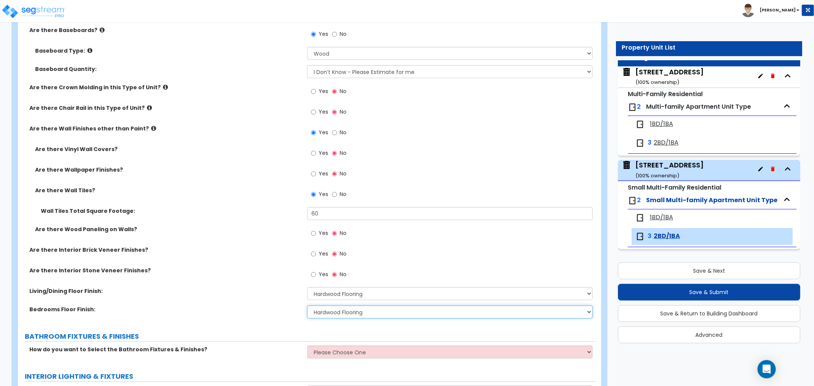
click at [307, 306] on select "None Tile Flooring Hardwood Flooring Resilient Laminate Flooring VCT Flooring S…" at bounding box center [449, 312] width 285 height 13
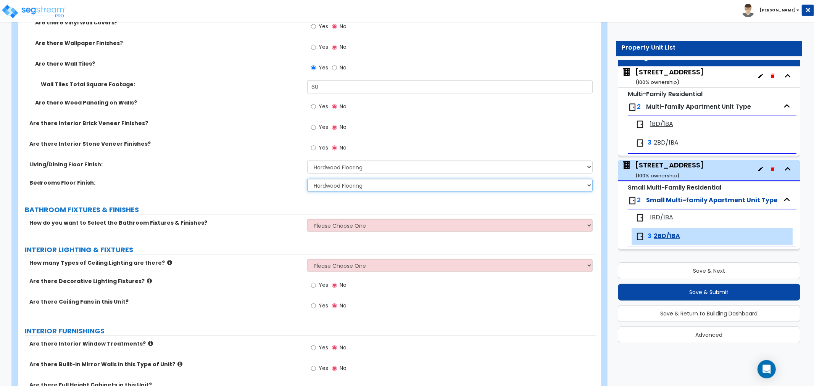
scroll to position [382, 0]
click at [326, 226] on select "Please Choose One Select the type of Fixtures and Finishes only for one Bath an…" at bounding box center [449, 224] width 285 height 13
select select "1"
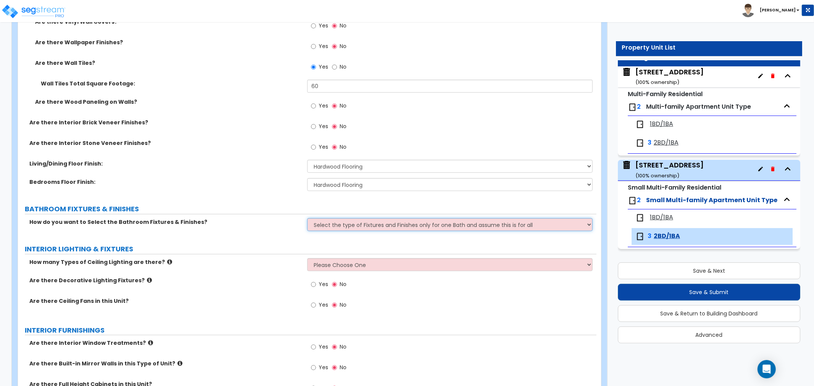
click at [307, 218] on select "Please Choose One Select the type of Fixtures and Finishes only for one Bath an…" at bounding box center [449, 224] width 285 height 13
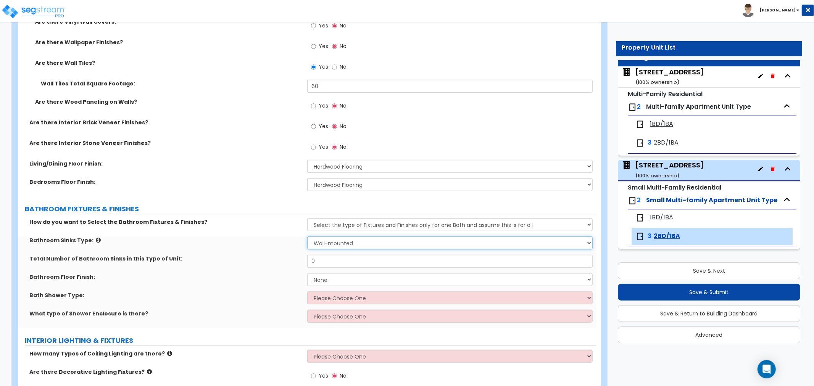
click at [349, 242] on select "Please Choose One Wall-mounted Pedestal-mounted Vanity-mounted" at bounding box center [449, 243] width 285 height 13
select select "3"
click at [307, 237] on select "Please Choose One Wall-mounted Pedestal-mounted Vanity-mounted" at bounding box center [449, 243] width 285 height 13
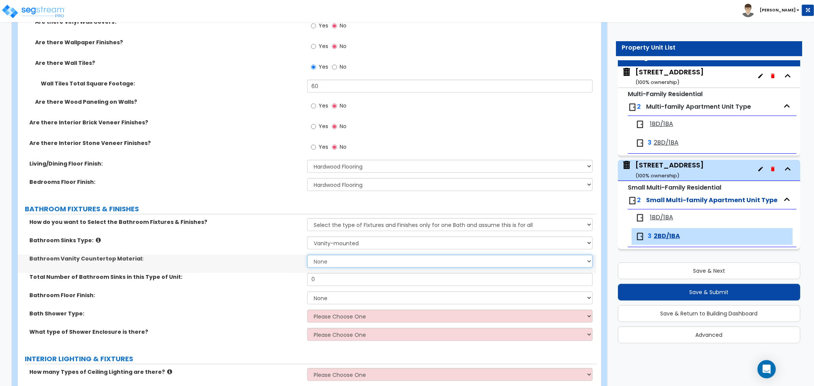
click at [333, 262] on select "None Plastic Laminate Solid Surface Stone Quartz Marble Tile Wood" at bounding box center [449, 261] width 285 height 13
select select "1"
click at [307, 255] on select "None Plastic Laminate Solid Surface Stone Quartz Marble Tile Wood" at bounding box center [449, 261] width 285 height 13
click at [330, 280] on input "0" at bounding box center [449, 279] width 285 height 13
drag, startPoint x: 331, startPoint y: 280, endPoint x: 299, endPoint y: 273, distance: 32.0
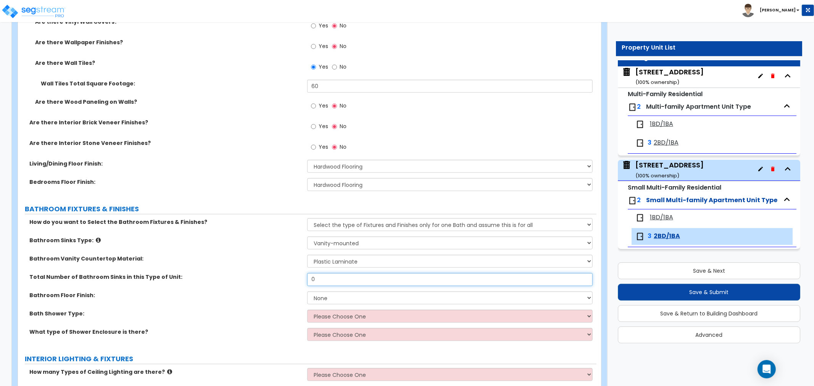
click at [299, 273] on div "Total Number of Bathroom Sinks in this Type of Unit: 0" at bounding box center [307, 282] width 578 height 18
type input "1"
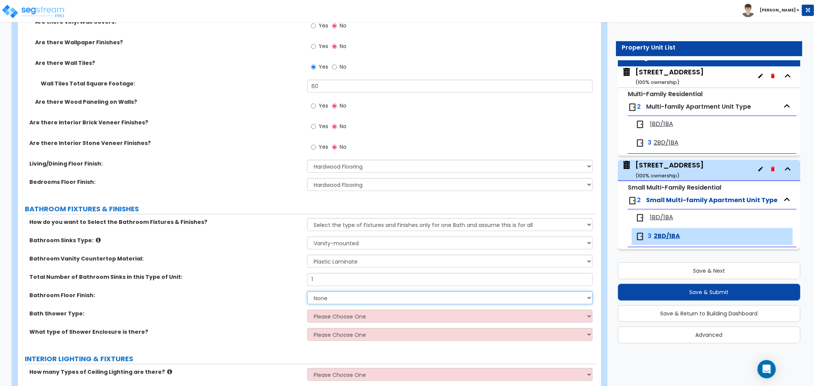
click at [339, 301] on select "None Tile Flooring Hardwood Flooring Resilient Laminate Flooring VCT Flooring S…" at bounding box center [449, 297] width 285 height 13
select select "1"
click at [307, 291] on select "None Tile Flooring Hardwood Flooring Resilient Laminate Flooring VCT Flooring S…" at bounding box center [449, 297] width 285 height 13
click at [337, 317] on select "Please Choose One Standalone Shower Bathtub - Shower Combination" at bounding box center [449, 316] width 285 height 13
select select "2"
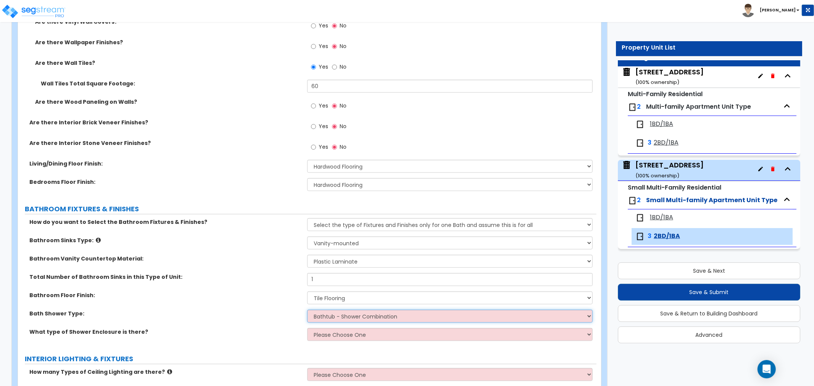
click at [307, 310] on select "Please Choose One Standalone Shower Bathtub - Shower Combination" at bounding box center [449, 316] width 285 height 13
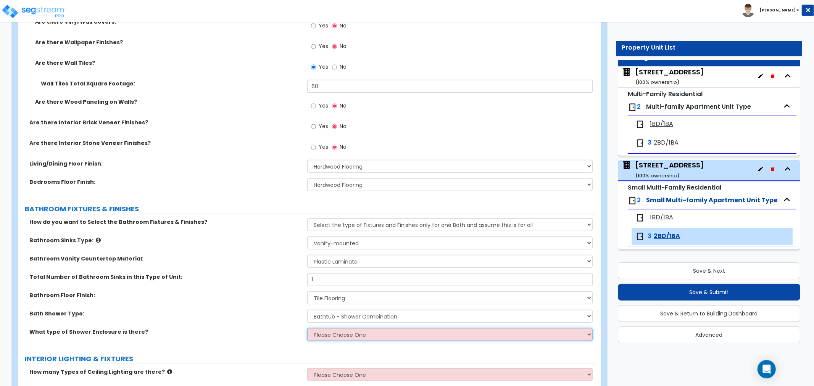
click at [337, 334] on select "Please Choose One Curtain & Rod Glass Sliding Doors Glass Hinged Doors" at bounding box center [449, 334] width 285 height 13
select select "1"
click at [307, 328] on select "Please Choose One Curtain & Rod Glass Sliding Doors Glass Hinged Doors" at bounding box center [449, 334] width 285 height 13
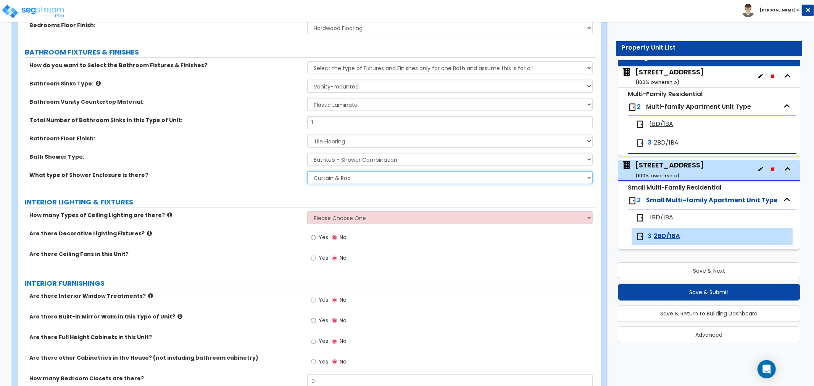
scroll to position [551, 0]
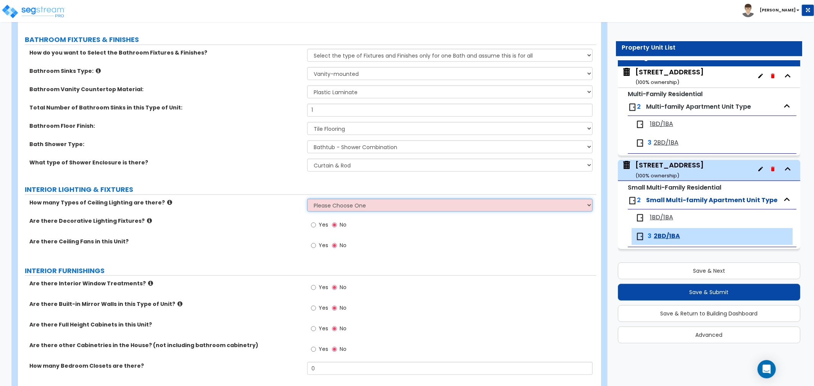
click at [347, 206] on select "Please Choose One 1 2 3" at bounding box center [449, 205] width 285 height 13
select select "1"
click at [307, 199] on select "Please Choose One 1 2 3" at bounding box center [449, 205] width 285 height 13
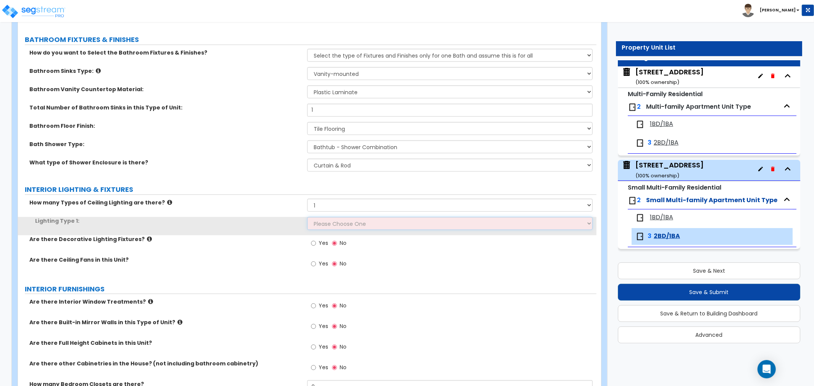
click at [340, 223] on select "Please Choose One LED Surface-Mounted LED Recessed Fluorescent Surface-Mounted …" at bounding box center [449, 223] width 285 height 13
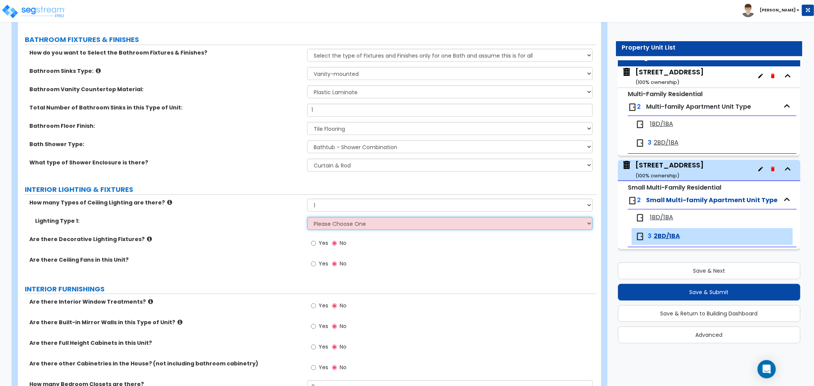
select select "5"
click at [307, 217] on select "Please Choose One LED Surface-Mounted LED Recessed Fluorescent Surface-Mounted …" at bounding box center [449, 223] width 285 height 13
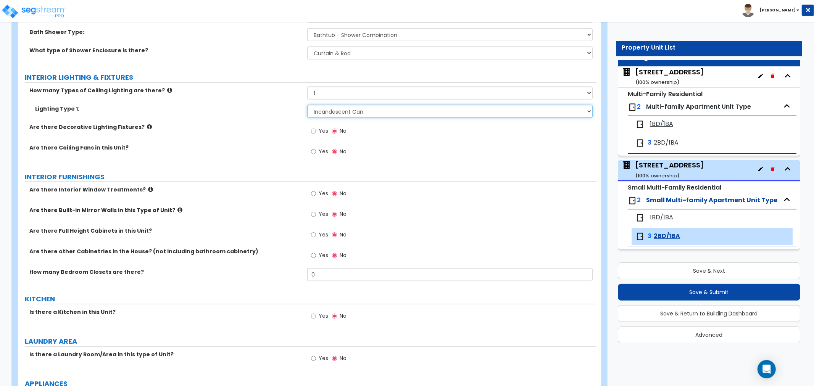
scroll to position [678, 0]
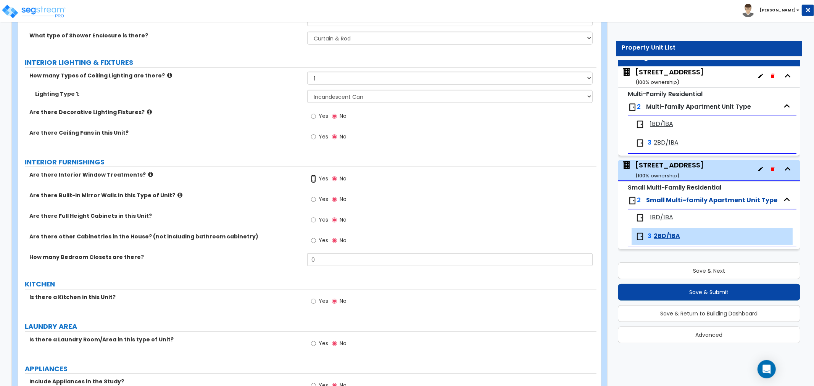
click at [314, 177] on input "Yes" at bounding box center [313, 179] width 5 height 8
radio input "true"
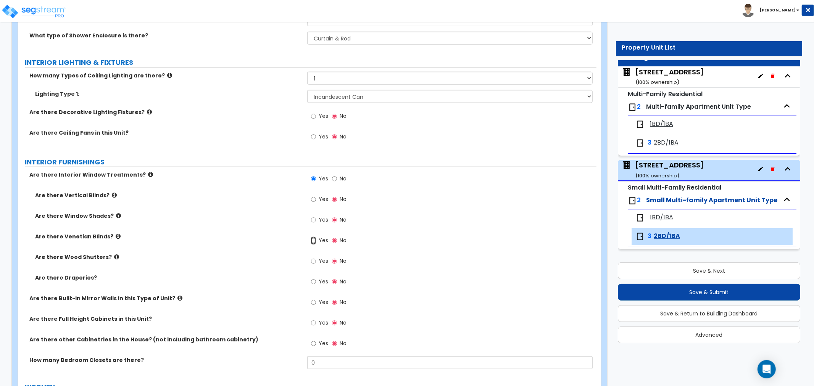
click at [314, 241] on input "Yes" at bounding box center [313, 241] width 5 height 8
radio input "true"
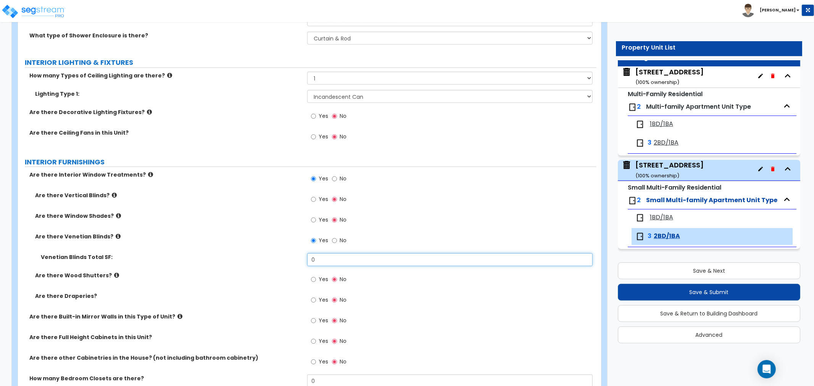
drag, startPoint x: 323, startPoint y: 260, endPoint x: 289, endPoint y: 260, distance: 34.3
click at [289, 260] on div "Venetian Blinds Total SF: 0" at bounding box center [307, 262] width 578 height 18
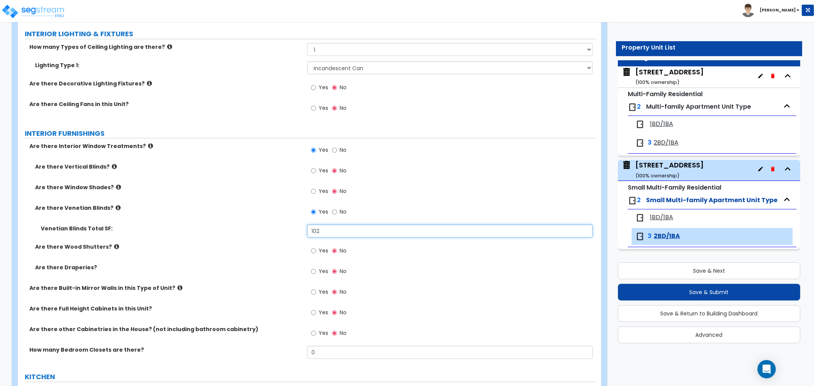
scroll to position [720, 0]
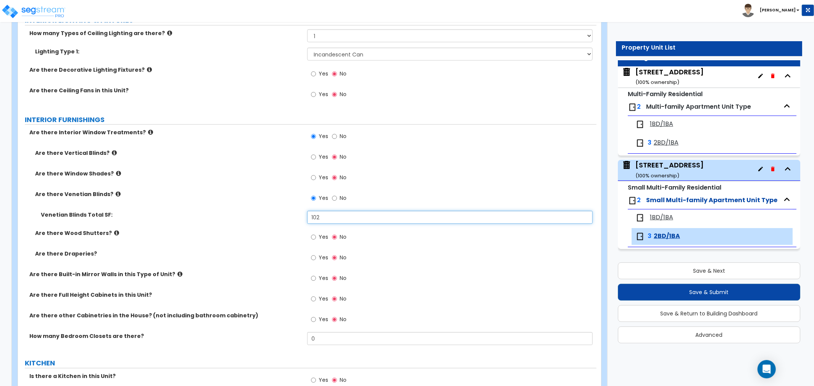
drag, startPoint x: 335, startPoint y: 214, endPoint x: 280, endPoint y: 218, distance: 55.0
click at [280, 218] on div "Venetian Blinds Total SF: 102" at bounding box center [307, 220] width 578 height 18
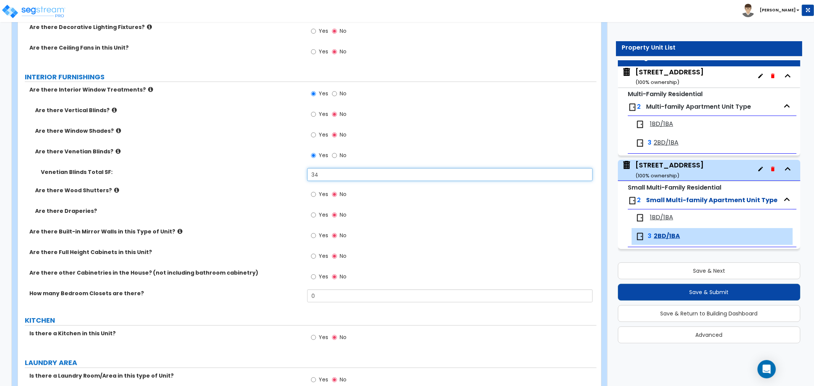
type input "34"
drag, startPoint x: 322, startPoint y: 296, endPoint x: 298, endPoint y: 296, distance: 23.7
click at [298, 296] on div "How many Bedroom Closets are there? 0" at bounding box center [307, 299] width 578 height 18
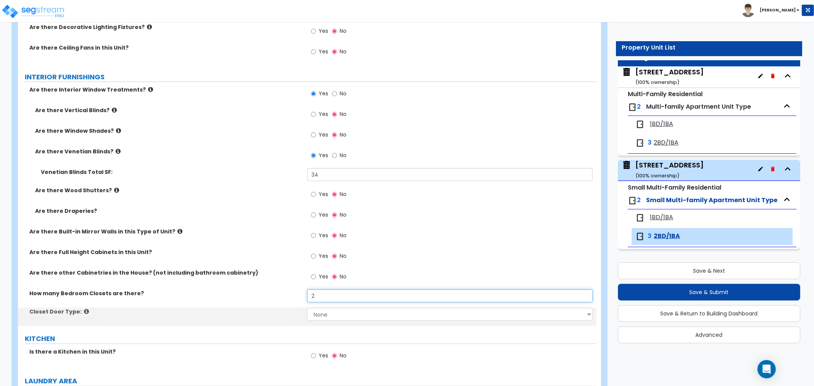
type input "2"
click at [341, 314] on select "None Bi-fold Louvered Doors Bi-fold Panel Doors Sliding Doors Hinged Wood Door" at bounding box center [449, 314] width 285 height 13
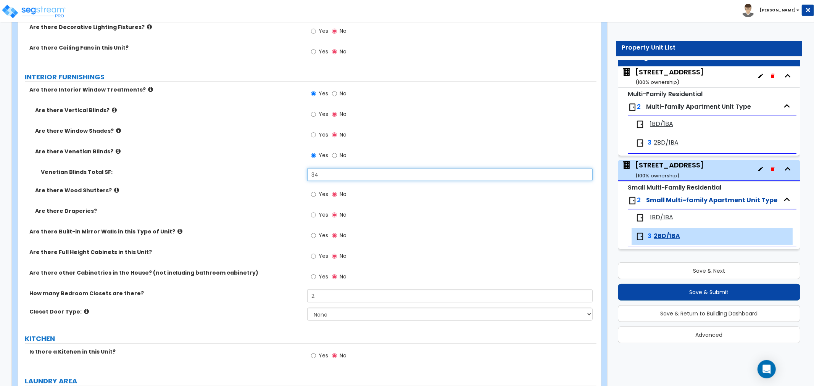
drag, startPoint x: 330, startPoint y: 174, endPoint x: 302, endPoint y: 174, distance: 27.5
click at [302, 174] on div "Venetian Blinds Total SF: 34" at bounding box center [307, 177] width 578 height 18
click at [333, 306] on div "How many Bedroom Closets are there? 2" at bounding box center [307, 299] width 578 height 18
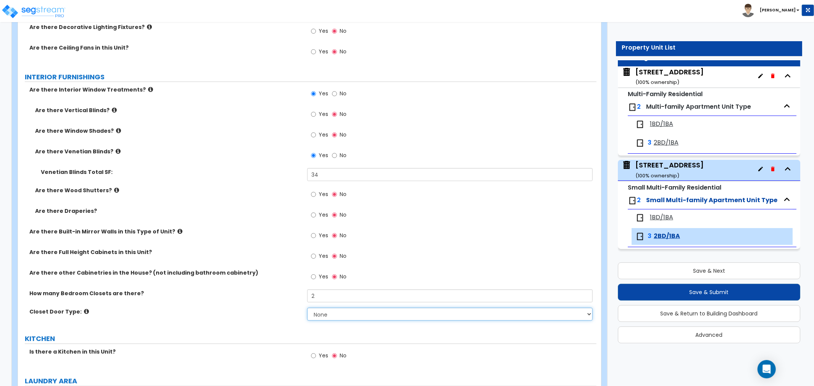
click at [331, 314] on select "None Bi-fold Louvered Doors Bi-fold Panel Doors Sliding Doors Hinged Wood Door" at bounding box center [449, 314] width 285 height 13
select select "3"
click at [307, 308] on select "None Bi-fold Louvered Doors Bi-fold Panel Doors Sliding Doors Hinged Wood Door" at bounding box center [449, 314] width 285 height 13
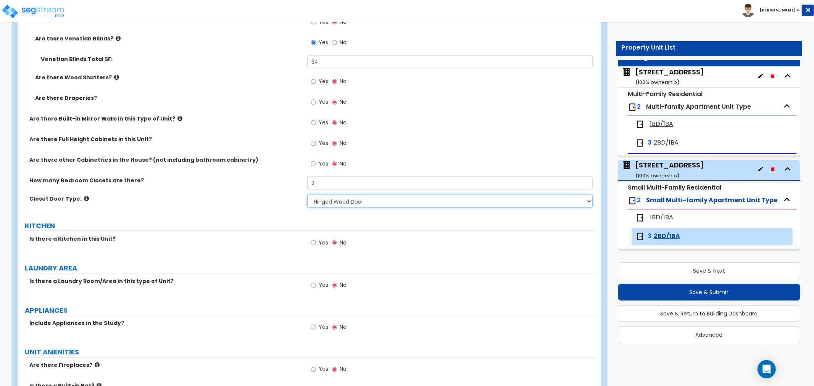
scroll to position [890, 0]
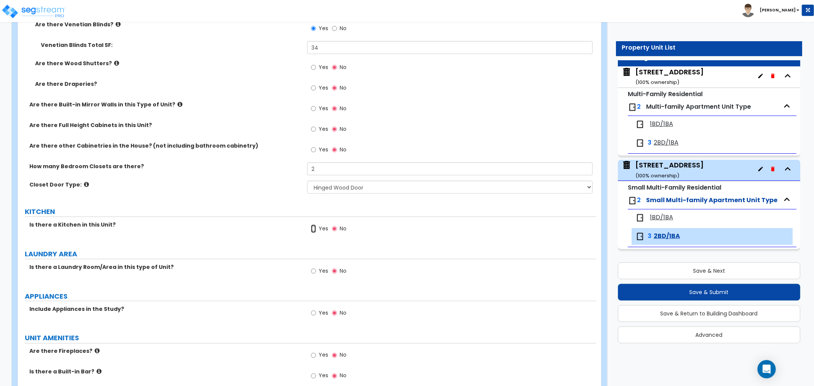
click at [315, 229] on input "Yes" at bounding box center [313, 229] width 5 height 8
radio input "true"
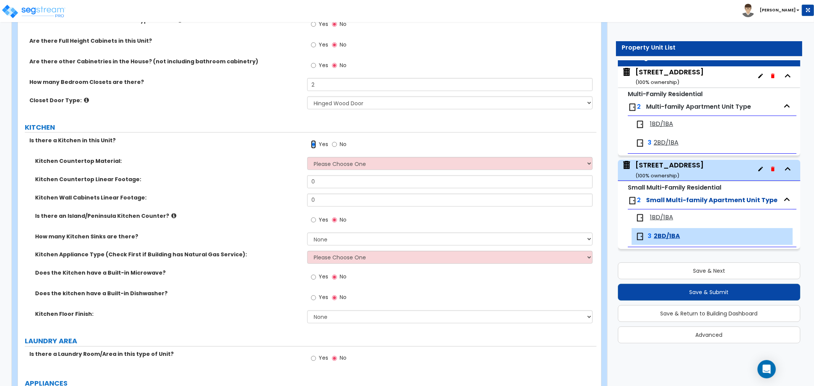
scroll to position [975, 0]
click at [348, 161] on select "Please Choose One Plastic Laminate Solid Surface Stone Quartz Marble Tile Wood …" at bounding box center [449, 163] width 285 height 13
select select "1"
click at [307, 157] on select "Please Choose One Plastic Laminate Solid Surface Stone Quartz Marble Tile Wood …" at bounding box center [449, 163] width 285 height 13
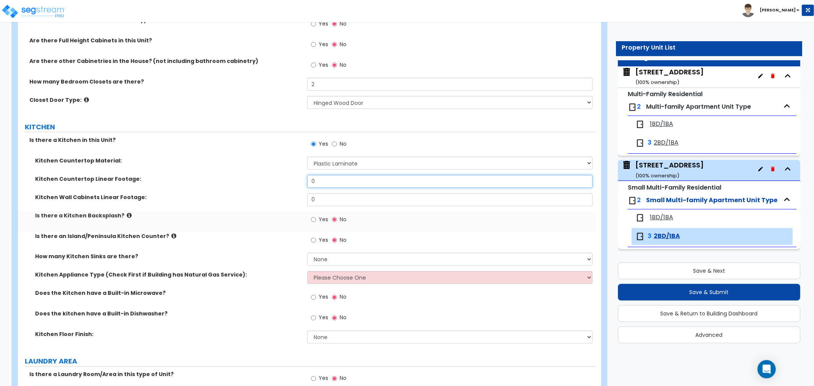
drag, startPoint x: 333, startPoint y: 182, endPoint x: 256, endPoint y: 182, distance: 77.4
click at [256, 182] on div "Kitchen Countertop Linear Footage: 0" at bounding box center [307, 184] width 578 height 18
type input "6"
drag, startPoint x: 328, startPoint y: 197, endPoint x: 268, endPoint y: 203, distance: 60.9
click at [269, 203] on div "Kitchen Wall Cabinets Linear Footage: 0" at bounding box center [307, 202] width 578 height 18
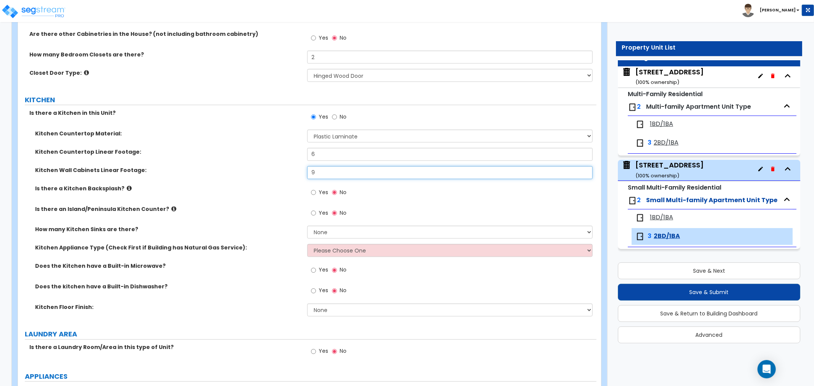
scroll to position [1017, 0]
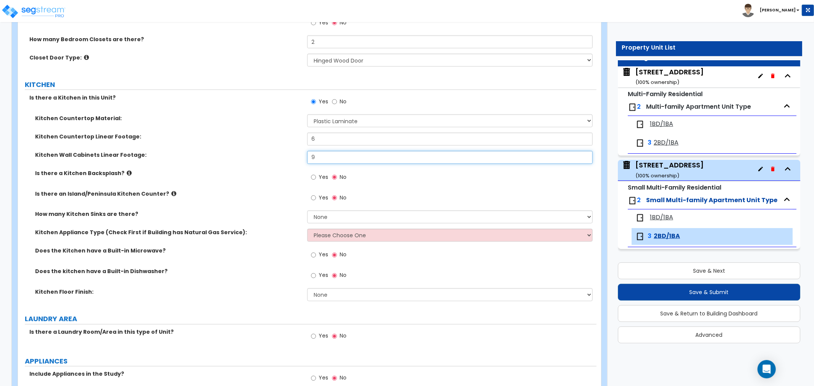
type input "9"
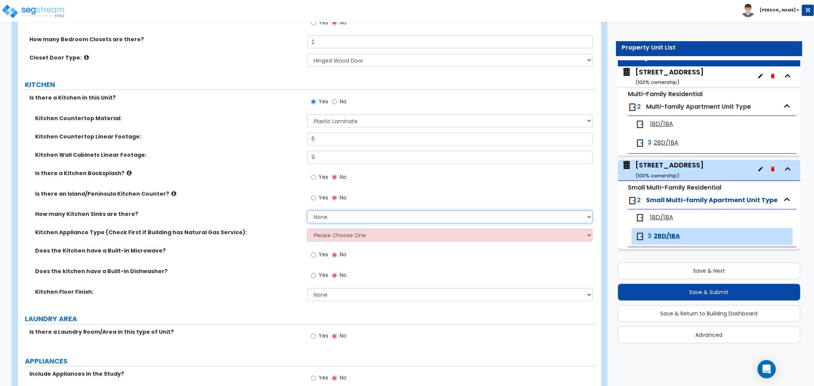
click at [376, 220] on select "None 1 2 3" at bounding box center [449, 217] width 285 height 13
select select "1"
click at [307, 211] on select "None 1 2 3" at bounding box center [449, 217] width 285 height 13
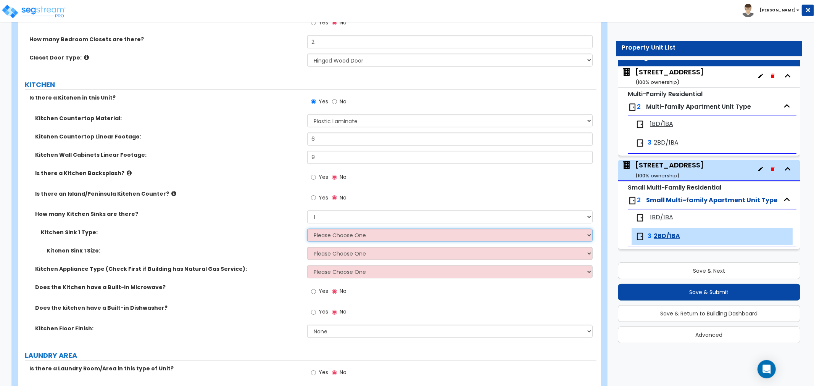
click at [326, 234] on select "Please Choose One Stainless Steel Porcelain Enamel Cast Iron Granite Composite" at bounding box center [449, 235] width 285 height 13
select select "1"
click at [307, 229] on select "Please Choose One Stainless Steel Porcelain Enamel Cast Iron Granite Composite" at bounding box center [449, 235] width 285 height 13
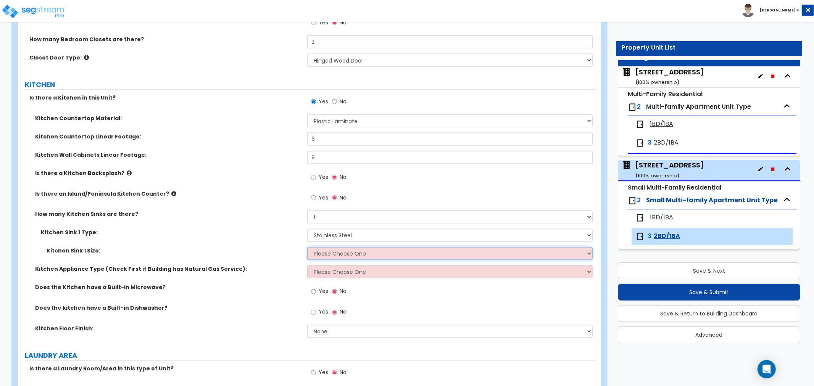
click at [327, 253] on select "Please Choose One Single Sink Double Sink" at bounding box center [449, 253] width 285 height 13
select select "1"
click at [307, 247] on select "Please Choose One Single Sink Double Sink" at bounding box center [449, 253] width 285 height 13
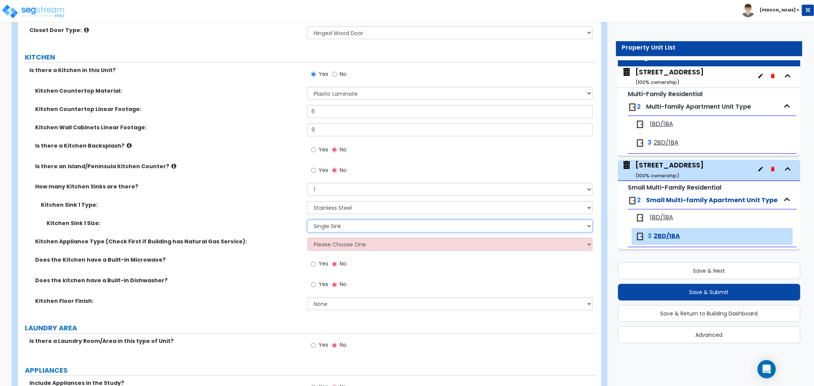
scroll to position [1059, 0]
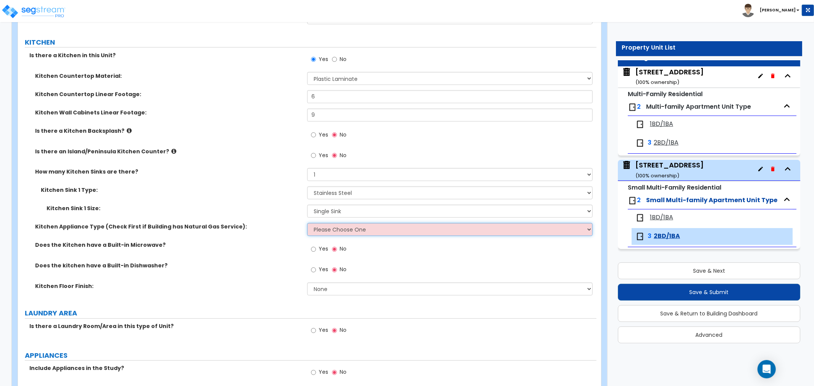
click at [328, 231] on select "Please Choose One Gas Electric" at bounding box center [449, 229] width 285 height 13
select select "1"
click at [307, 223] on select "Please Choose One Gas Electric" at bounding box center [449, 229] width 285 height 13
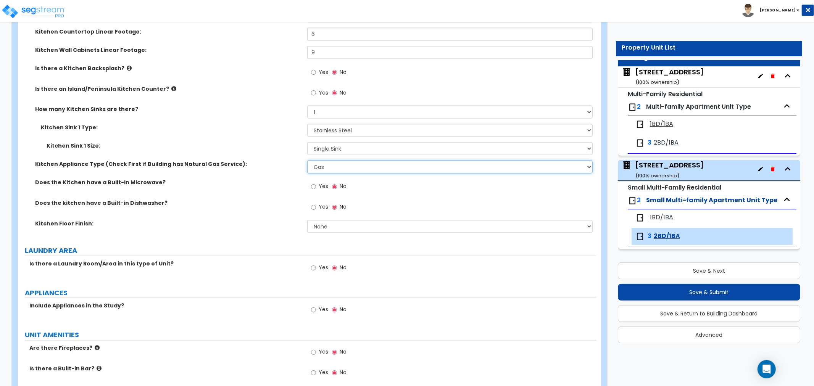
scroll to position [1145, 0]
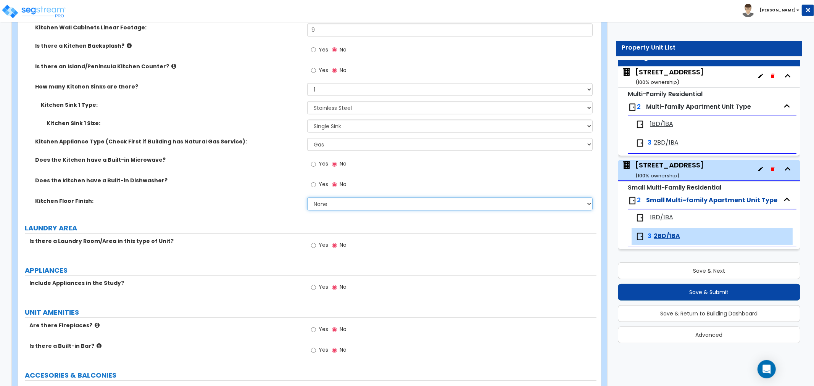
click at [325, 205] on select "None Tile Flooring Hardwood Flooring Resilient Laminate Flooring VCT Flooring S…" at bounding box center [449, 204] width 285 height 13
select select "1"
click at [307, 198] on select "None Tile Flooring Hardwood Flooring Resilient Laminate Flooring VCT Flooring S…" at bounding box center [449, 204] width 285 height 13
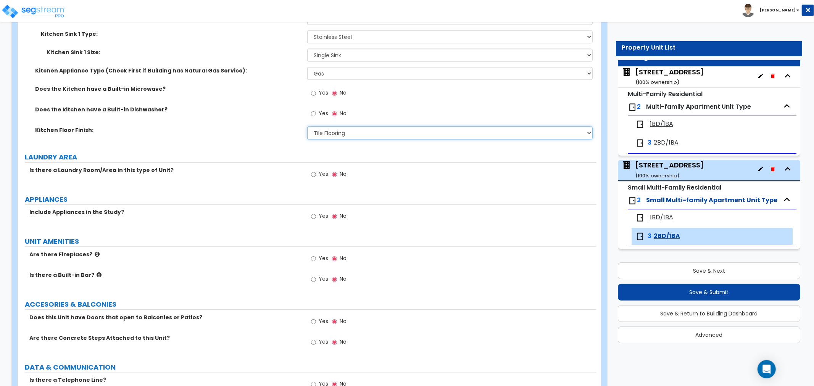
scroll to position [1229, 0]
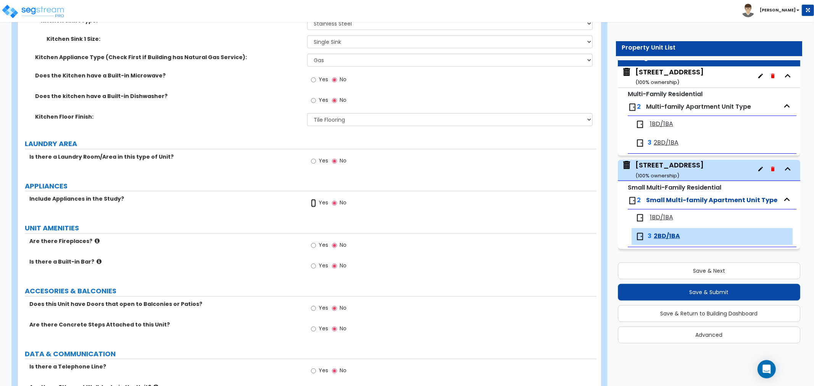
click at [311, 201] on input "Yes" at bounding box center [313, 203] width 5 height 8
radio input "true"
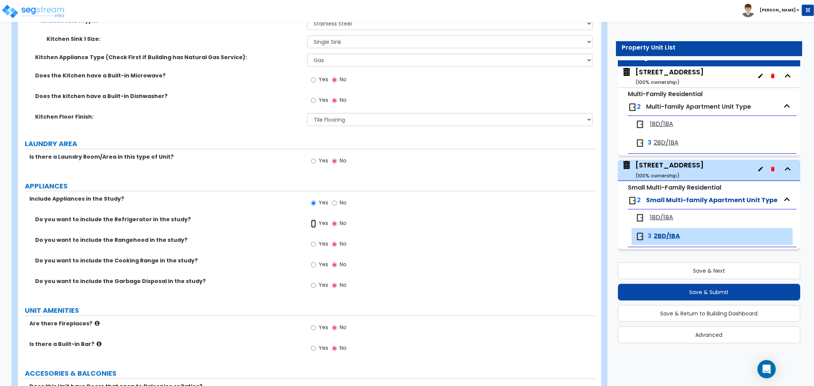
click at [314, 221] on input "Yes" at bounding box center [313, 223] width 5 height 8
radio input "true"
click at [314, 246] on input "Yes" at bounding box center [313, 244] width 5 height 8
radio input "true"
click at [314, 246] on input "Yes" at bounding box center [313, 244] width 5 height 8
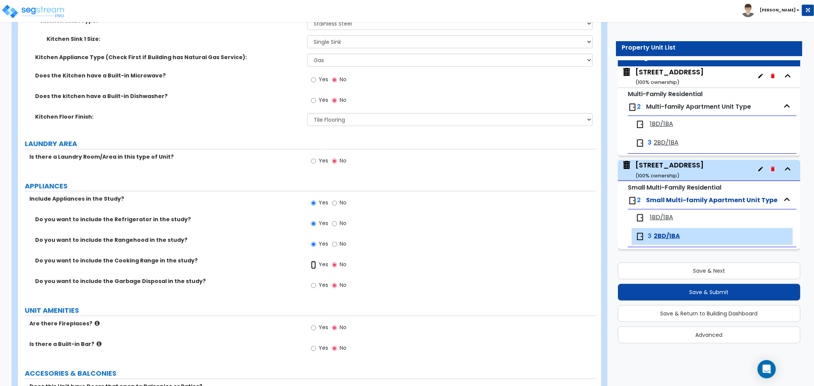
click at [312, 264] on input "Yes" at bounding box center [313, 265] width 5 height 8
radio input "true"
click at [312, 287] on input "Yes" at bounding box center [313, 285] width 5 height 8
radio input "true"
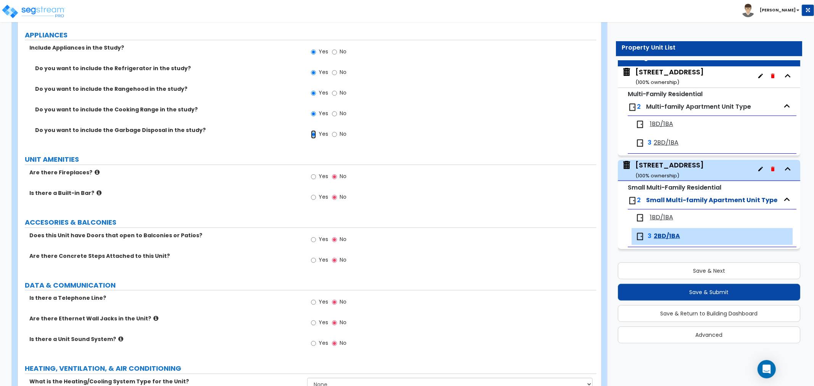
scroll to position [1399, 0]
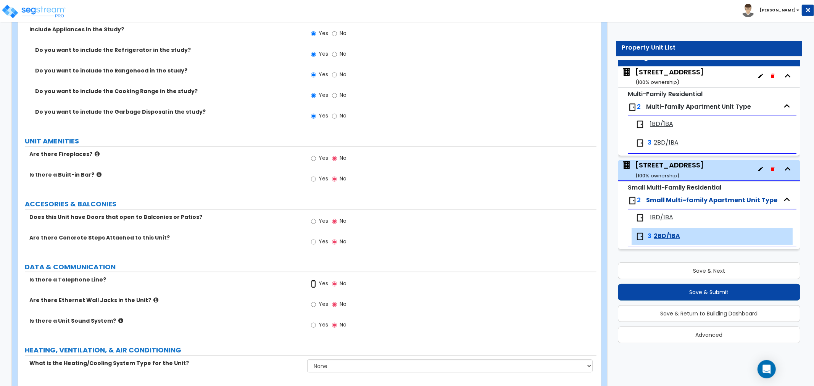
click at [313, 281] on input "Yes" at bounding box center [313, 284] width 5 height 8
radio input "true"
click at [312, 303] on input "Yes" at bounding box center [313, 304] width 5 height 8
radio input "true"
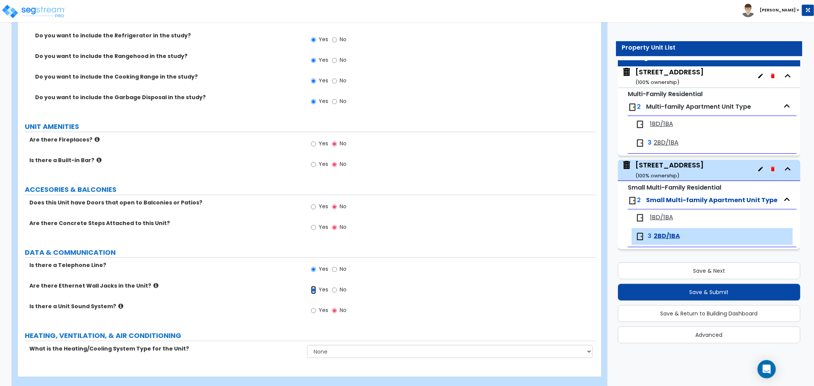
scroll to position [1425, 0]
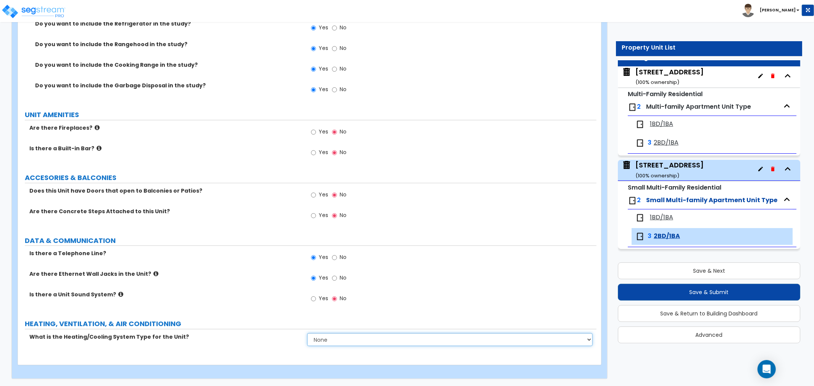
click at [365, 336] on select "None Heat Only Centralized Heating & Cooling Thru Wall Air Conditioners Mini Sp…" at bounding box center [449, 339] width 285 height 13
select select "1"
click at [307, 333] on select "None Heat Only Centralized Heating & Cooling Thru Wall Air Conditioners Mini Sp…" at bounding box center [449, 339] width 285 height 13
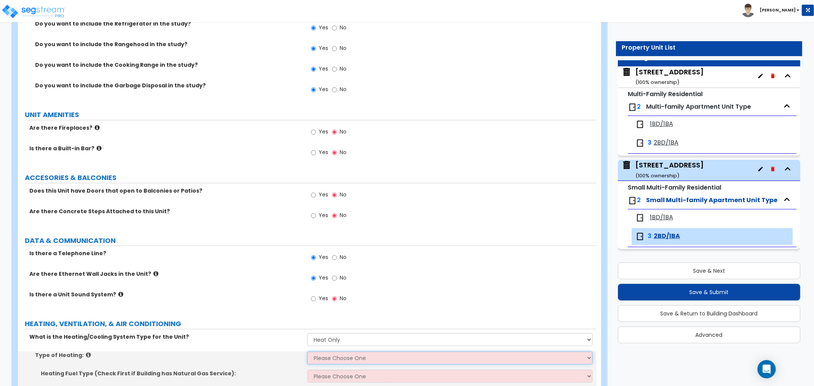
click at [348, 356] on select "Please Choose One Wall Heater Electric Baseboard Heater Hydronic Heating Radian…" at bounding box center [449, 357] width 285 height 13
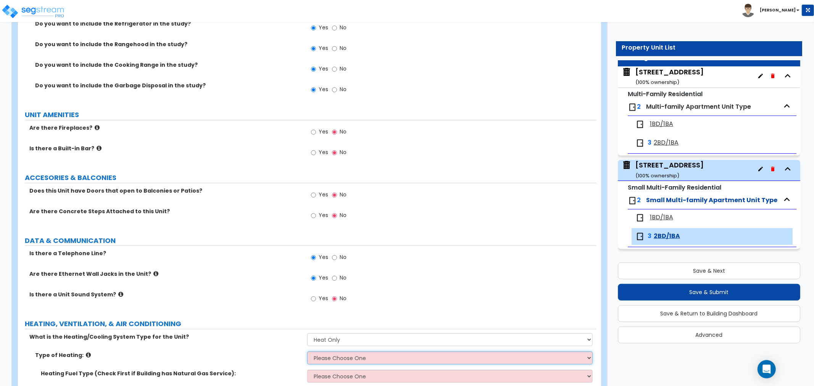
select select "3"
click at [307, 351] on select "Please Choose One Wall Heater Electric Baseboard Heater Hydronic Heating Radian…" at bounding box center [449, 357] width 285 height 13
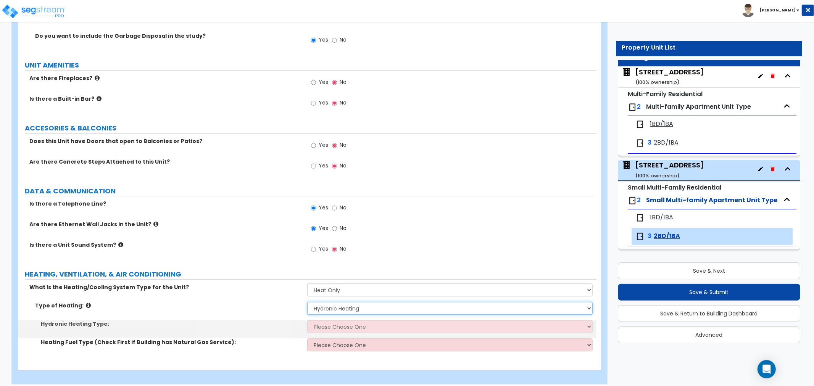
scroll to position [1479, 0]
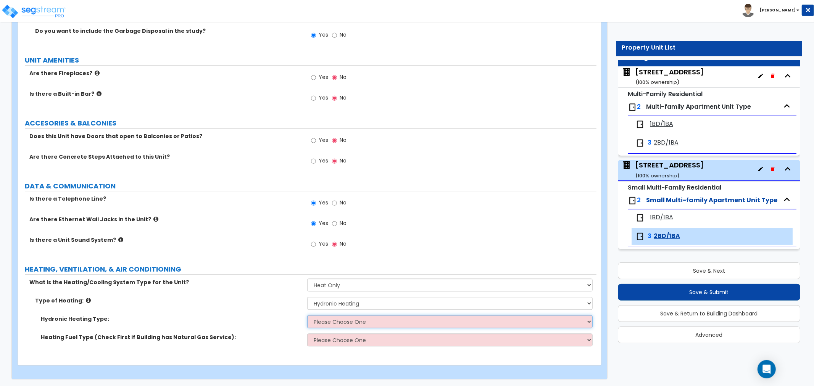
click at [346, 322] on select "Please Choose One Hydronic Radiator Hydronic Baseboard Hydronic Fin Tube Radiat…" at bounding box center [449, 321] width 285 height 13
select select "1"
click at [307, 315] on select "Please Choose One Hydronic Radiator Hydronic Baseboard Hydronic Fin Tube Radiat…" at bounding box center [449, 321] width 285 height 13
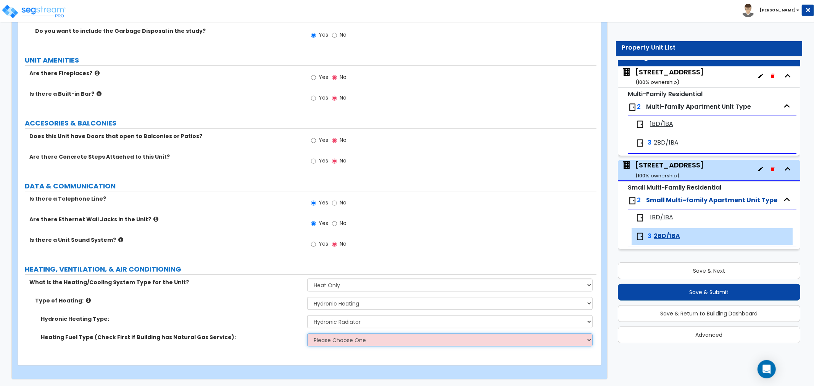
click at [341, 340] on select "Please Choose One Gas Electric" at bounding box center [449, 339] width 285 height 13
select select "1"
click at [307, 333] on select "Please Choose One Gas Electric" at bounding box center [449, 339] width 285 height 13
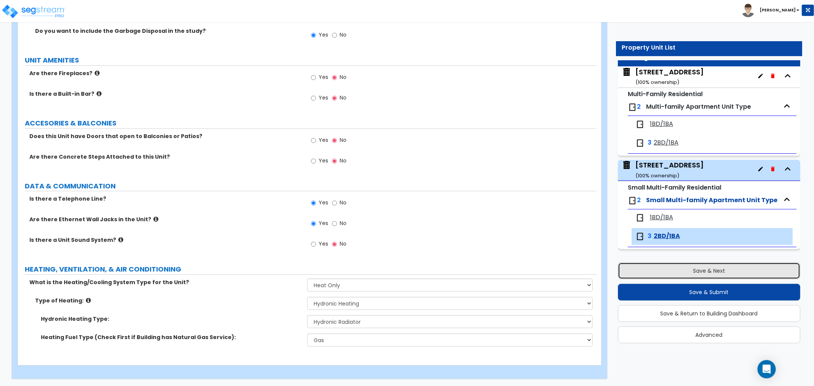
click at [707, 274] on button "Save & Next" at bounding box center [709, 270] width 182 height 17
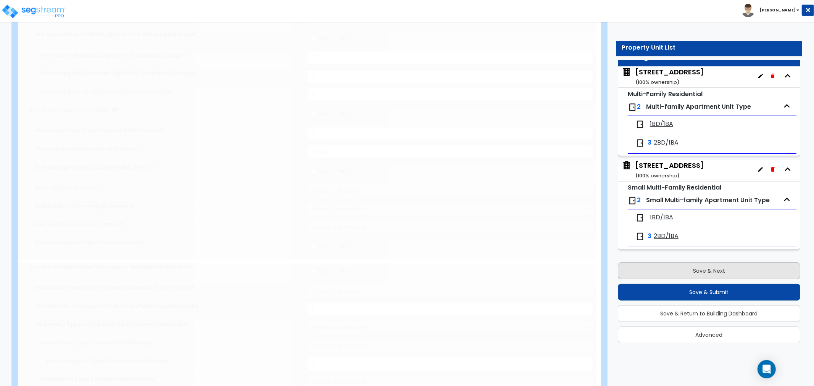
select select "2"
type input "1499"
select select "2"
type input "469"
radio input "true"
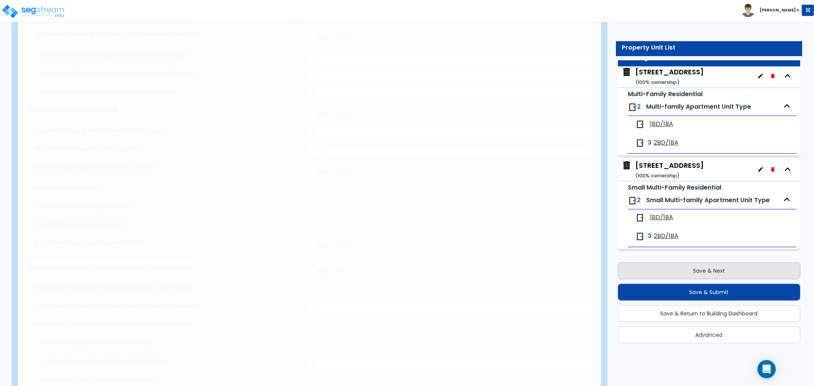
radio input "true"
select select "4"
type input "71.5"
radio input "true"
type input "27.5"
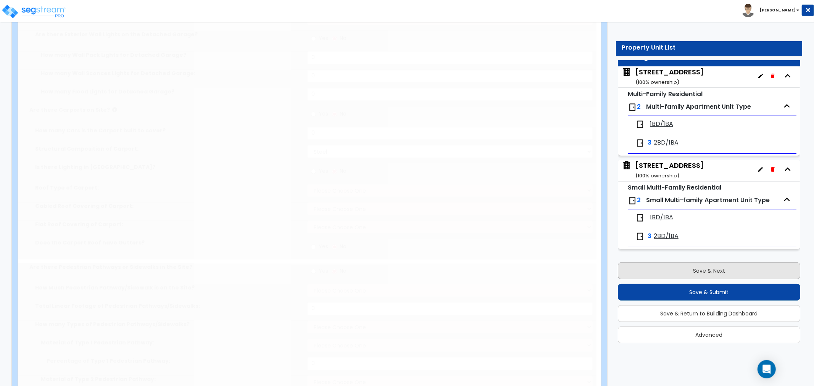
radio input "true"
select select "2"
type input "150"
radio input "true"
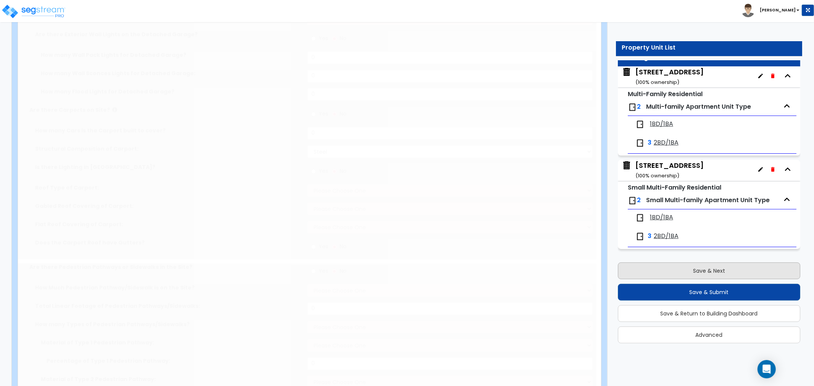
select select "4"
type input "12"
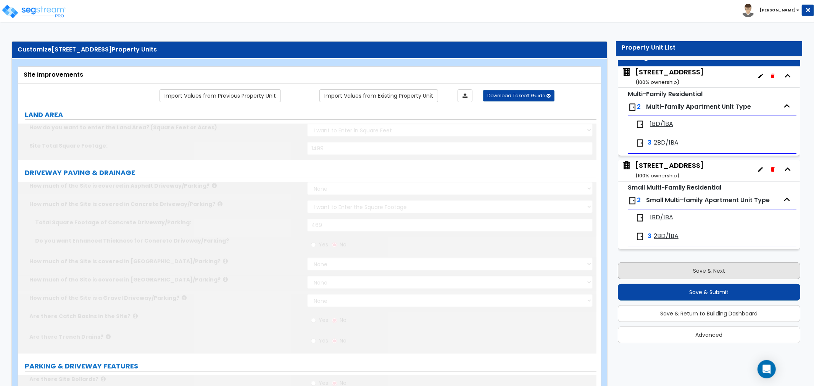
scroll to position [0, 0]
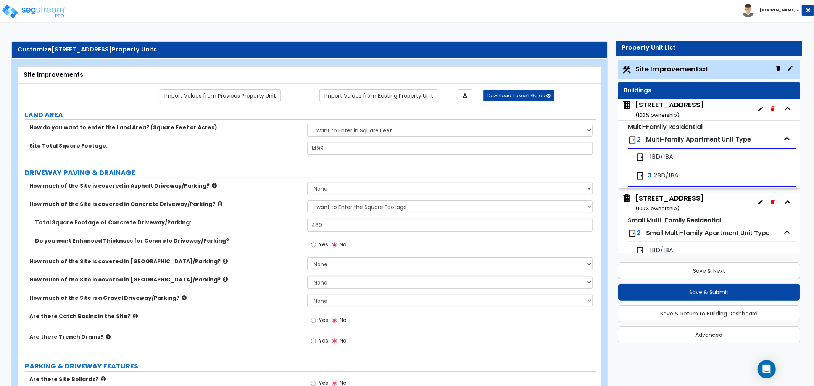
click at [771, 108] on icon "button" at bounding box center [772, 108] width 3 height 5
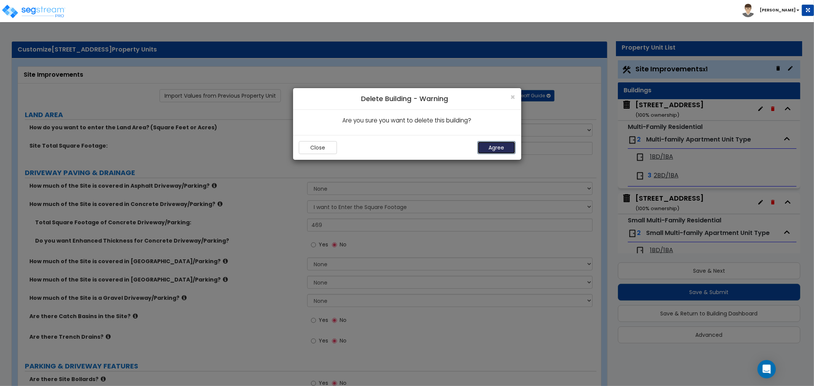
click at [496, 146] on button "Agree" at bounding box center [496, 147] width 38 height 13
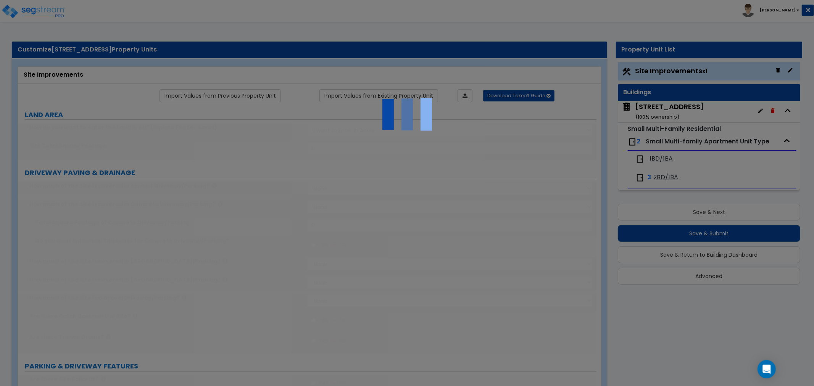
select select "2"
type input "1499"
select select "2"
type input "469"
radio input "true"
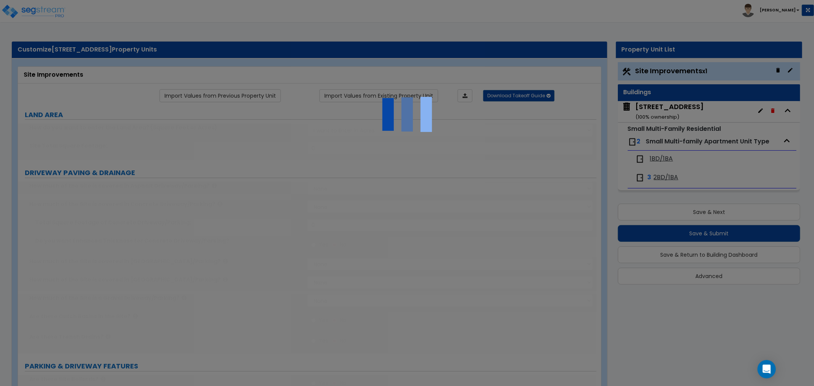
radio input "true"
select select "4"
type input "71.5"
radio input "true"
type input "27.5"
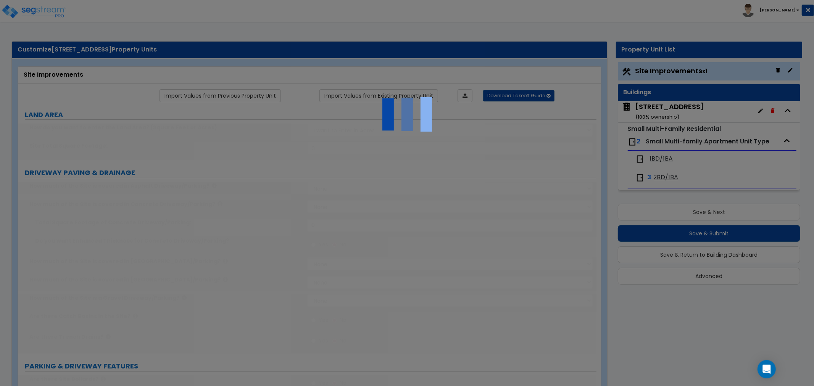
radio input "true"
select select "2"
type input "150"
radio input "true"
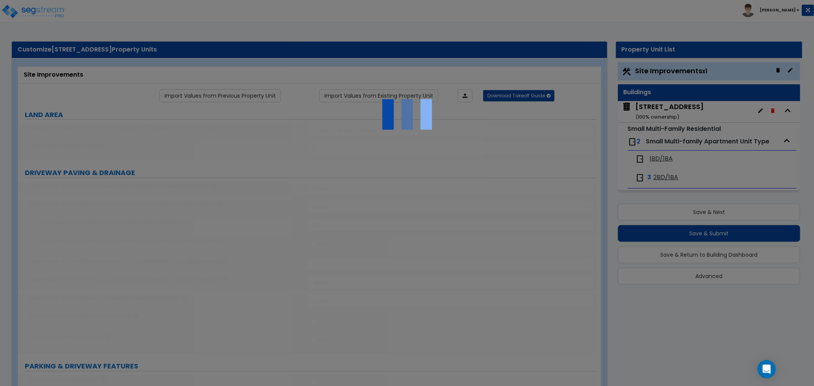
select select "4"
type input "12"
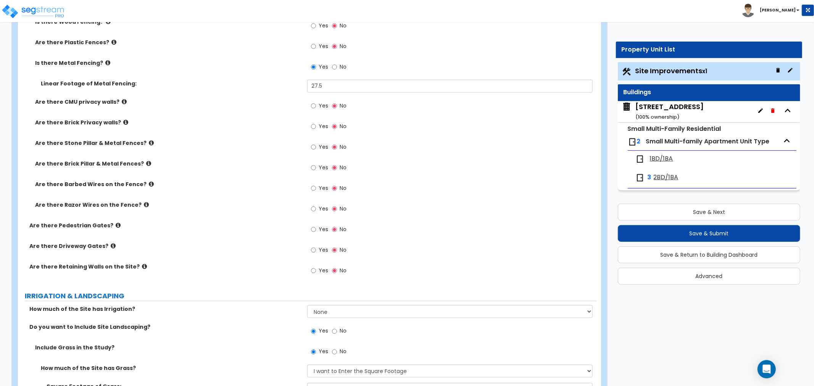
scroll to position [890, 0]
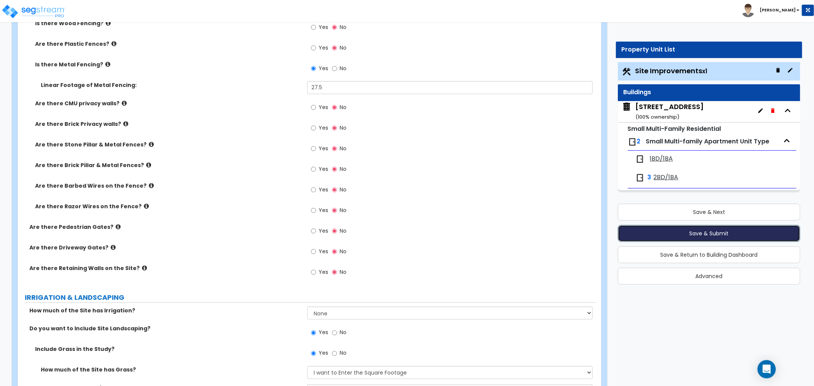
click at [731, 233] on button "Save & Submit" at bounding box center [709, 233] width 182 height 17
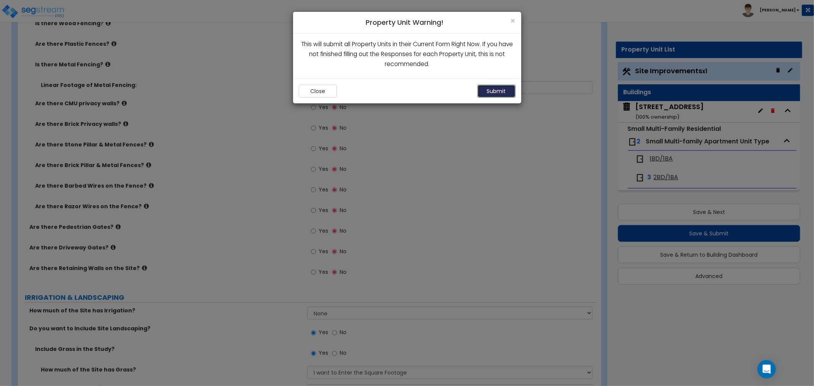
click at [496, 89] on button "Submit" at bounding box center [496, 91] width 38 height 13
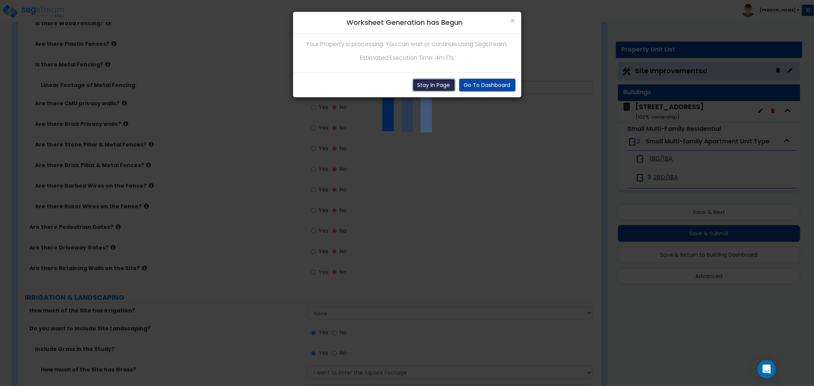
click at [429, 87] on button "Stay In Page" at bounding box center [433, 85] width 43 height 13
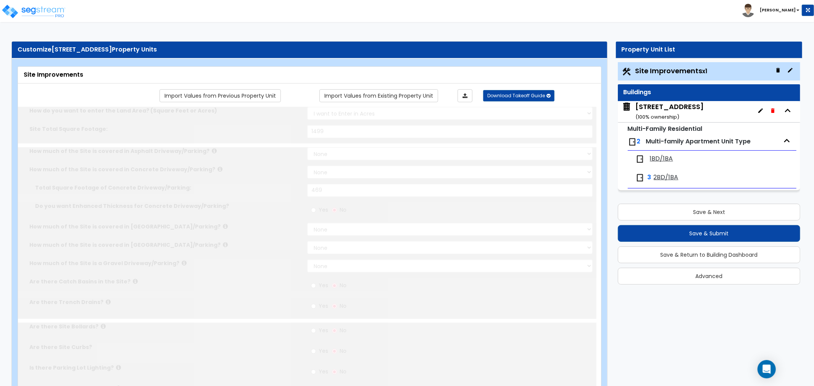
select select "2"
type input "1499"
select select "2"
type input "469"
radio input "true"
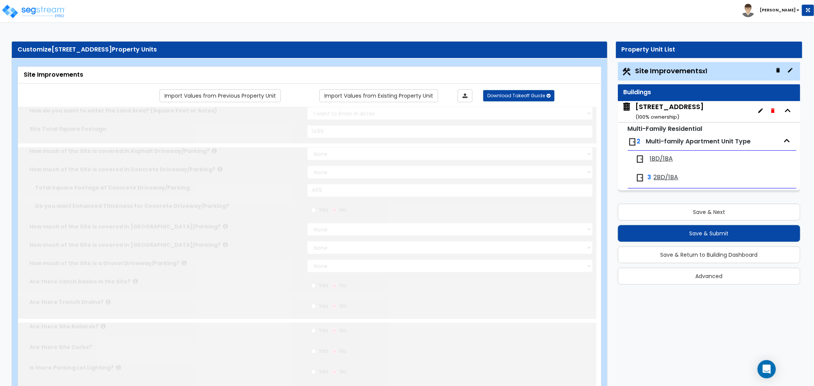
radio input "true"
select select "4"
type input "71.5"
radio input "true"
type input "27.5"
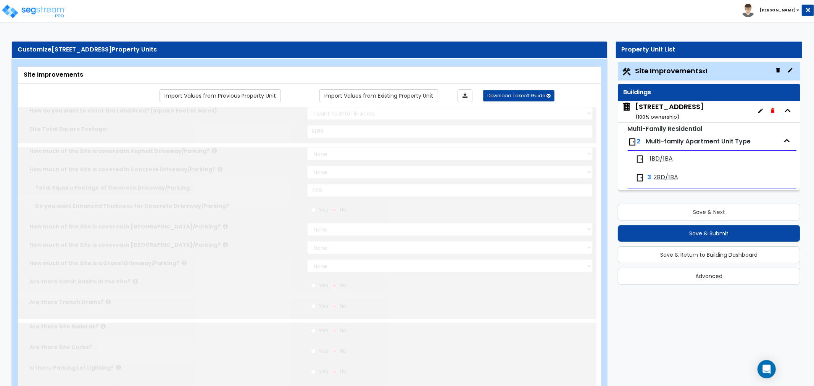
radio input "true"
select select "2"
type input "150"
radio input "true"
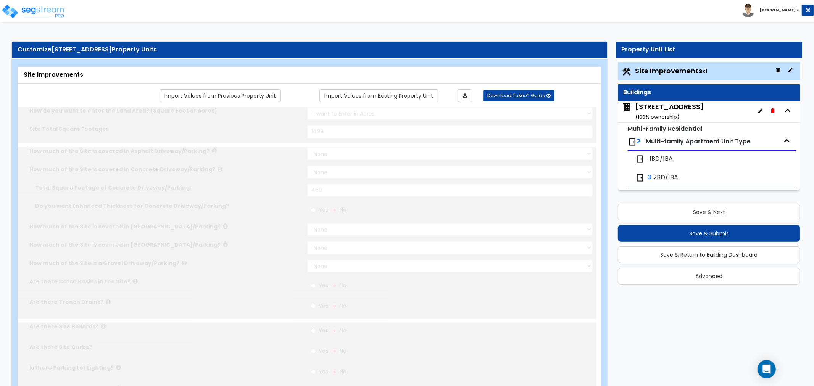
select select "4"
type input "12"
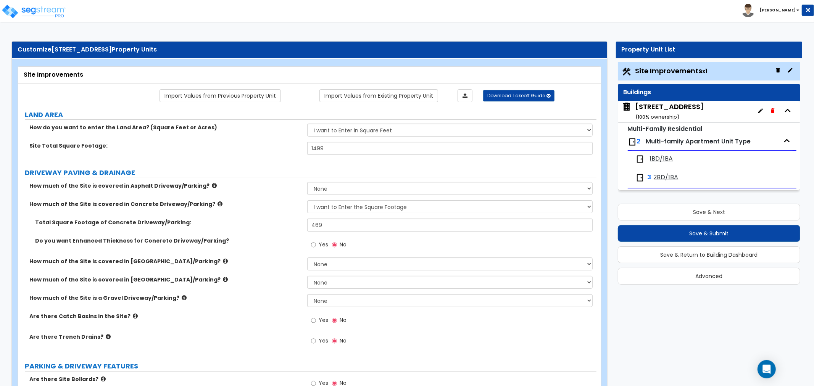
click at [654, 111] on div "509 W 150th St ( 100 % ownership)" at bounding box center [669, 111] width 68 height 19
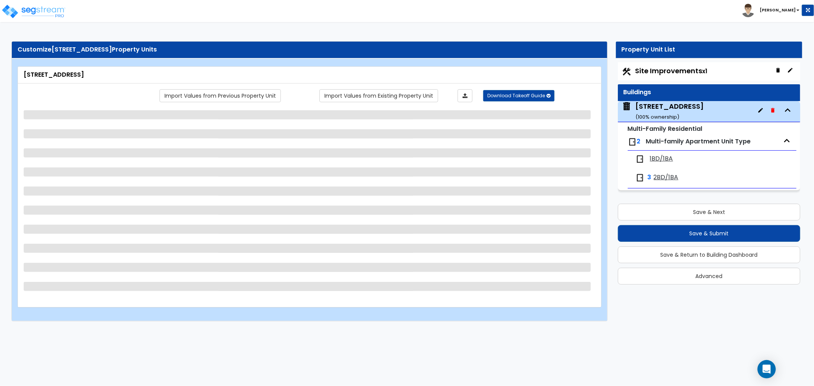
select select "7"
select select "1"
select select "2"
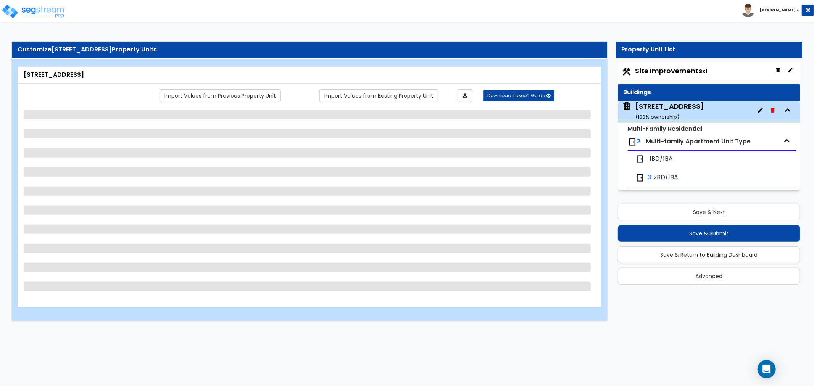
select select "3"
select select "1"
select select "2"
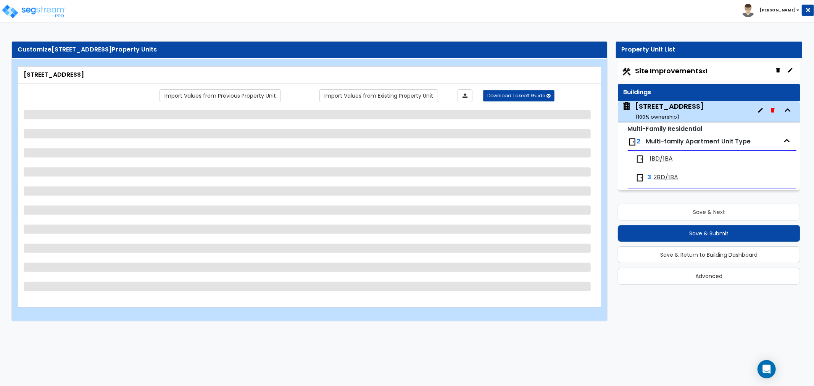
select select "1"
select select "2"
select select "1"
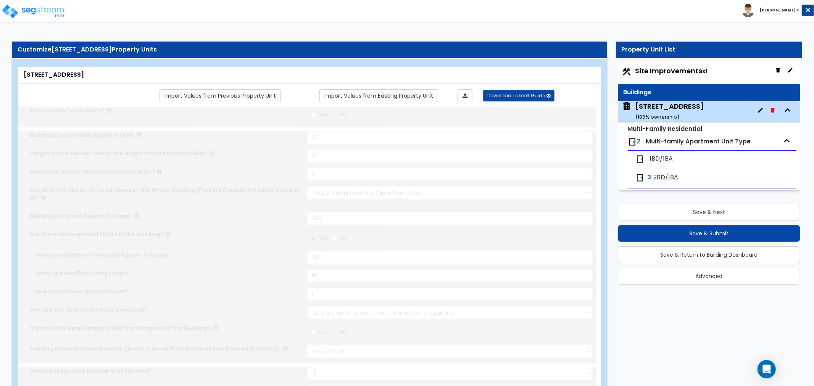
type input "1"
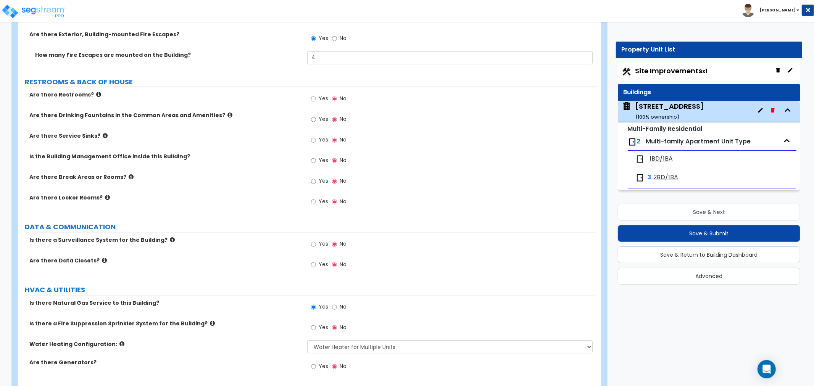
scroll to position [1589, 0]
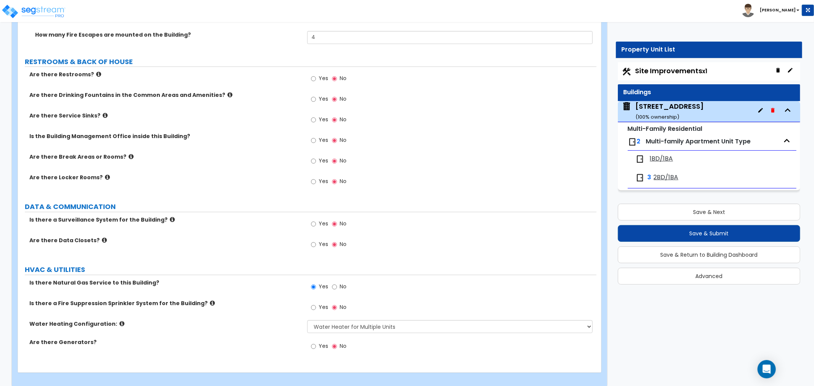
click at [658, 158] on span "1BD/1BA" at bounding box center [661, 159] width 23 height 9
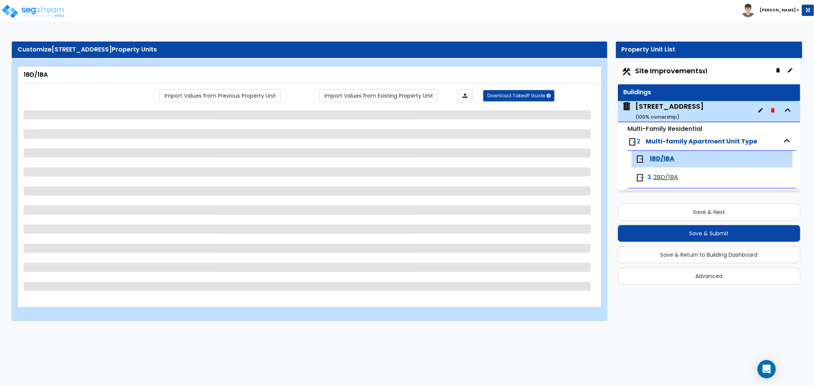
scroll to position [0, 0]
select select "1"
select select "2"
select select "1"
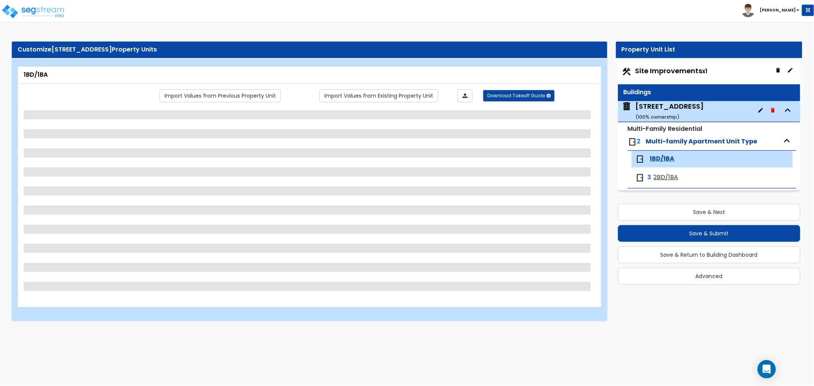
select select "2"
select select "1"
select select "2"
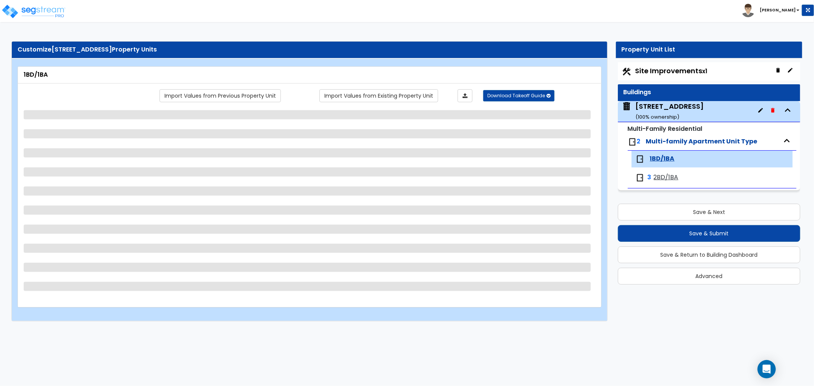
select select "1"
select select "5"
select select "3"
select select "1"
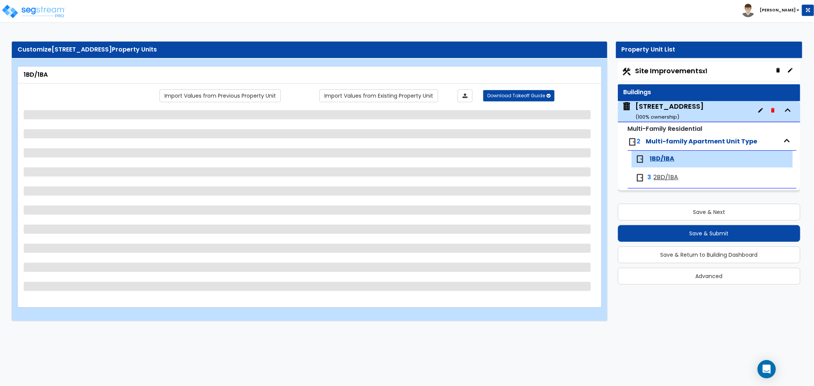
select select "1"
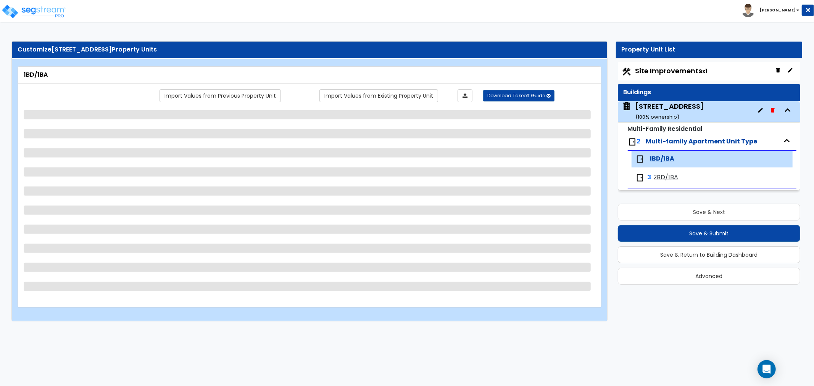
select select "3"
select select "1"
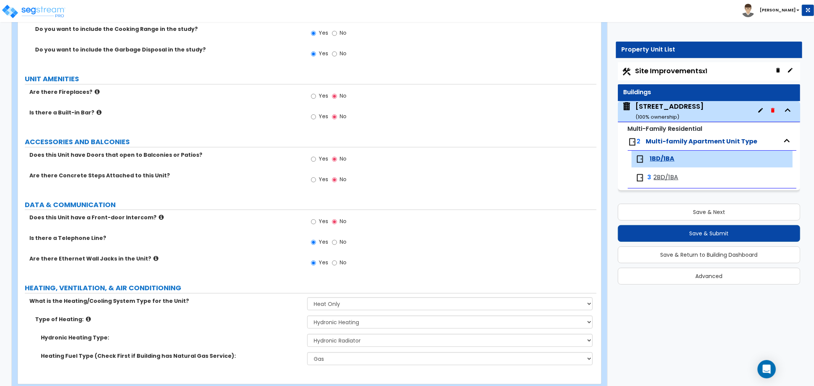
scroll to position [1459, 0]
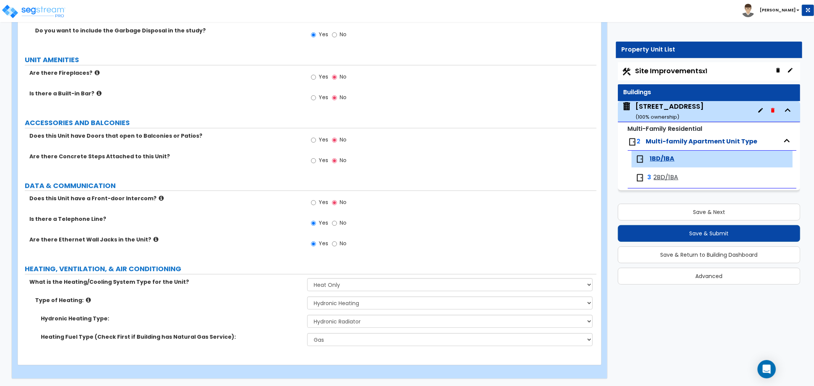
click at [677, 174] on span "2BD/1BA" at bounding box center [666, 177] width 25 height 9
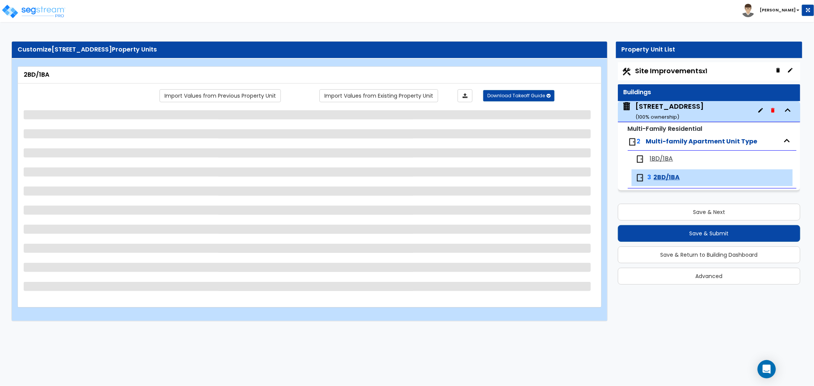
scroll to position [0, 0]
select select "1"
select select "2"
select select "1"
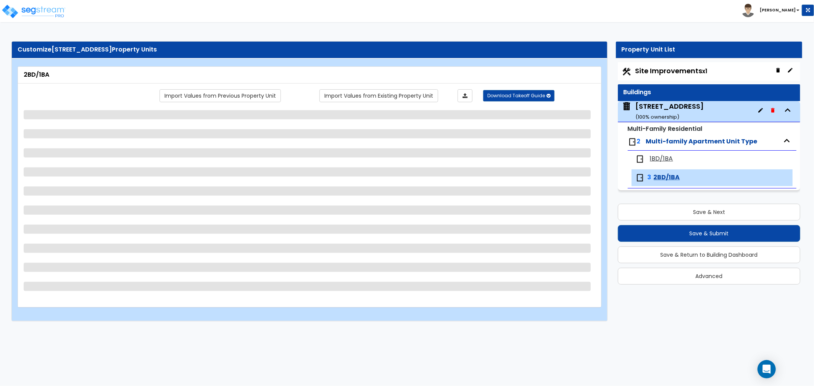
select select "1"
select select "3"
select select "1"
select select "2"
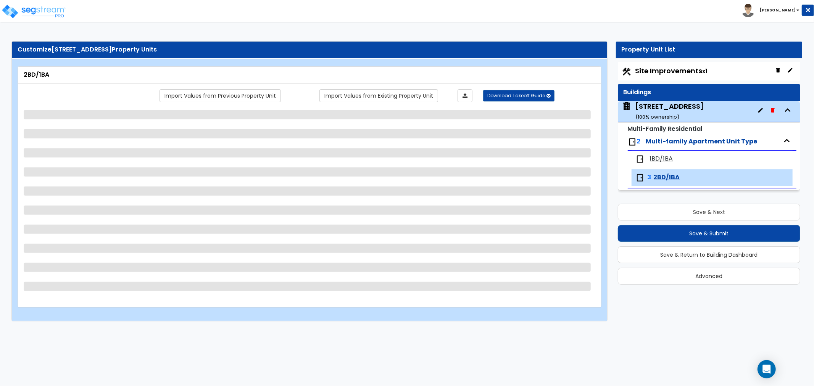
select select "1"
select select "5"
select select "3"
select select "1"
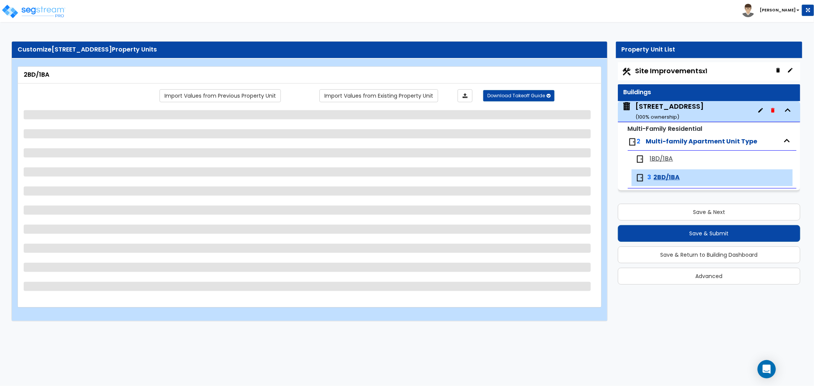
select select "1"
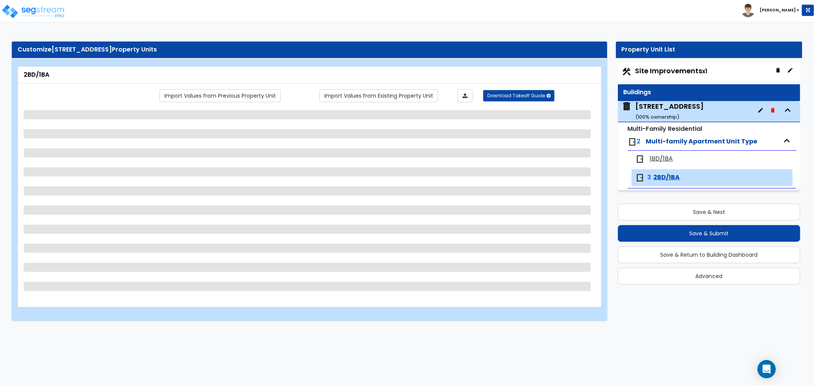
select select "3"
select select "1"
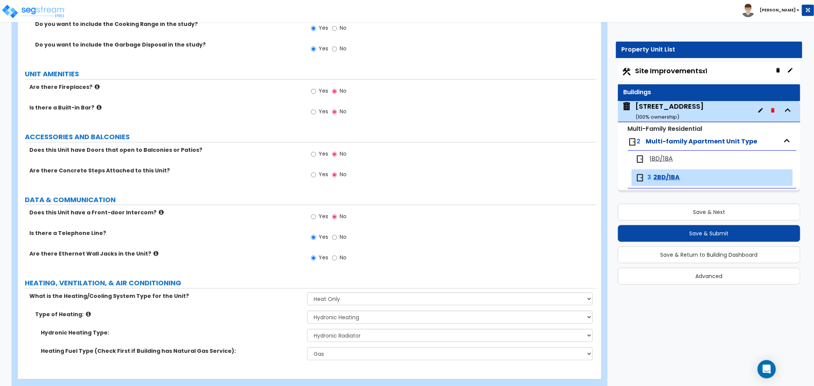
scroll to position [1439, 0]
